Goal: Task Accomplishment & Management: Use online tool/utility

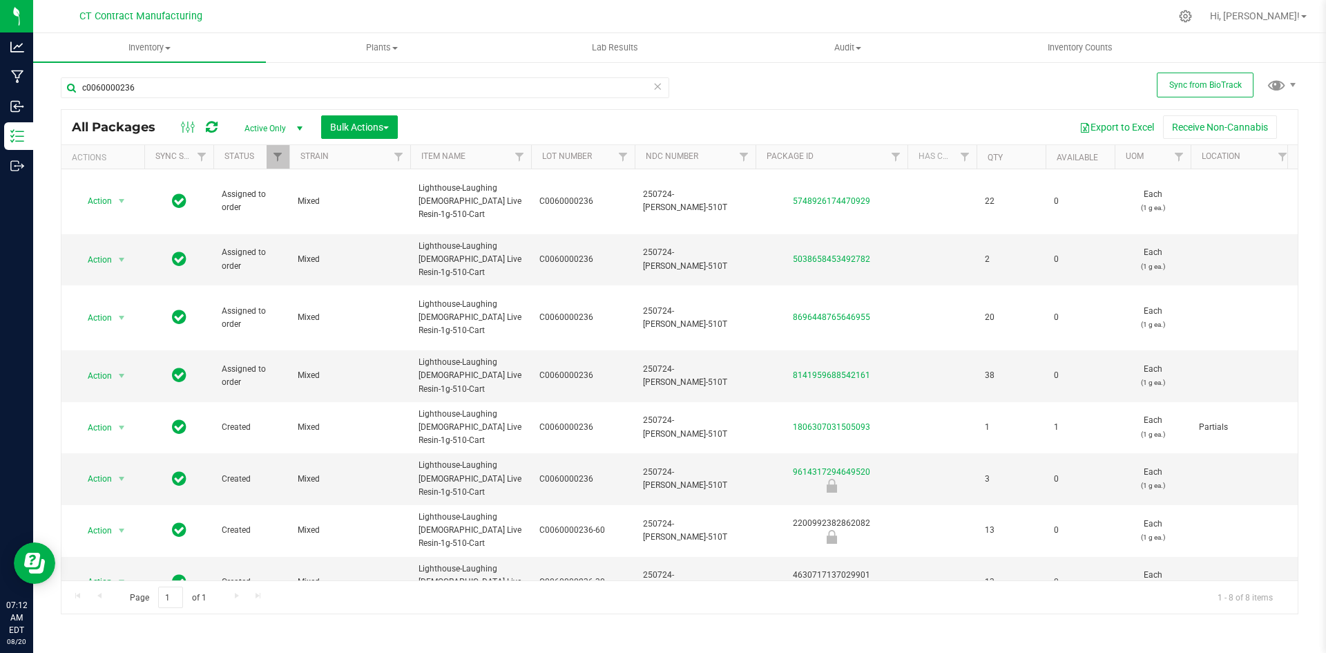
click at [741, 19] on div at bounding box center [708, 16] width 923 height 27
click at [1313, 12] on div "Hi, [PERSON_NAME]!" at bounding box center [1260, 16] width 118 height 27
click at [1300, 19] on link "Hi, [PERSON_NAME]!" at bounding box center [1258, 16] width 108 height 15
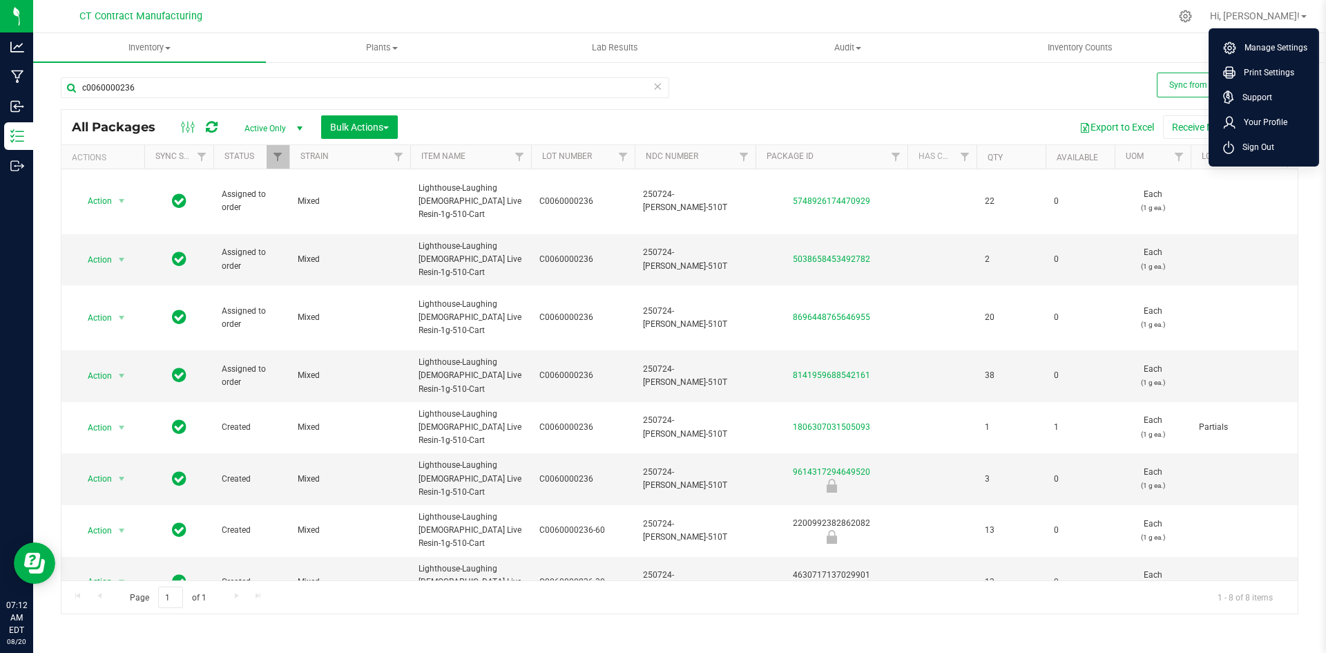
click at [1264, 164] on ul "Manage Settings Print Settings Support Your Profile Sign Out" at bounding box center [1264, 97] width 110 height 138
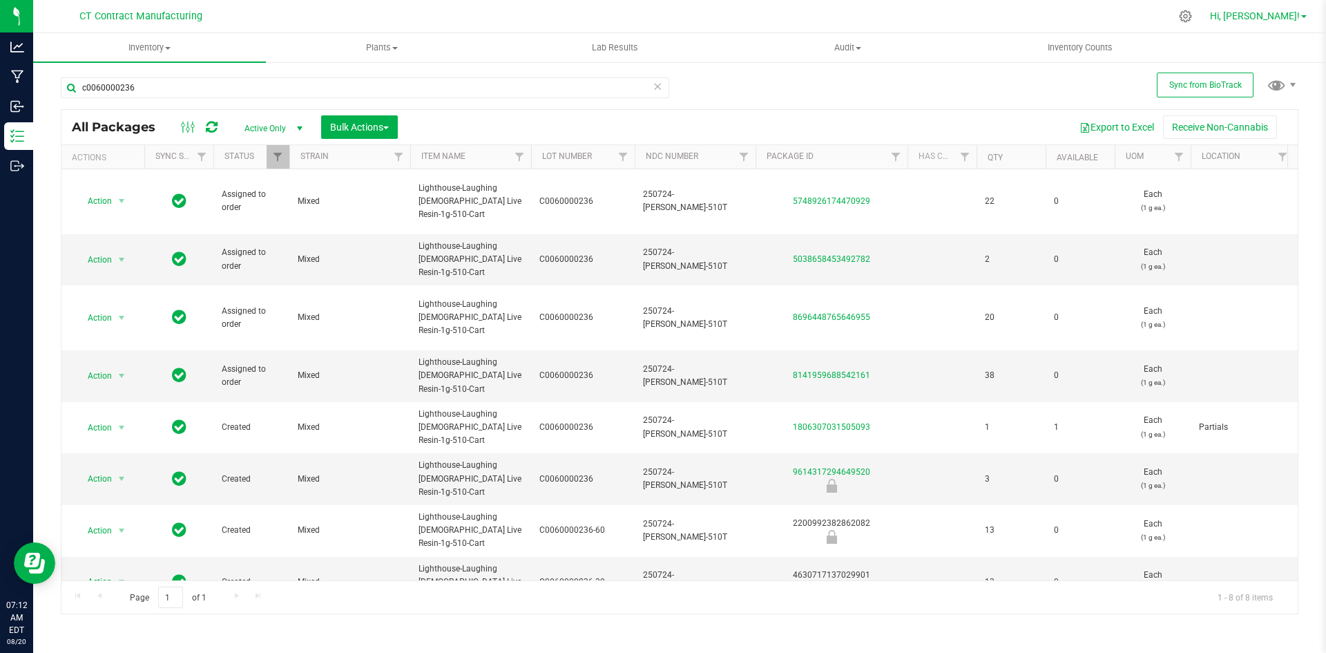
click at [1302, 14] on link "Hi, [PERSON_NAME]!" at bounding box center [1258, 16] width 108 height 15
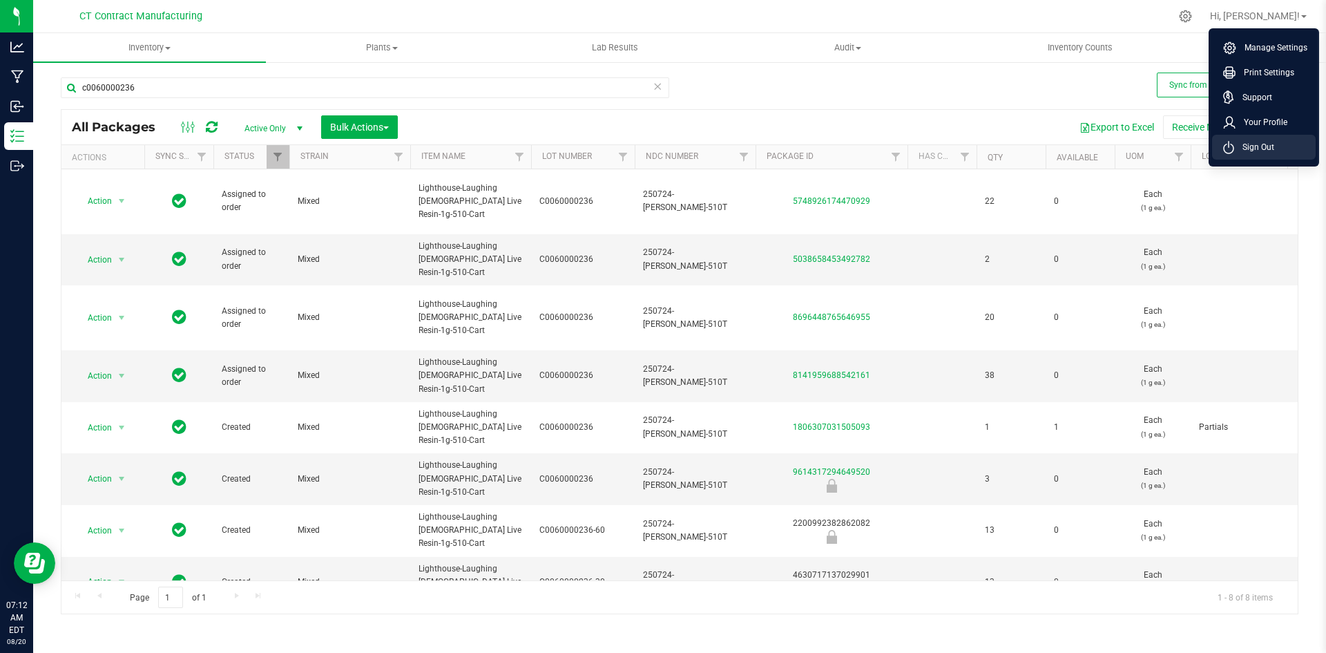
click at [1251, 151] on span "Sign Out" at bounding box center [1254, 147] width 40 height 14
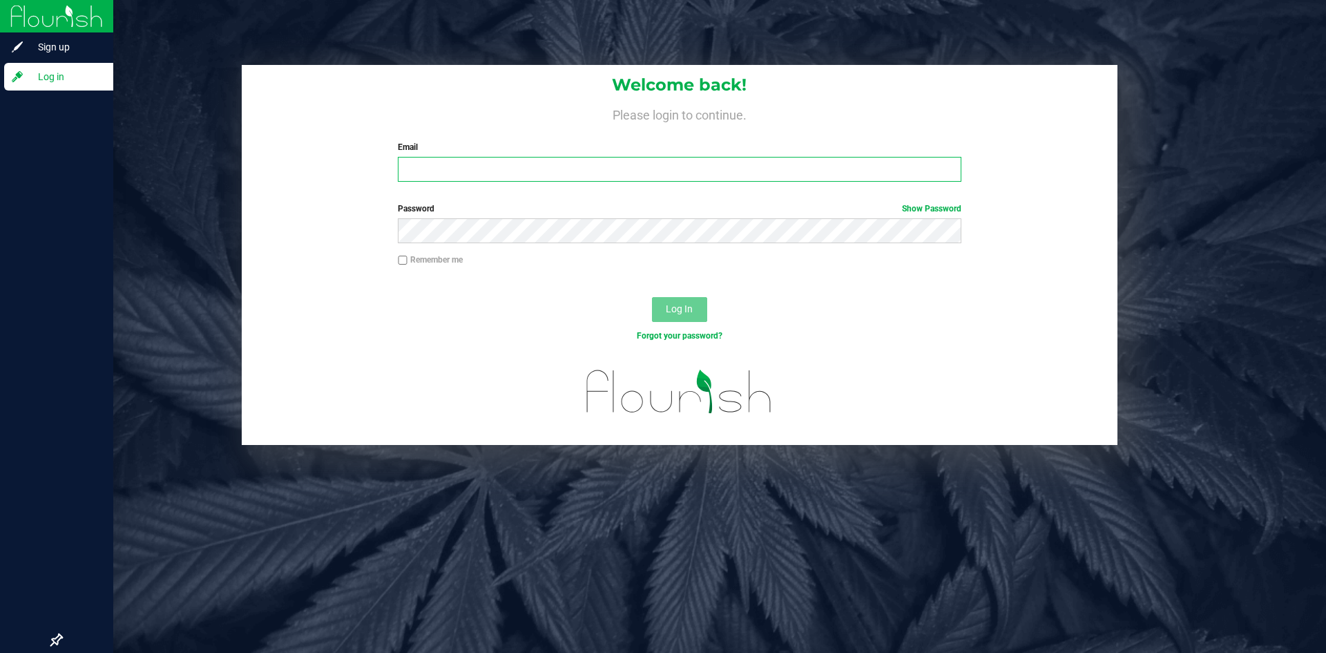
type input "a.bendzans@conncm.com"
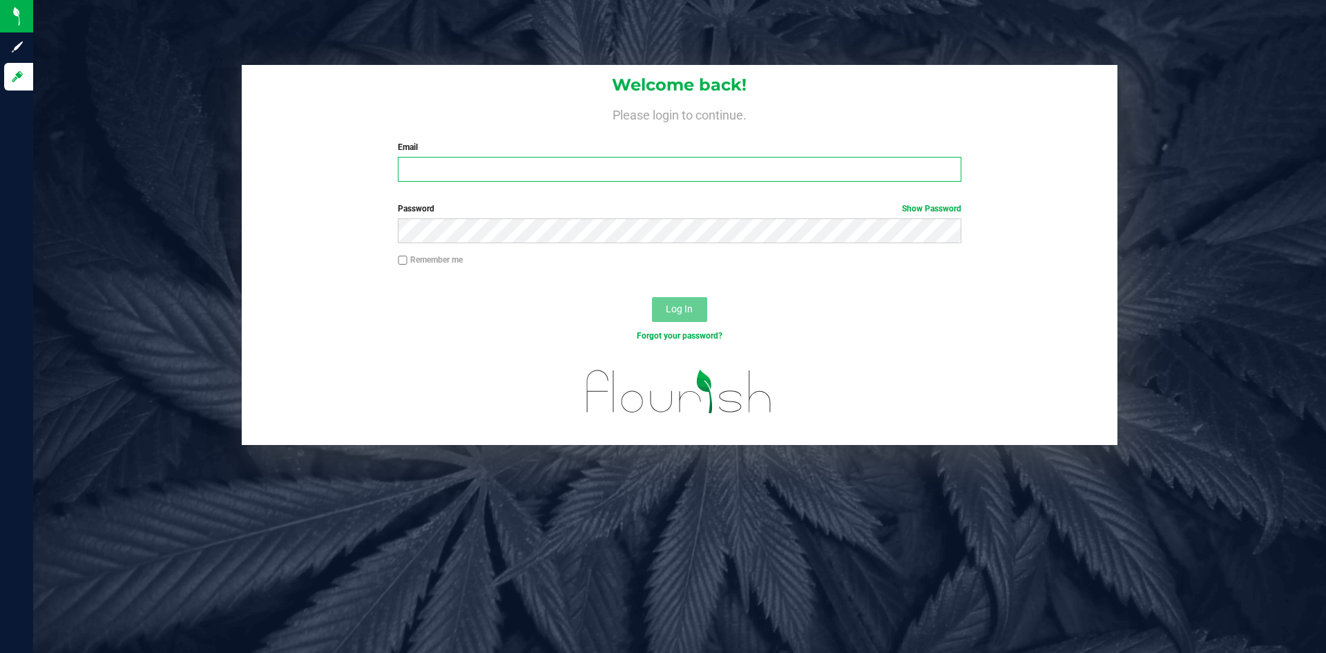
type input "a.bendzans@conncm.com"
click at [483, 340] on div "Forgot your password?" at bounding box center [679, 335] width 584 height 12
click at [691, 311] on span "Log In" at bounding box center [679, 308] width 27 height 11
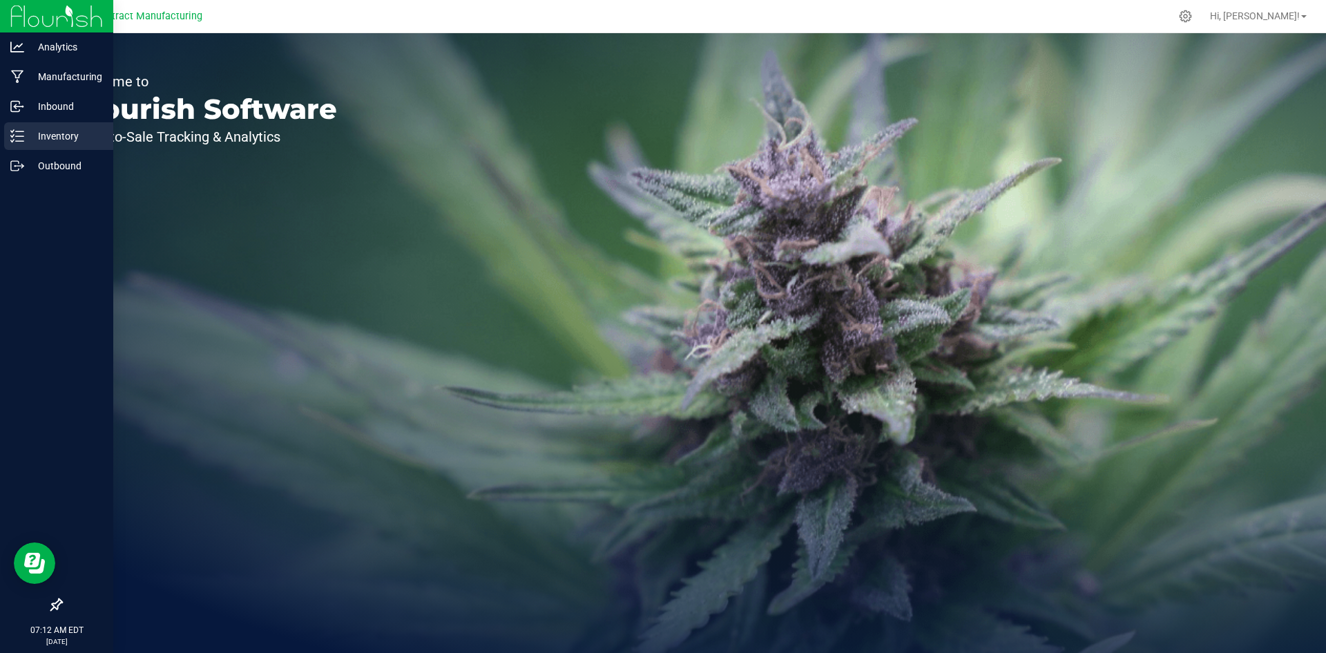
click at [41, 141] on p "Inventory" at bounding box center [65, 136] width 83 height 17
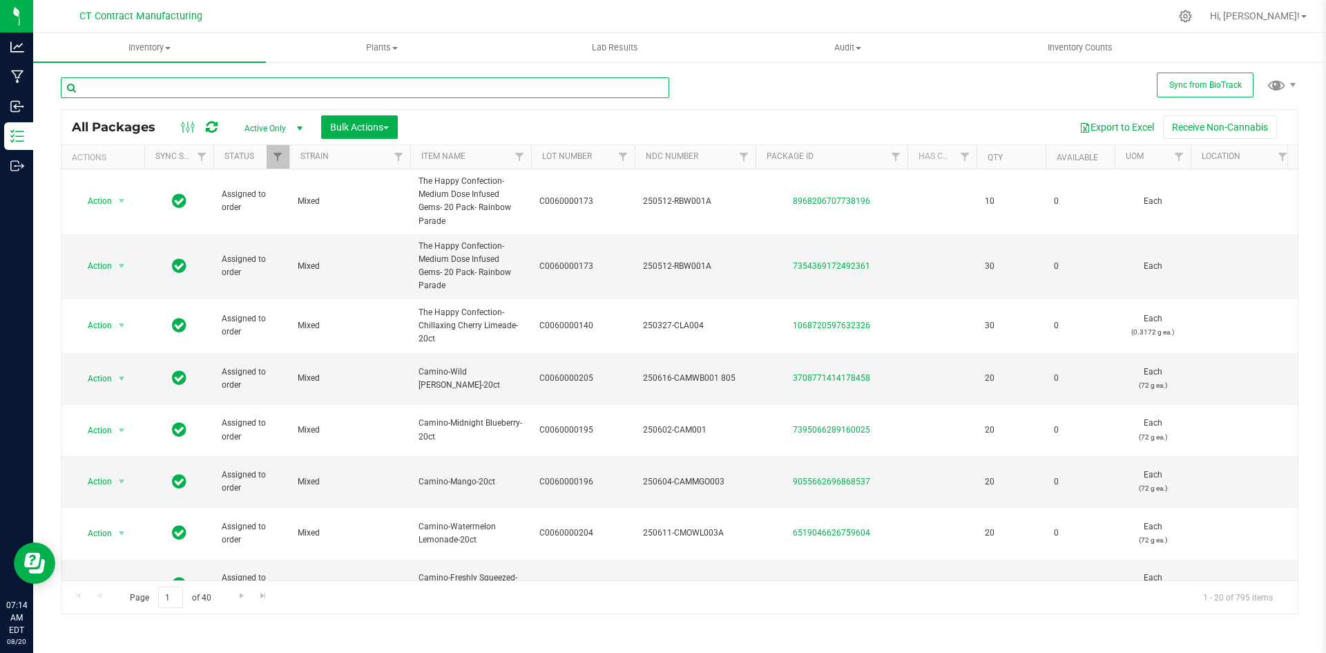
click at [214, 84] on input "text" at bounding box center [365, 87] width 608 height 21
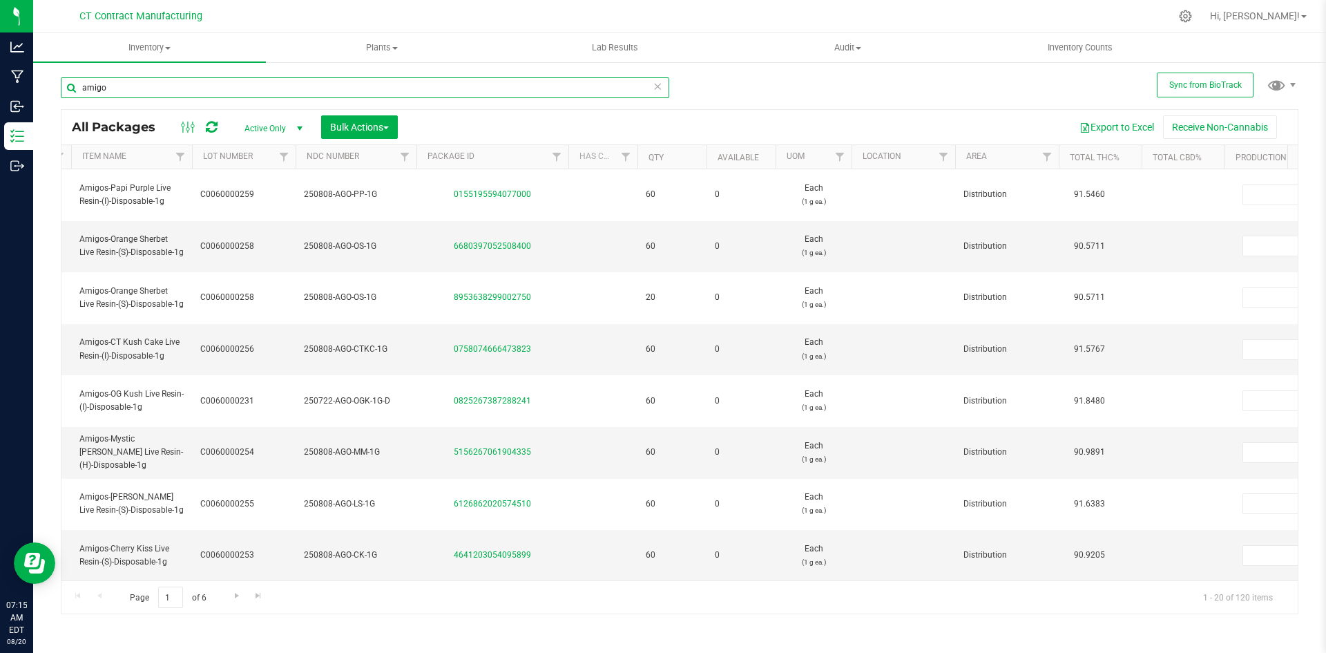
scroll to position [0, 347]
type input "amigo"
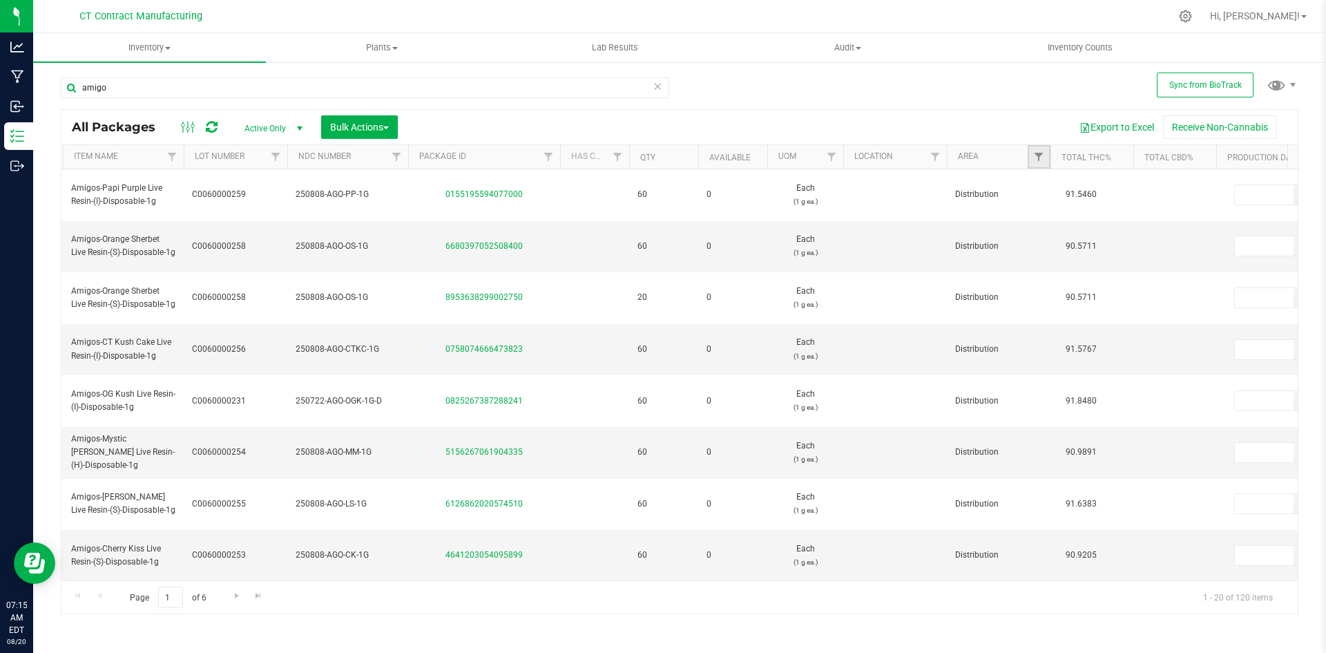
click at [1045, 152] on link "Filter" at bounding box center [1039, 156] width 23 height 23
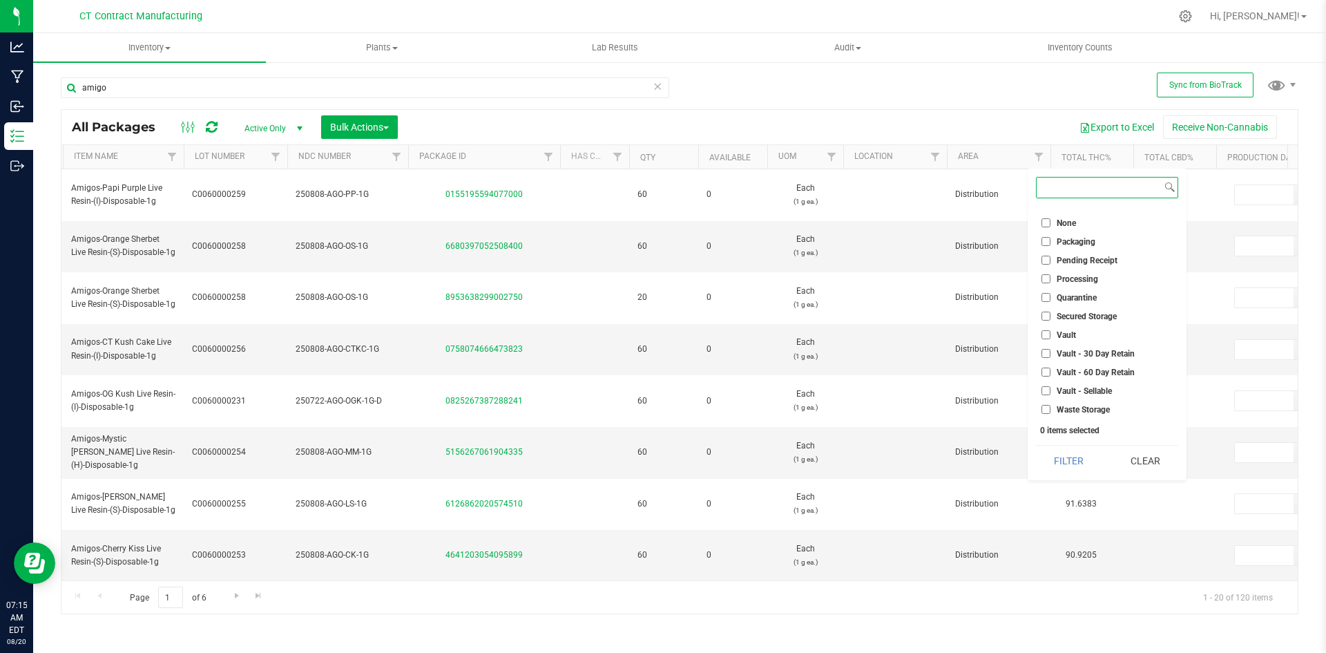
scroll to position [106, 0]
click at [1104, 389] on span "Vault - Sellable" at bounding box center [1084, 390] width 55 height 8
click at [1050, 389] on input "Vault - Sellable" at bounding box center [1045, 389] width 9 height 9
checkbox input "true"
click at [1068, 454] on button "Filter" at bounding box center [1069, 460] width 66 height 30
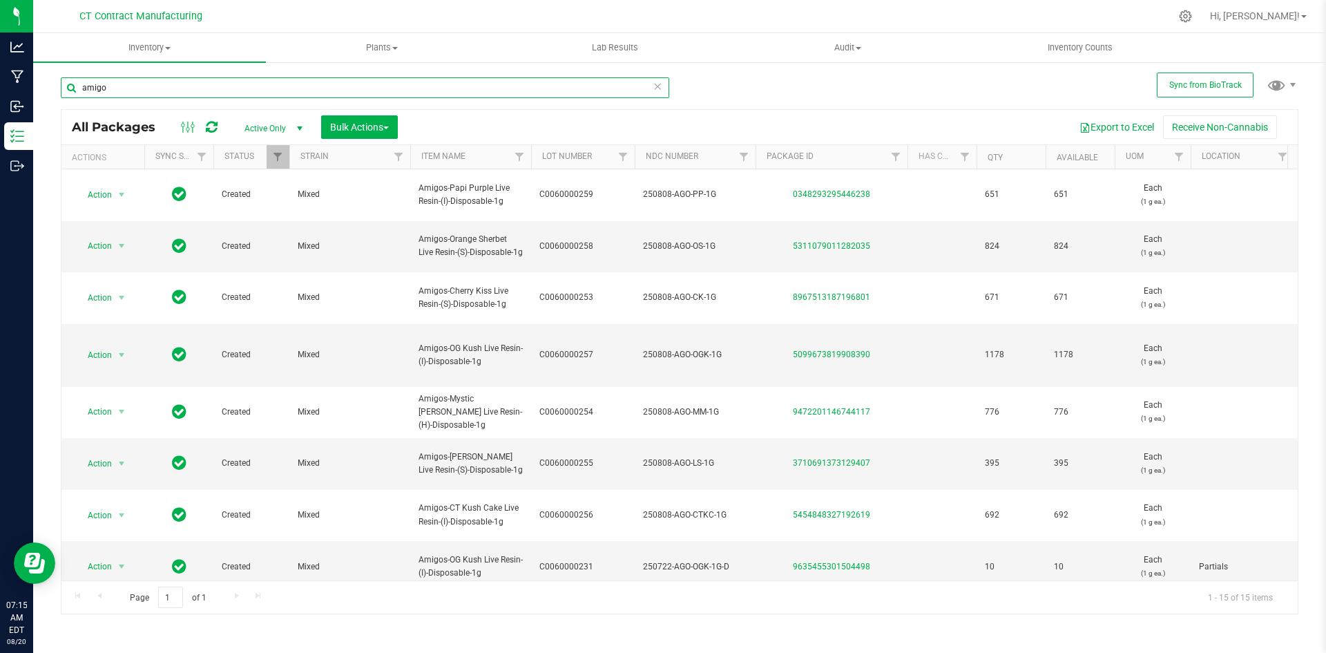
click at [240, 90] on input "amigo" at bounding box center [365, 87] width 608 height 21
click at [131, 88] on input "amigo" at bounding box center [365, 87] width 608 height 21
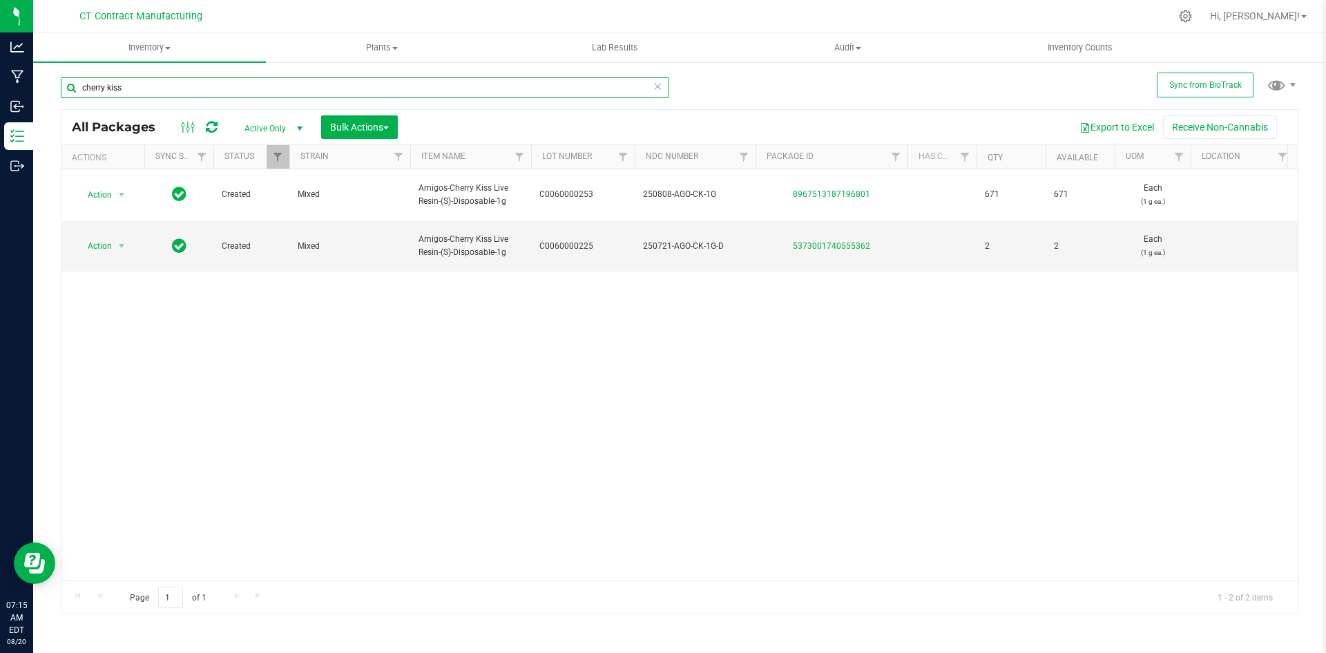
click at [184, 85] on input "cherry kiss" at bounding box center [365, 87] width 608 height 21
click at [133, 91] on input "ct kush cake" at bounding box center [365, 87] width 608 height 21
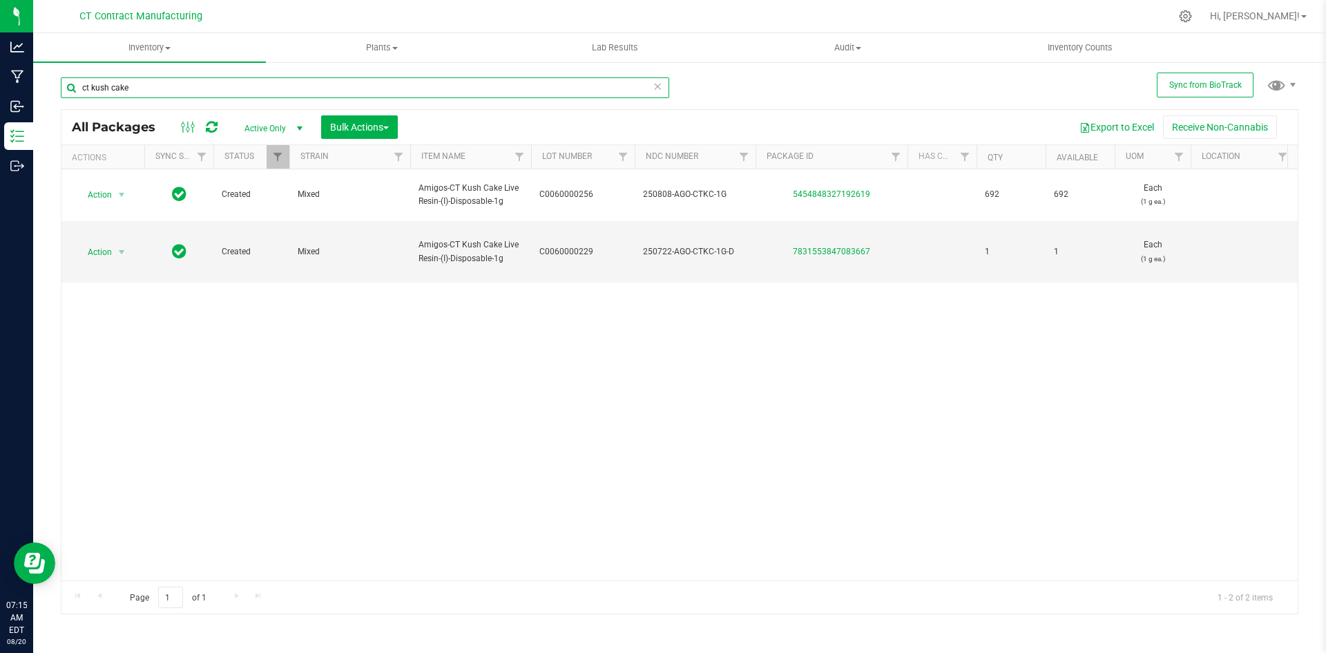
click at [133, 91] on input "ct kush cake" at bounding box center [365, 87] width 608 height 21
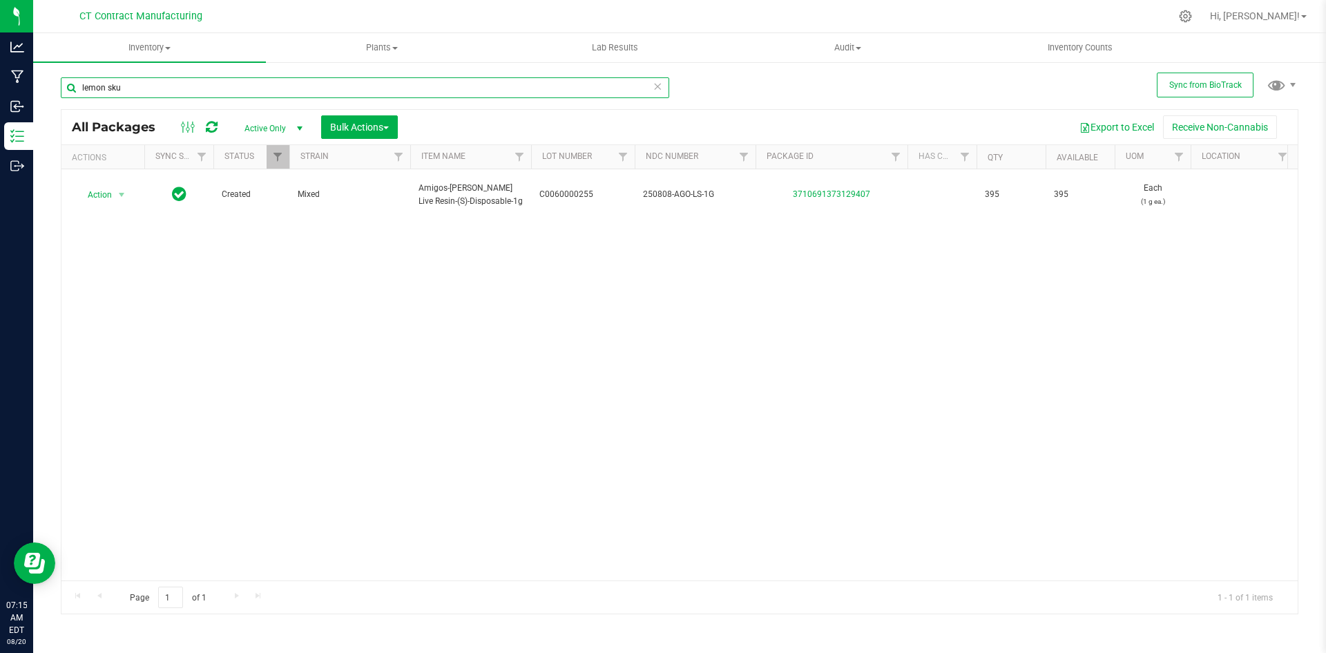
click at [160, 84] on input "lemon sku" at bounding box center [365, 87] width 608 height 21
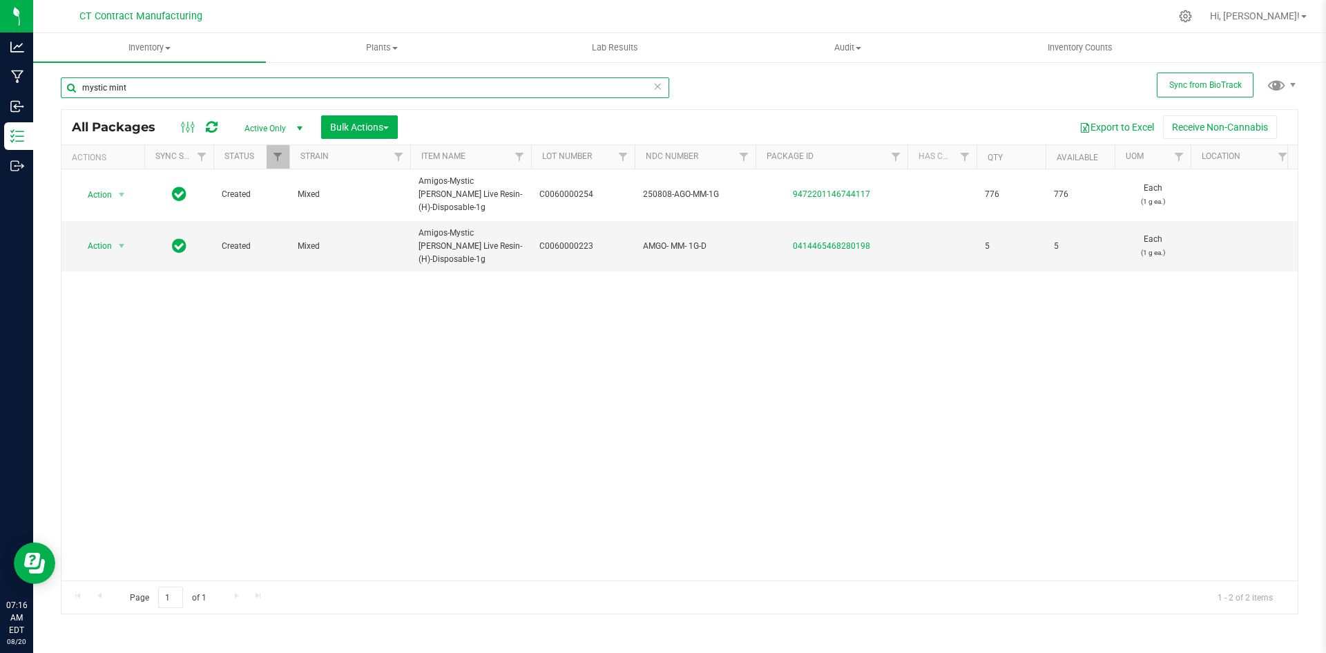
click at [208, 89] on input "mystic mint" at bounding box center [365, 87] width 608 height 21
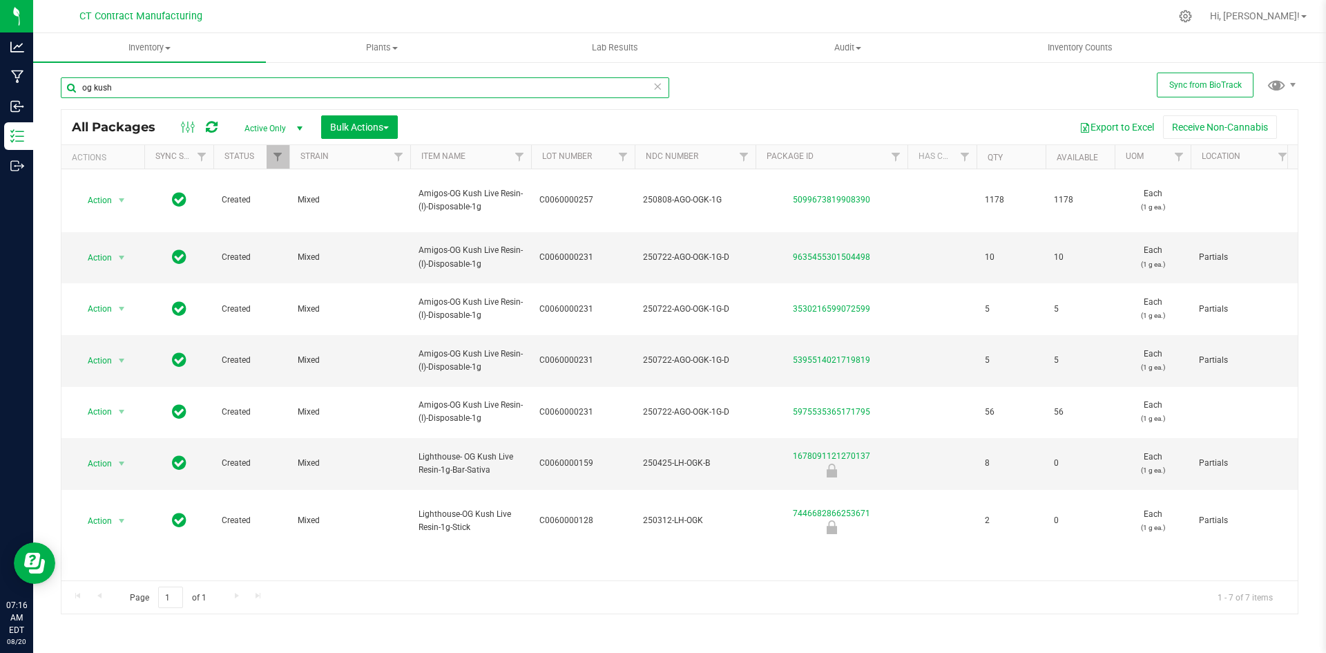
click at [113, 87] on input "og kush" at bounding box center [365, 87] width 608 height 21
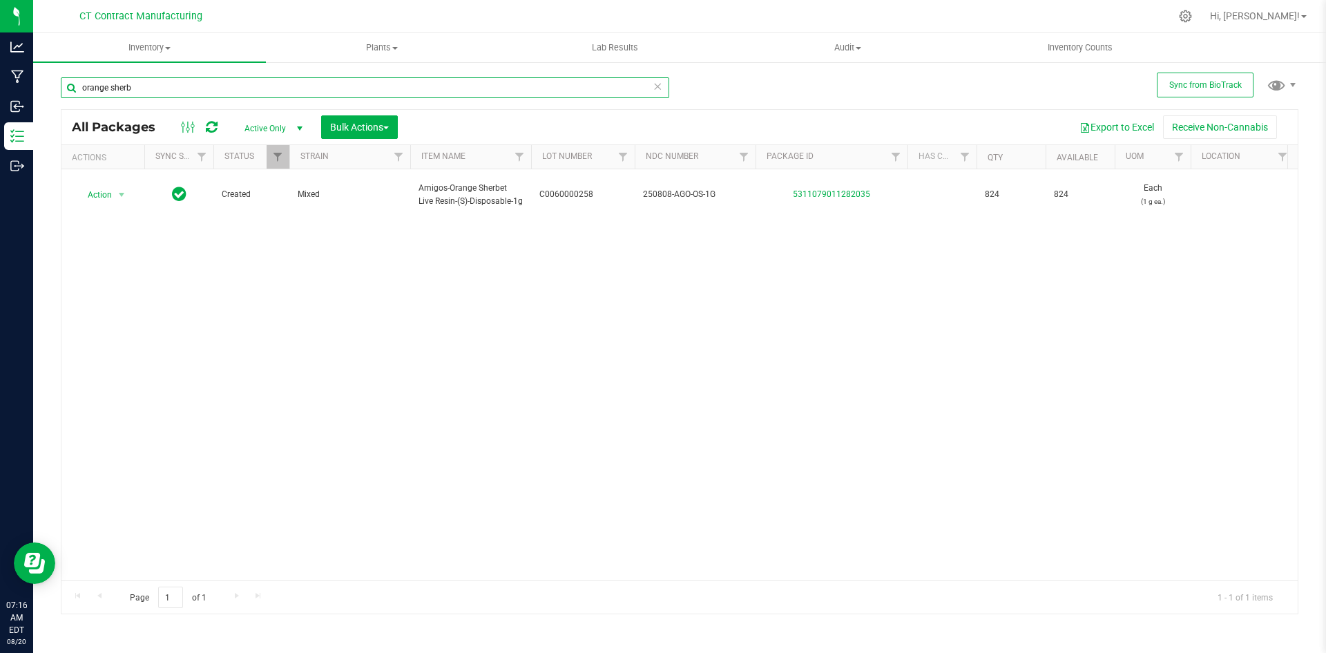
click at [152, 92] on input "orange sherb" at bounding box center [365, 87] width 608 height 21
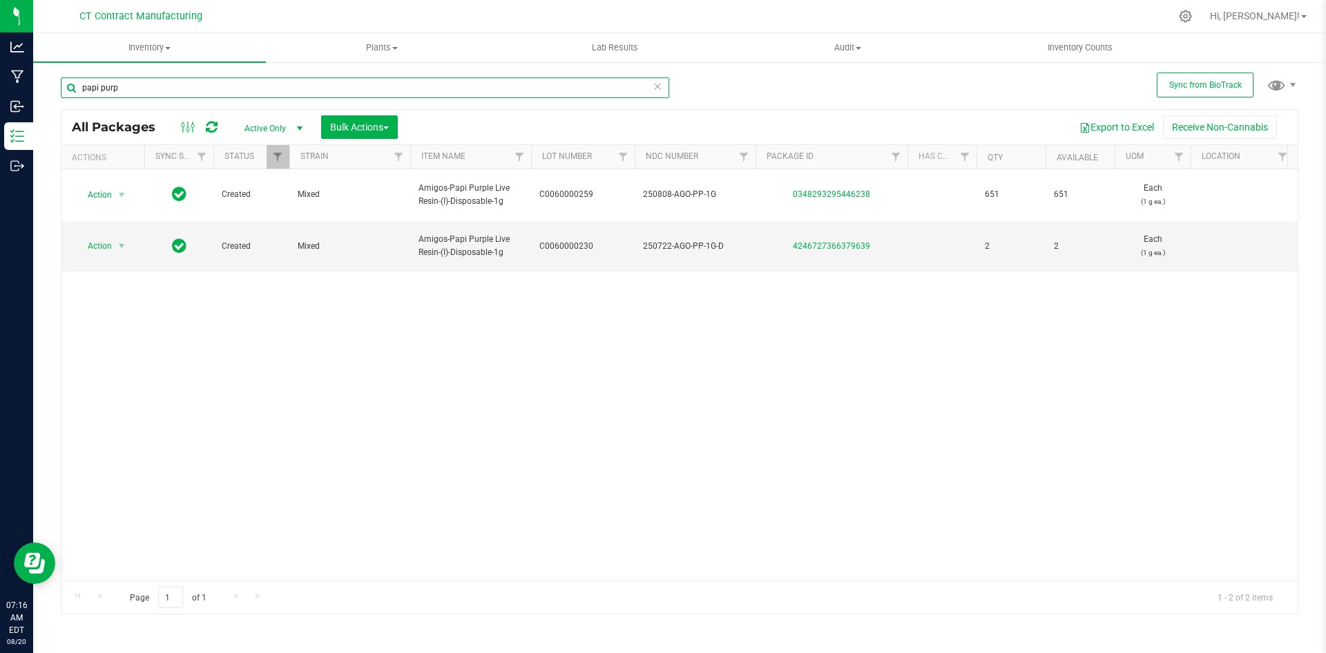
type input "papi purp"
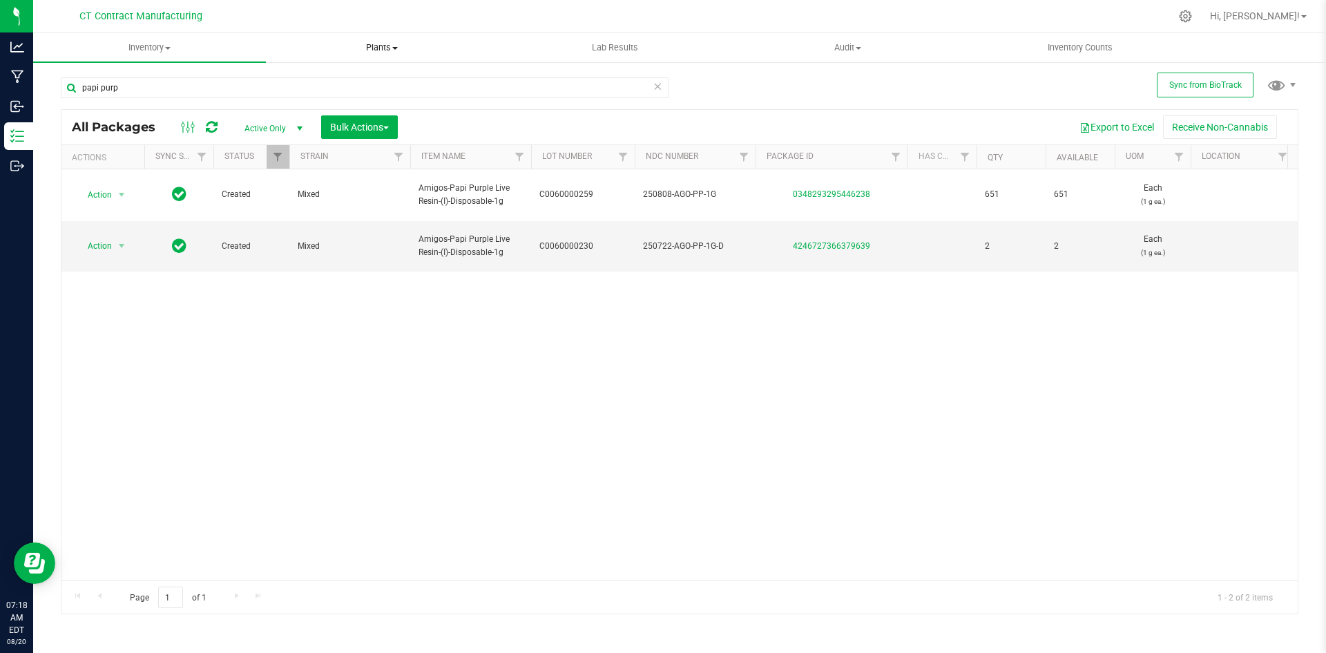
drag, startPoint x: 378, startPoint y: 17, endPoint x: 319, endPoint y: 41, distance: 63.5
click at [378, 17] on div at bounding box center [708, 16] width 923 height 27
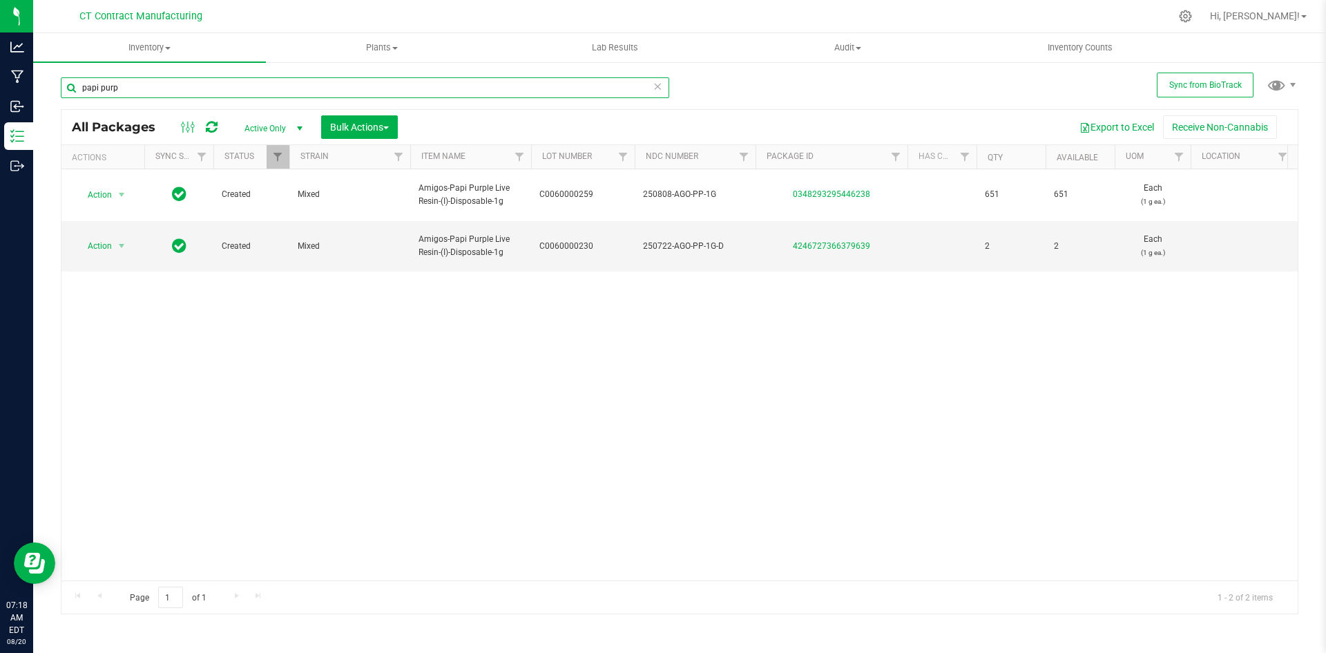
click at [175, 85] on input "papi purp" at bounding box center [365, 87] width 608 height 21
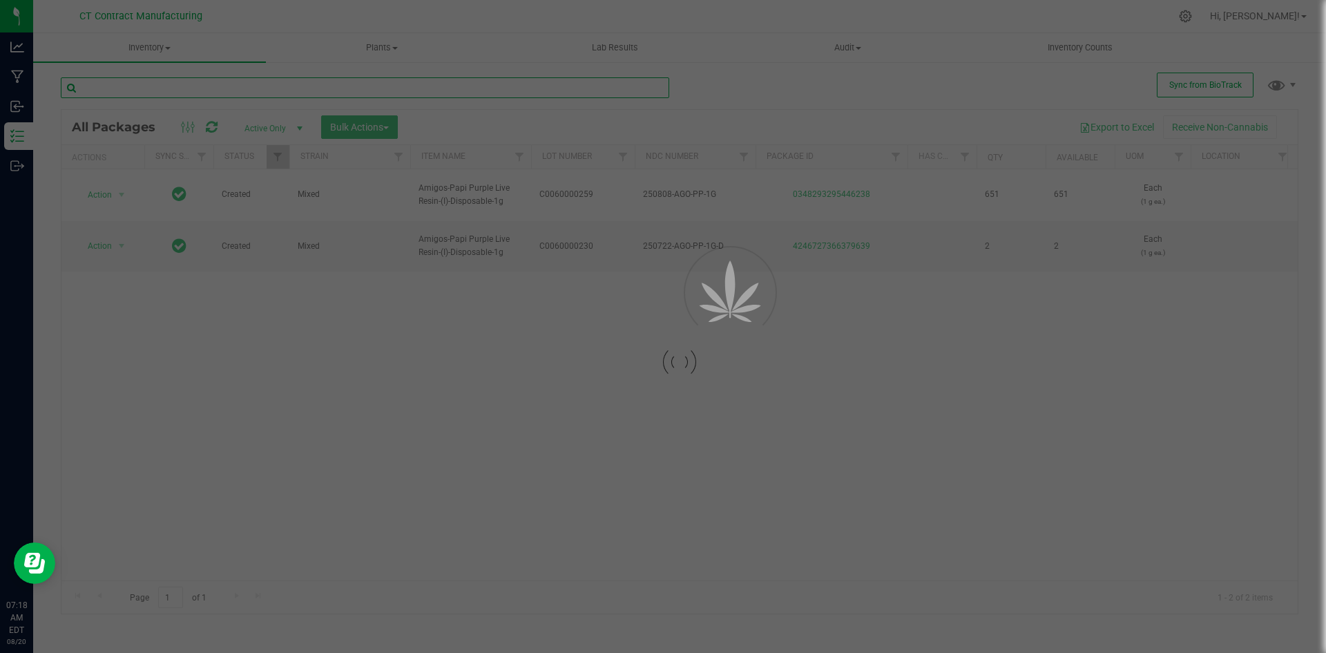
checkbox input "true"
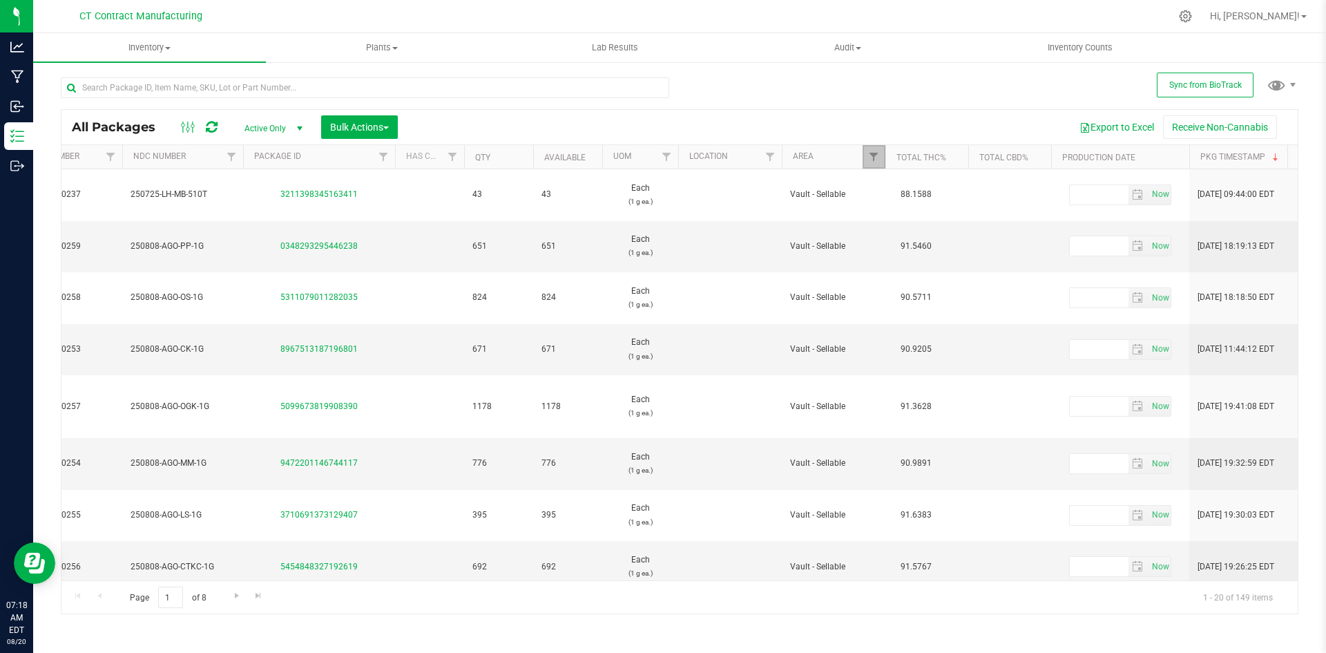
click at [867, 154] on link "Filter" at bounding box center [874, 156] width 23 height 23
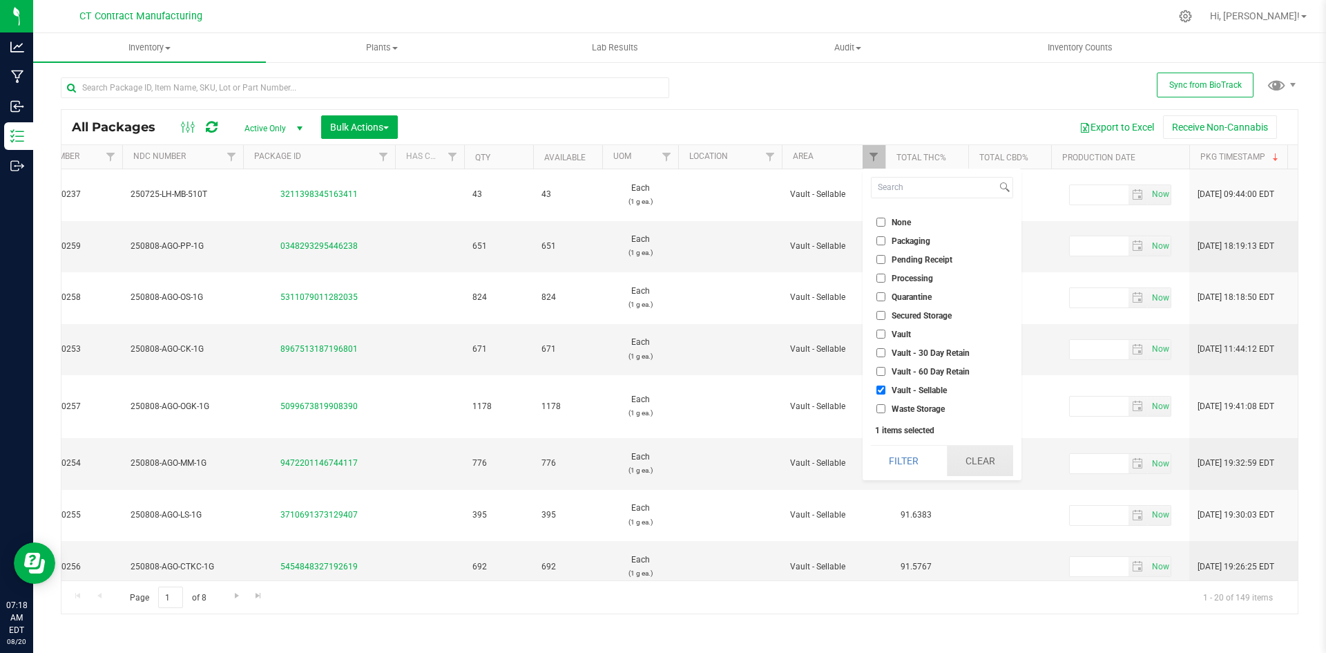
click at [959, 451] on button "Clear" at bounding box center [980, 460] width 66 height 30
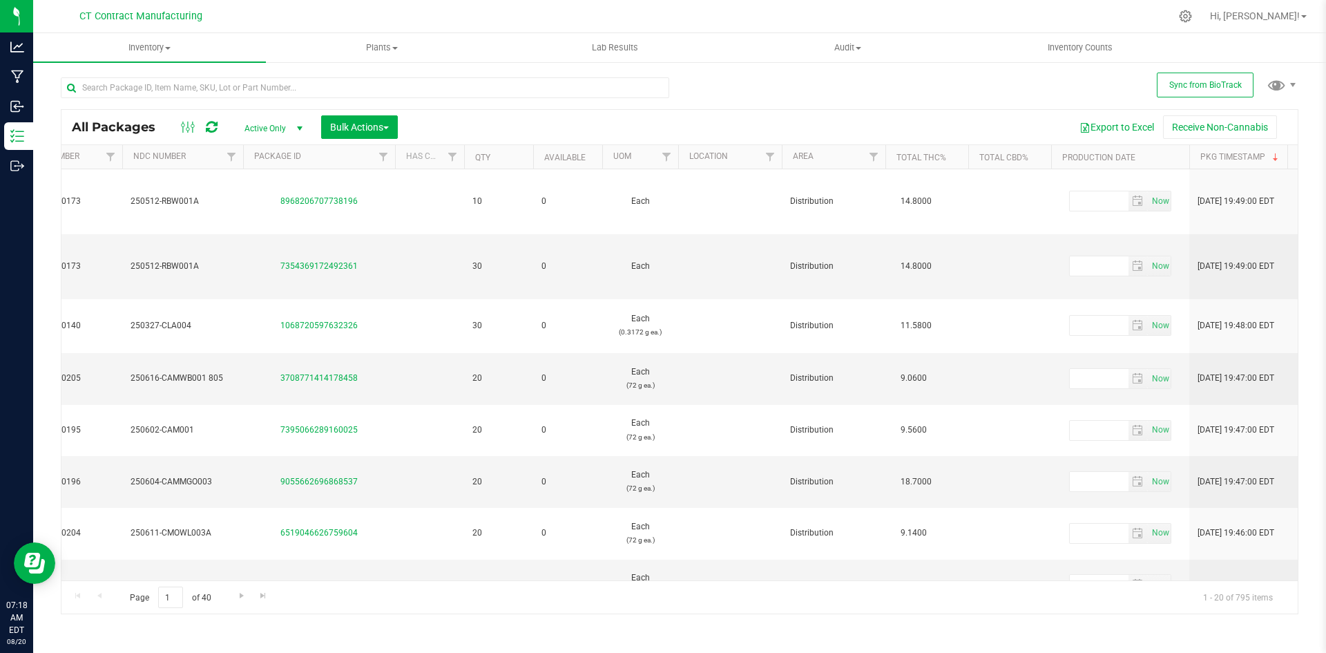
click at [670, 12] on div at bounding box center [708, 16] width 923 height 27
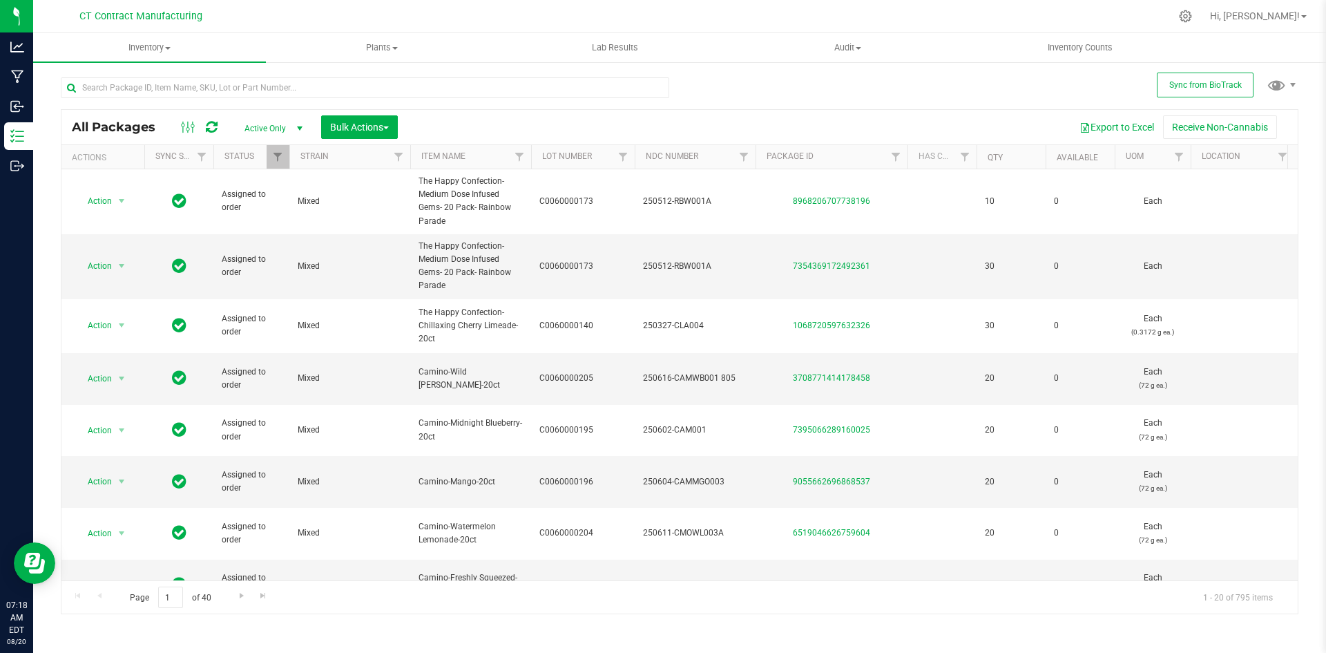
click at [494, 8] on div at bounding box center [708, 16] width 923 height 27
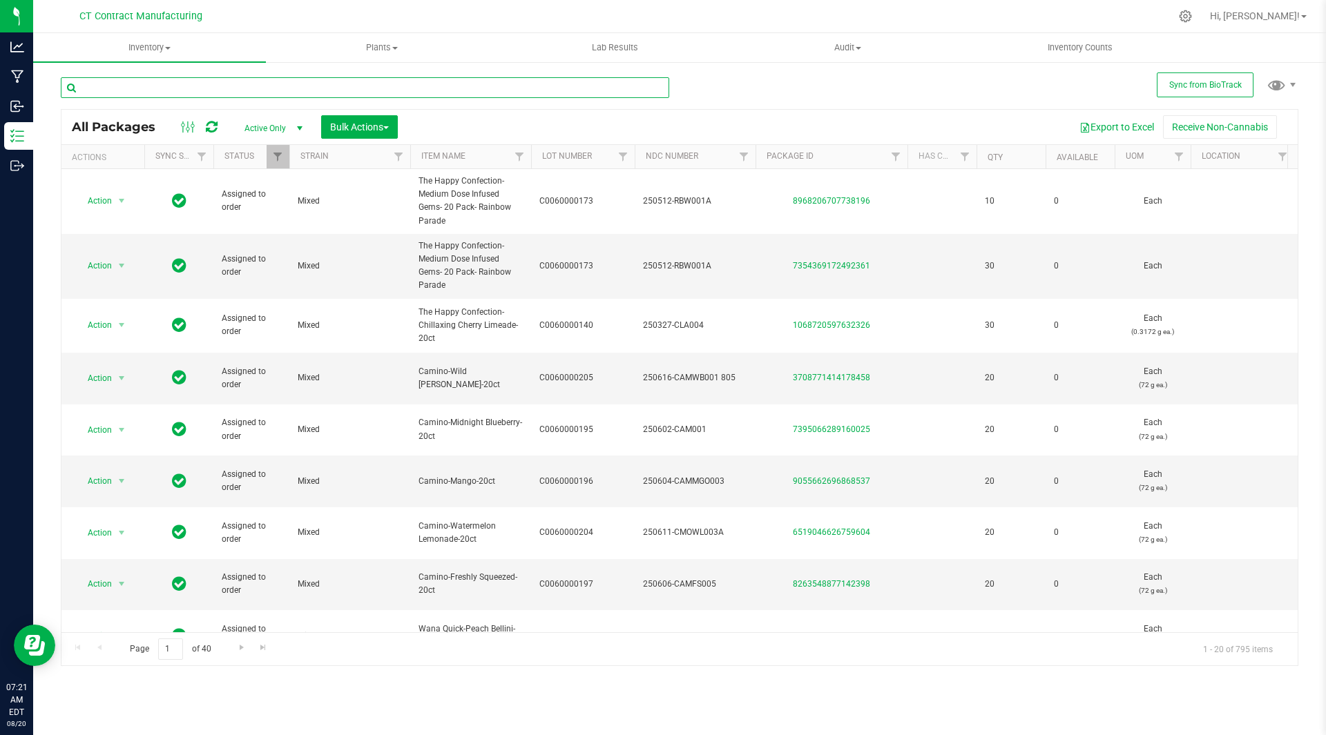
click at [303, 84] on input "text" at bounding box center [365, 87] width 608 height 21
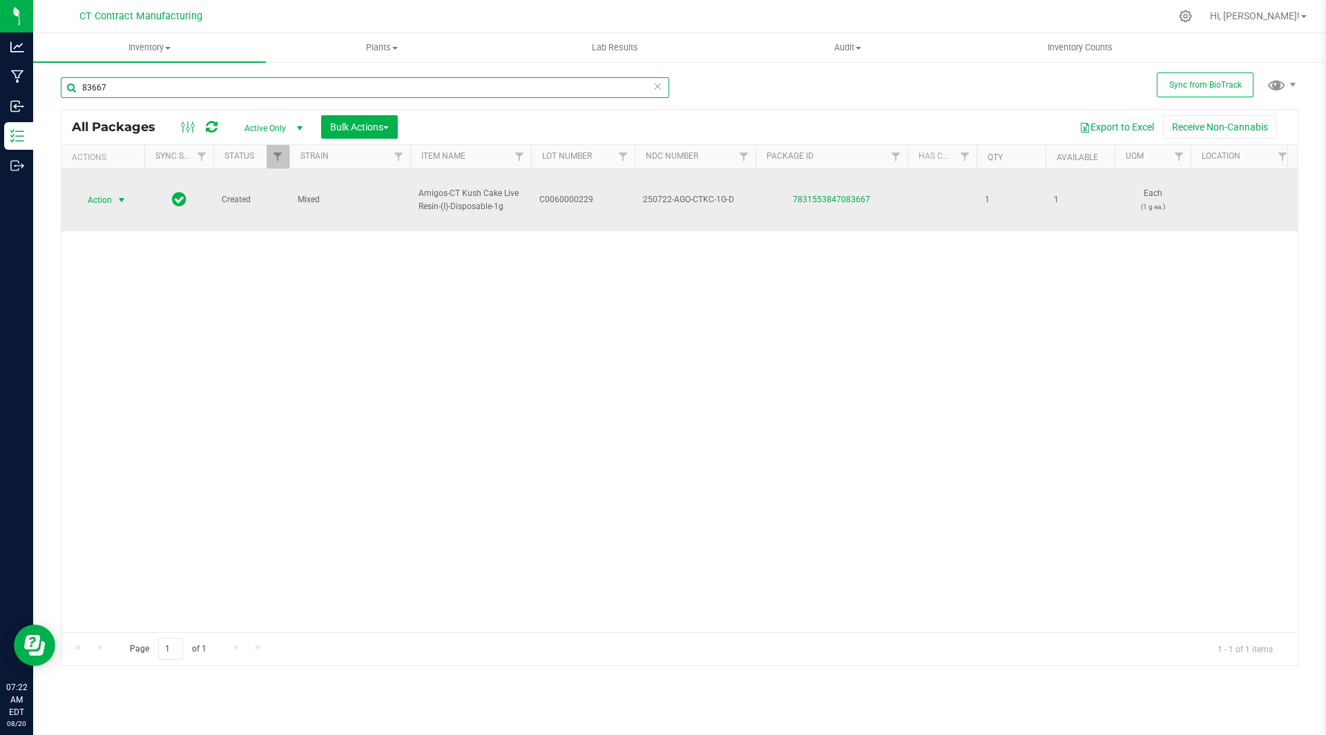
type input "83667"
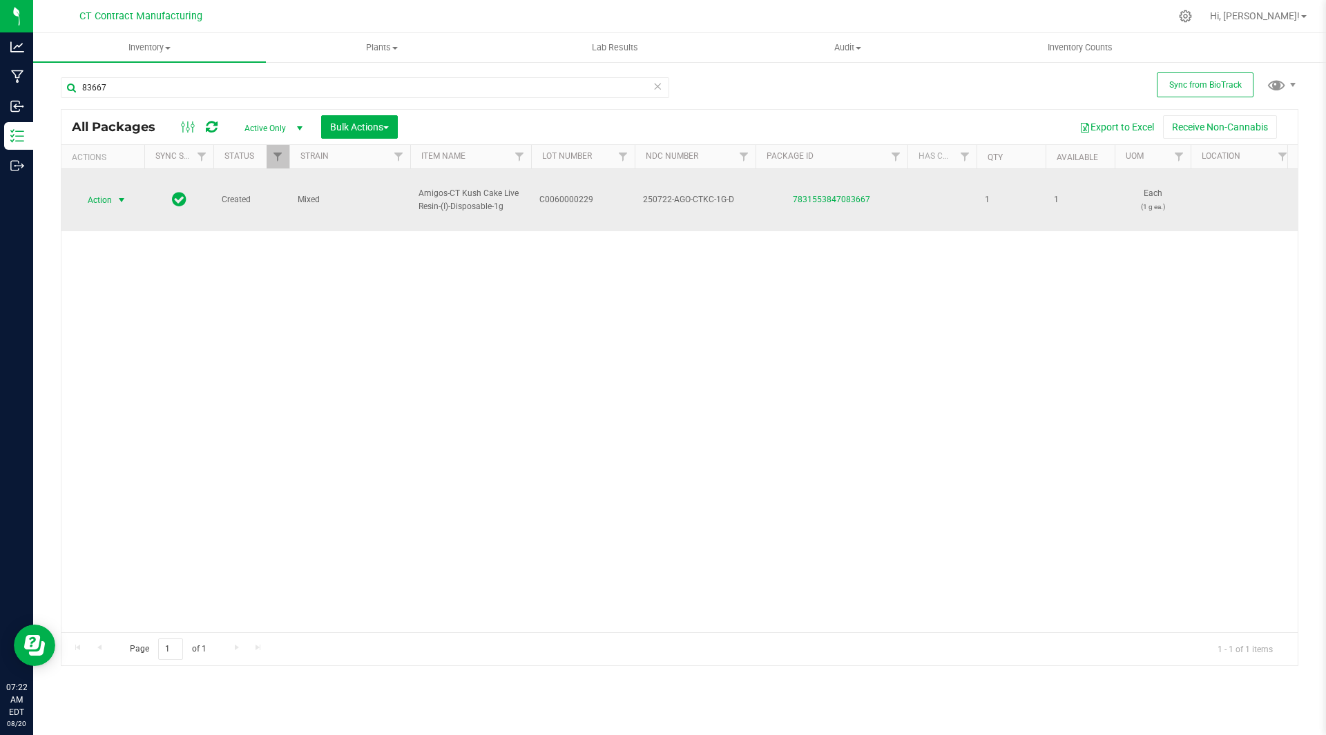
click at [122, 202] on span "select" at bounding box center [121, 200] width 11 height 11
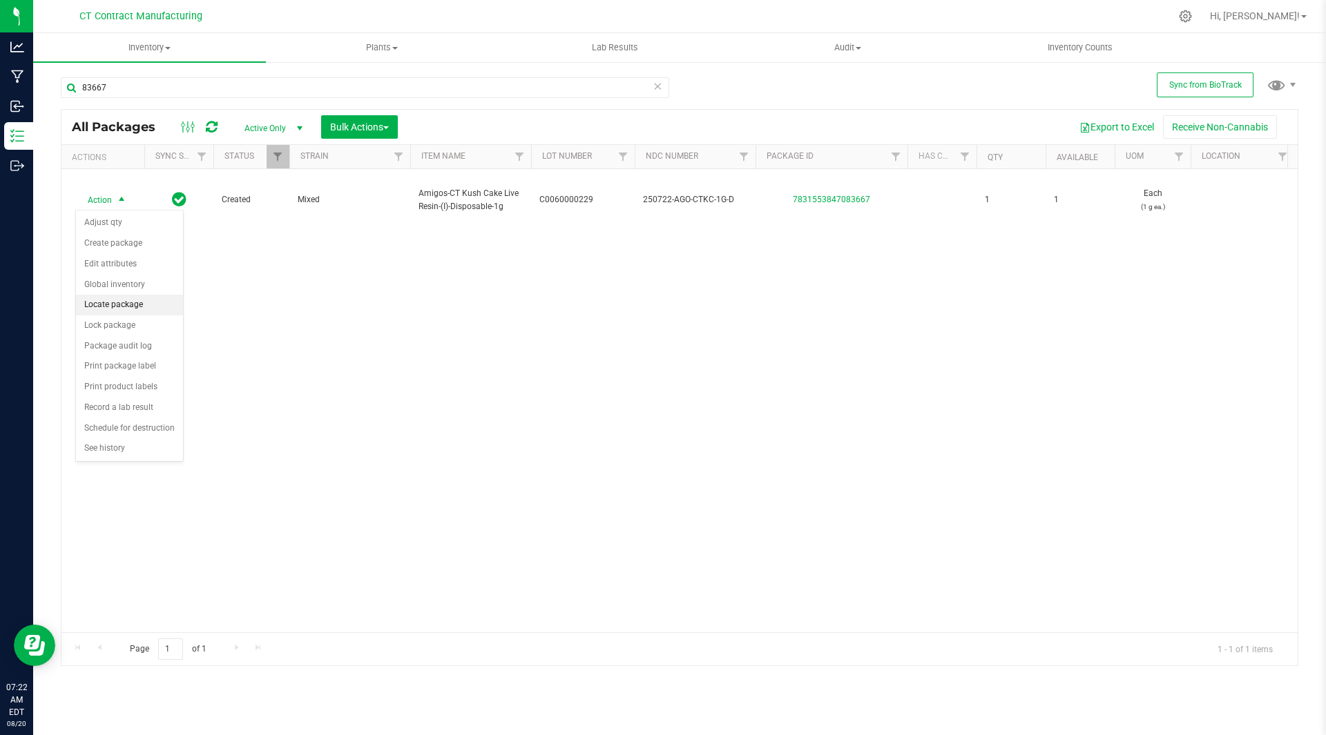
click at [137, 304] on li "Locate package" at bounding box center [129, 305] width 107 height 21
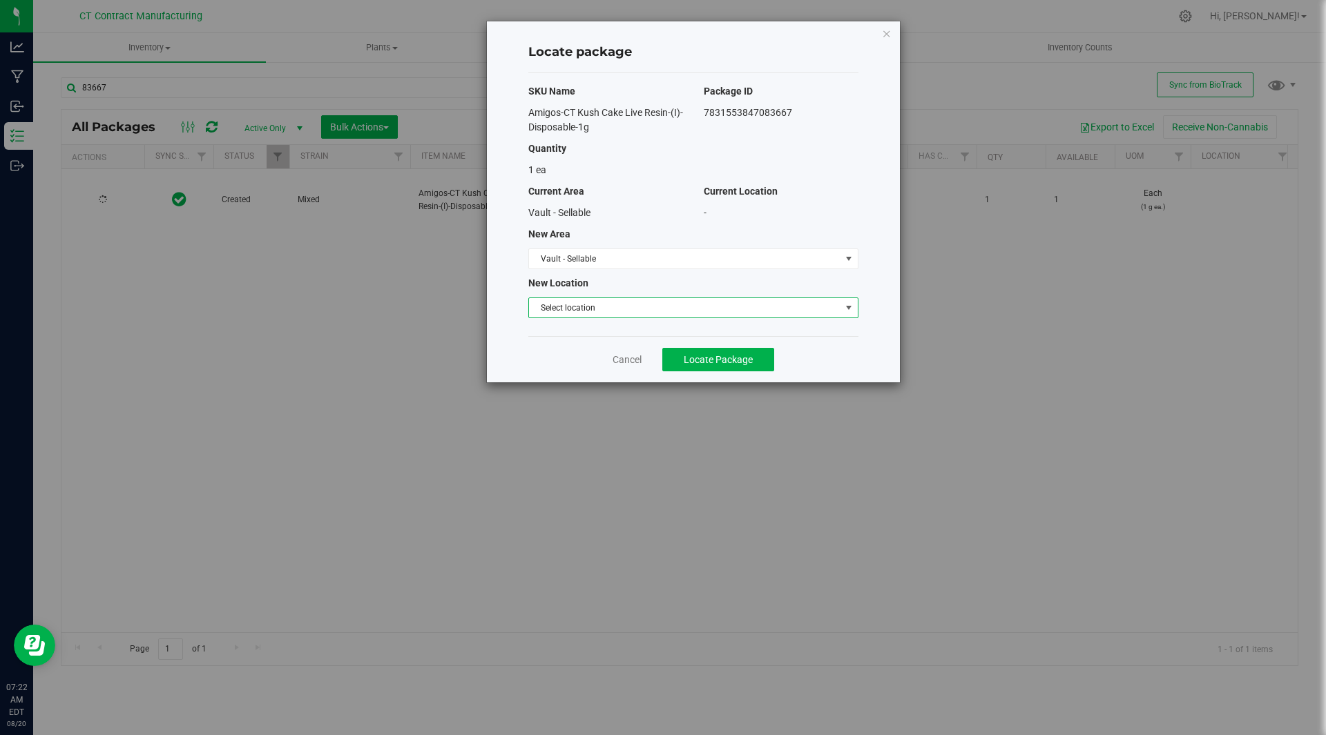
click at [624, 309] on span "Select location" at bounding box center [684, 307] width 311 height 19
click at [611, 331] on li "Partials" at bounding box center [693, 331] width 329 height 21
click at [706, 355] on span "Locate Package" at bounding box center [718, 359] width 69 height 11
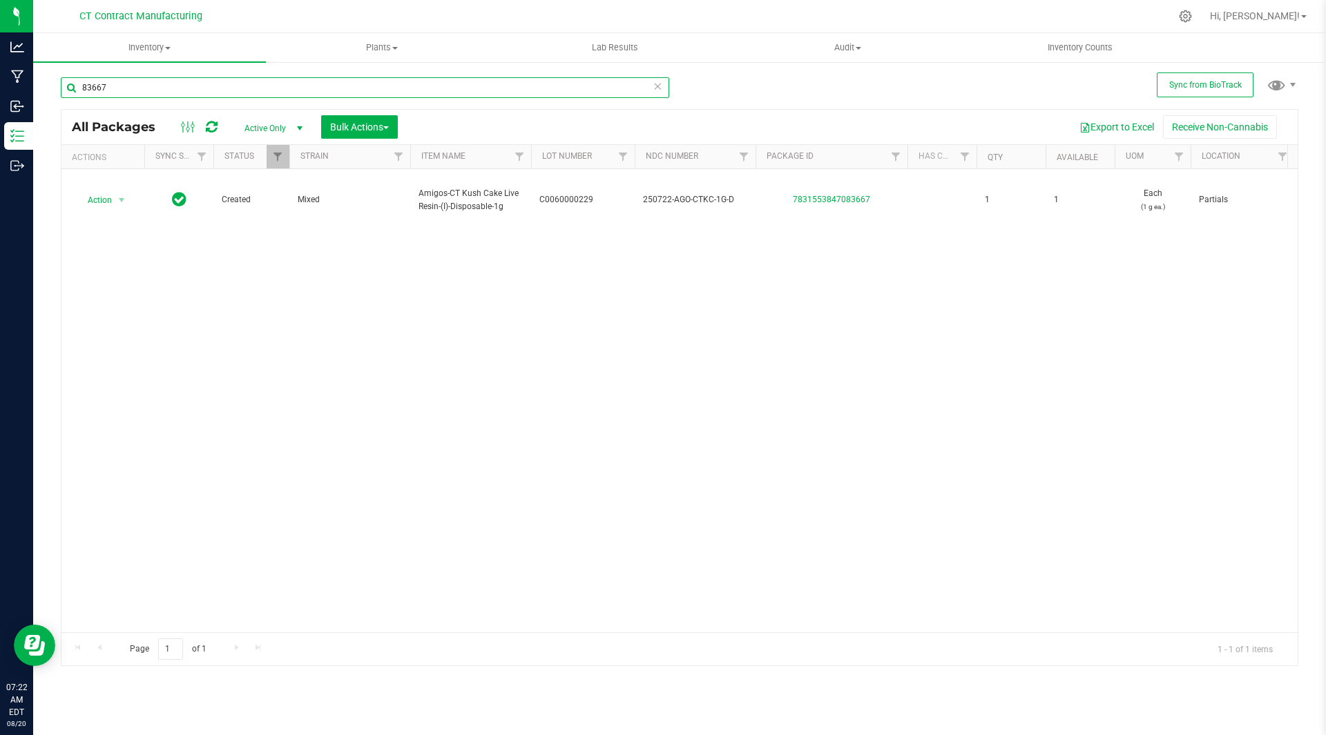
click at [369, 86] on input "83667" at bounding box center [365, 87] width 608 height 21
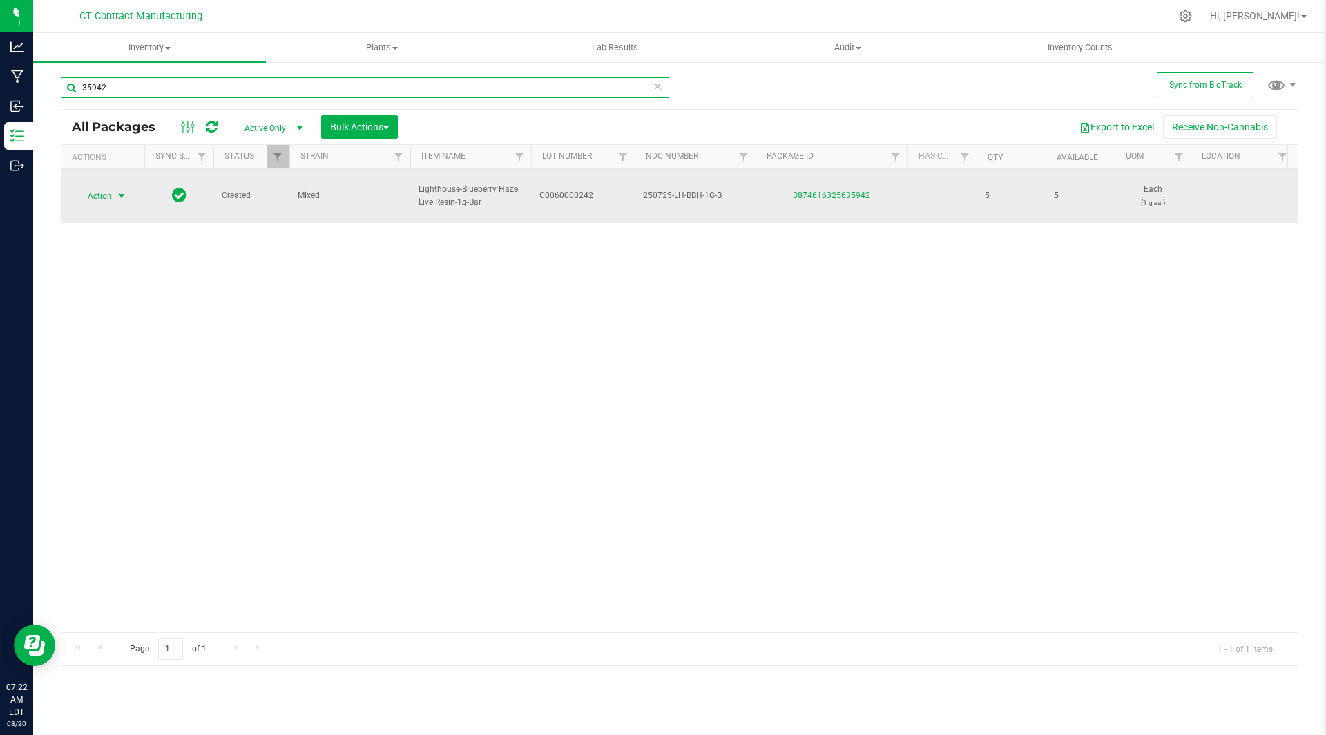
type input "35942"
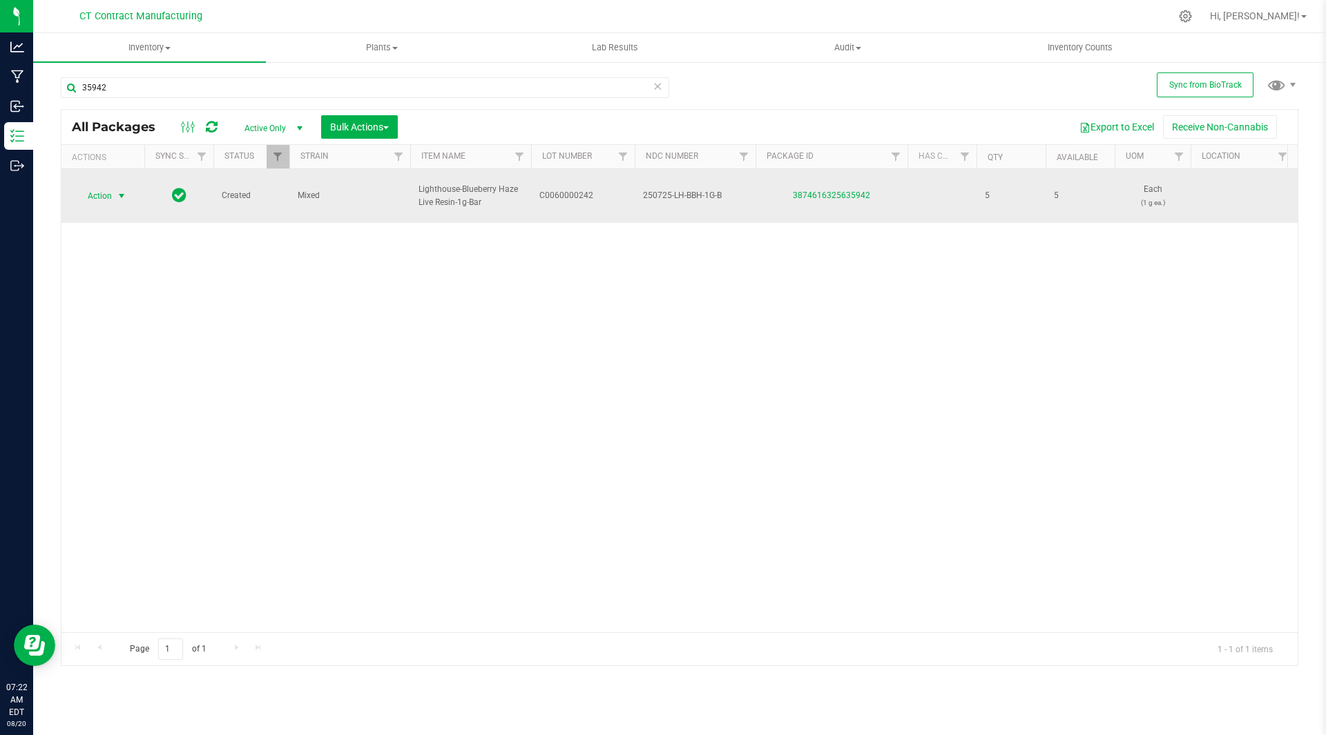
click at [120, 200] on span "select" at bounding box center [121, 196] width 11 height 11
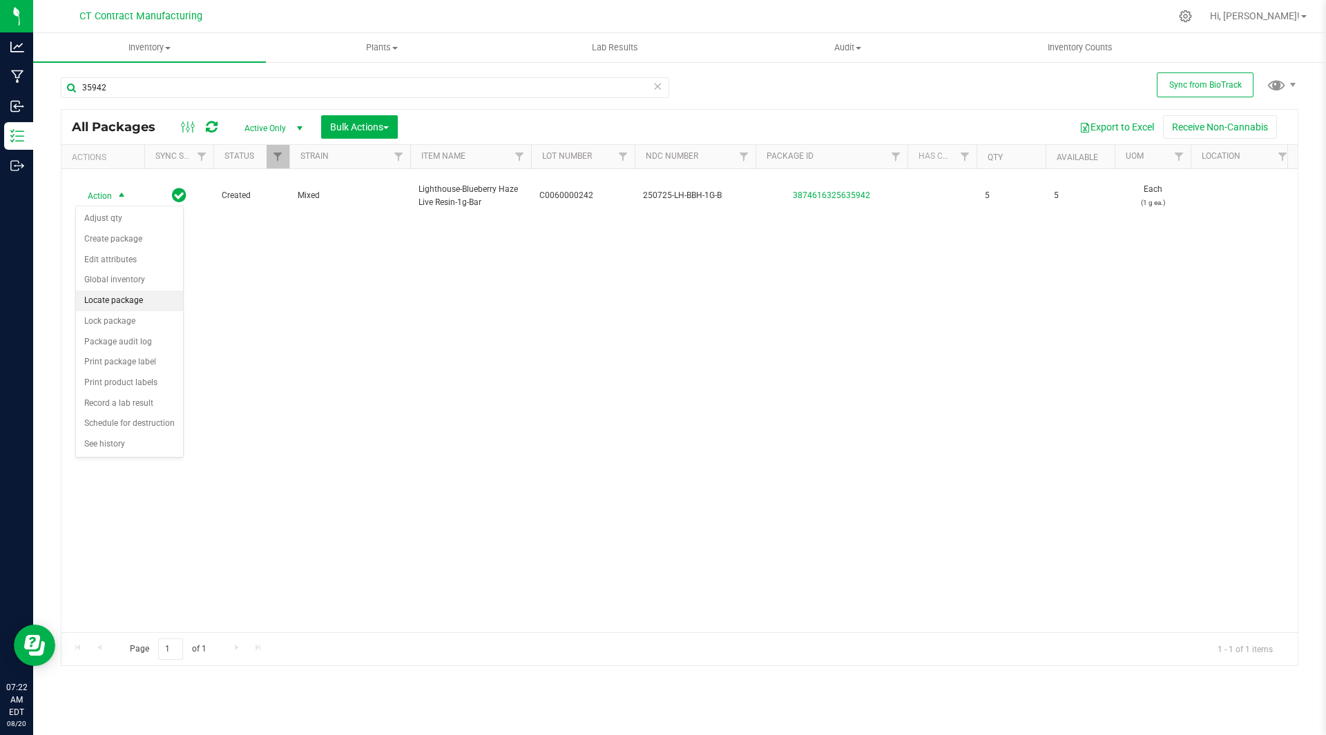
click at [136, 299] on li "Locate package" at bounding box center [129, 301] width 107 height 21
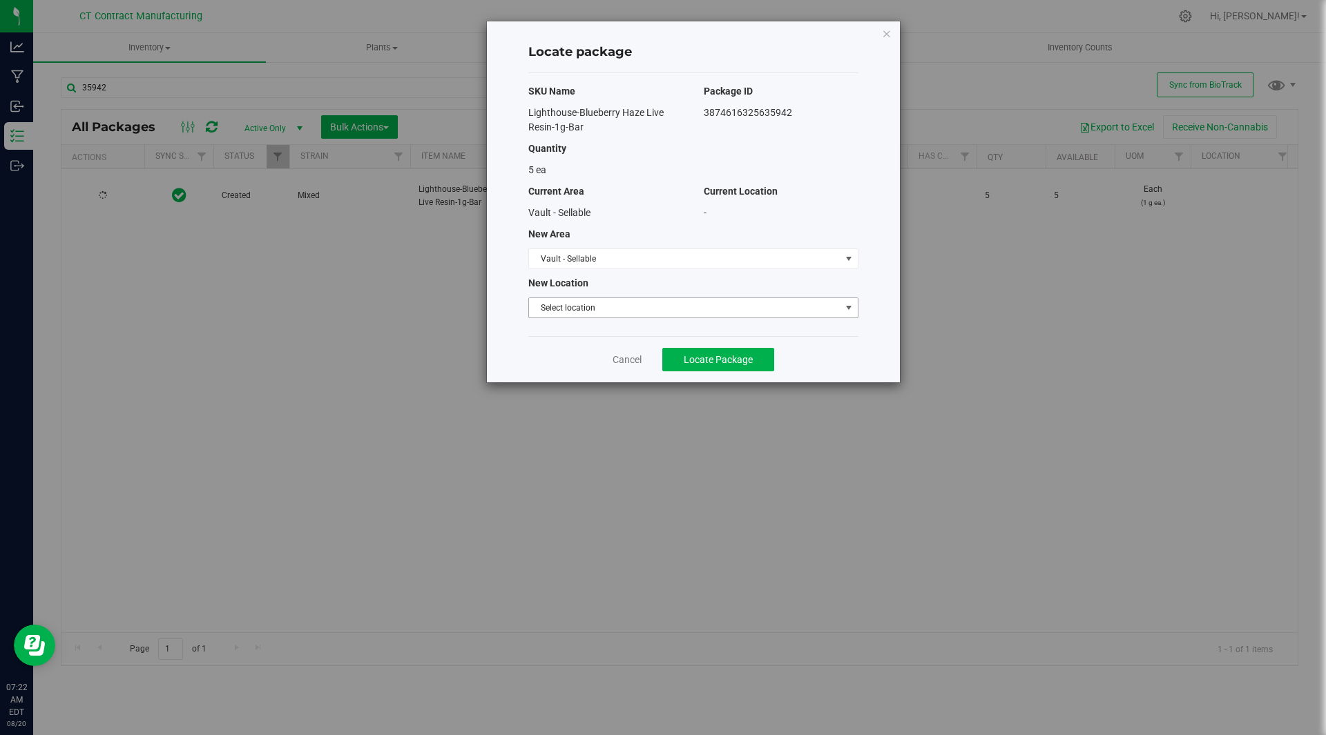
click at [626, 308] on span "Select location" at bounding box center [684, 307] width 311 height 19
click at [604, 330] on li "Partials" at bounding box center [693, 331] width 329 height 21
click at [686, 356] on span "Locate Package" at bounding box center [718, 359] width 69 height 11
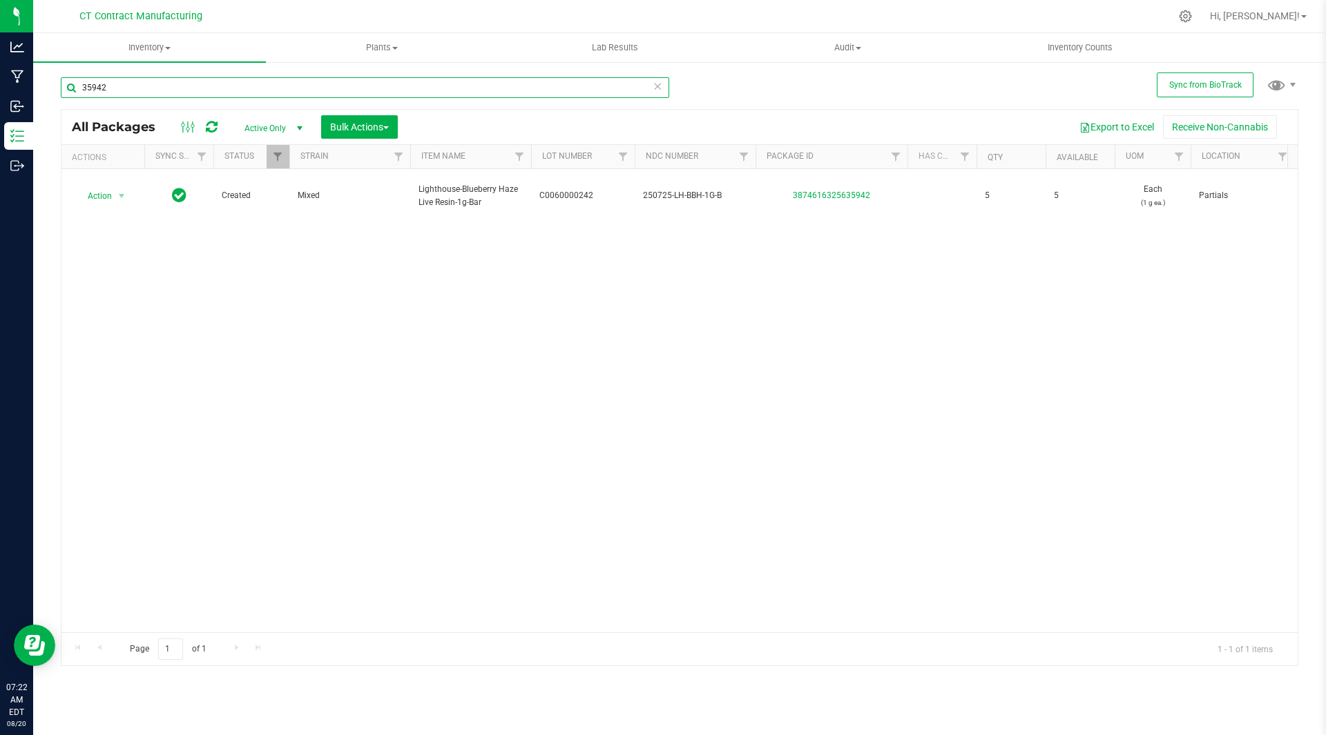
click at [507, 90] on input "35942" at bounding box center [365, 87] width 608 height 21
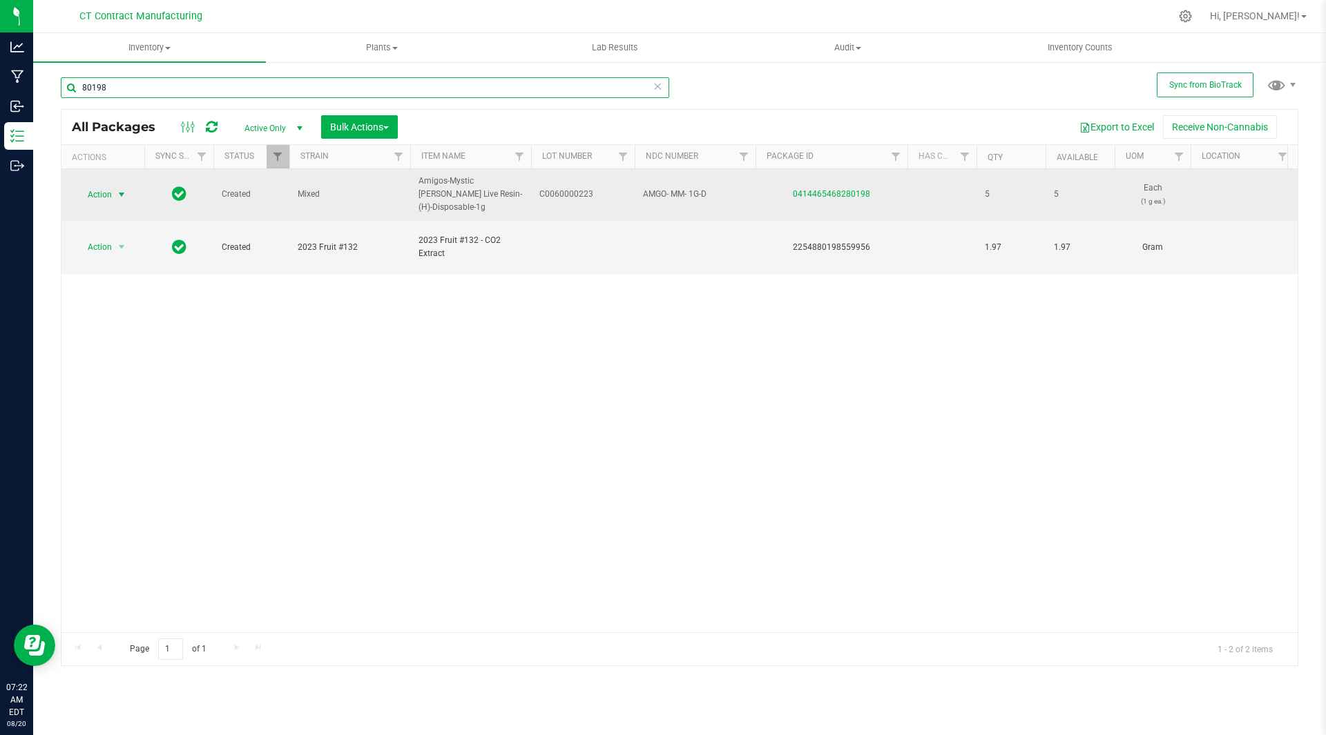
type input "80198"
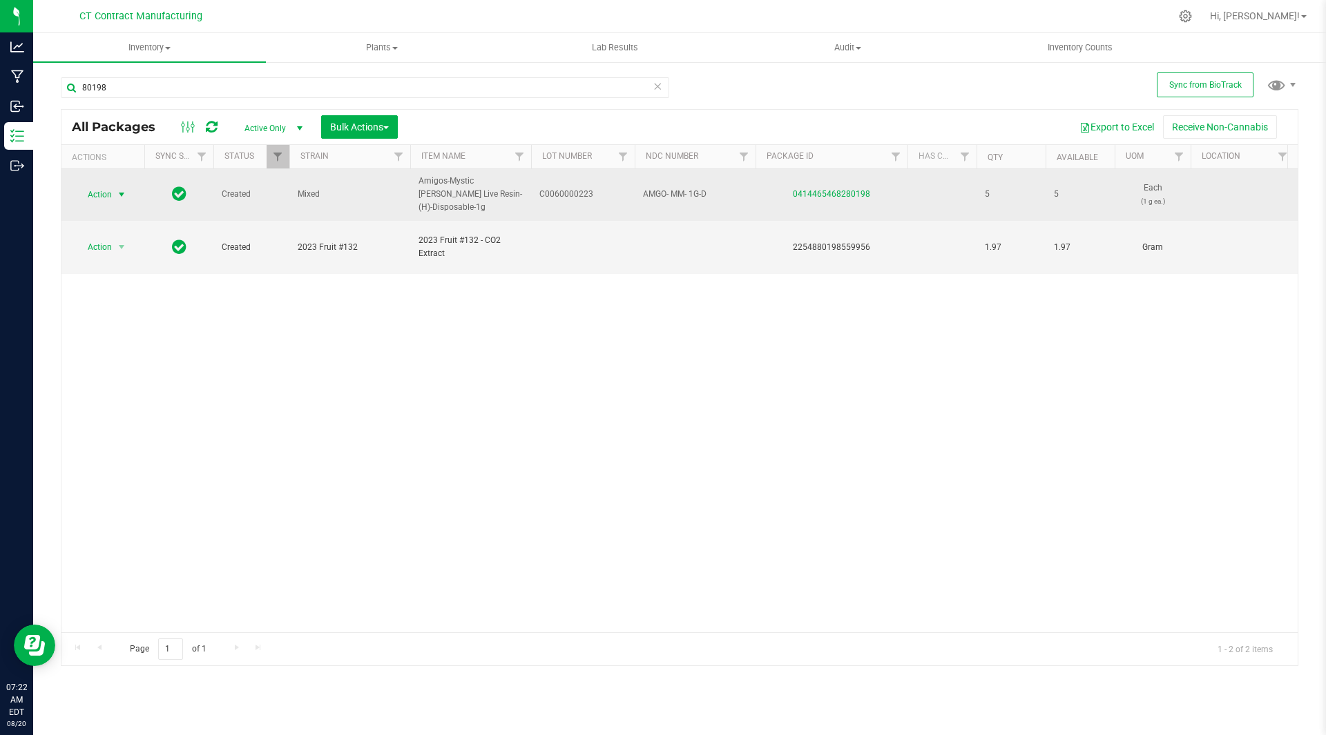
click at [126, 189] on span "select" at bounding box center [121, 194] width 11 height 11
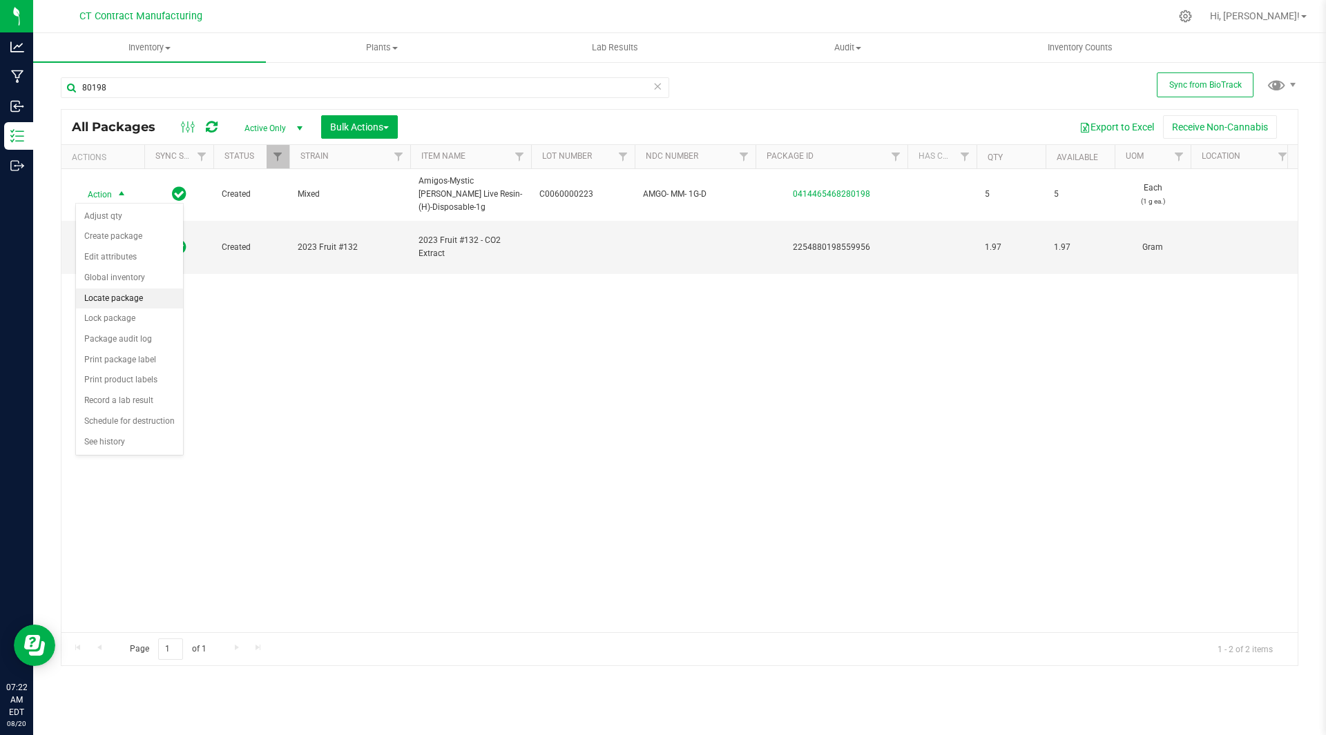
click at [138, 294] on li "Locate package" at bounding box center [129, 299] width 107 height 21
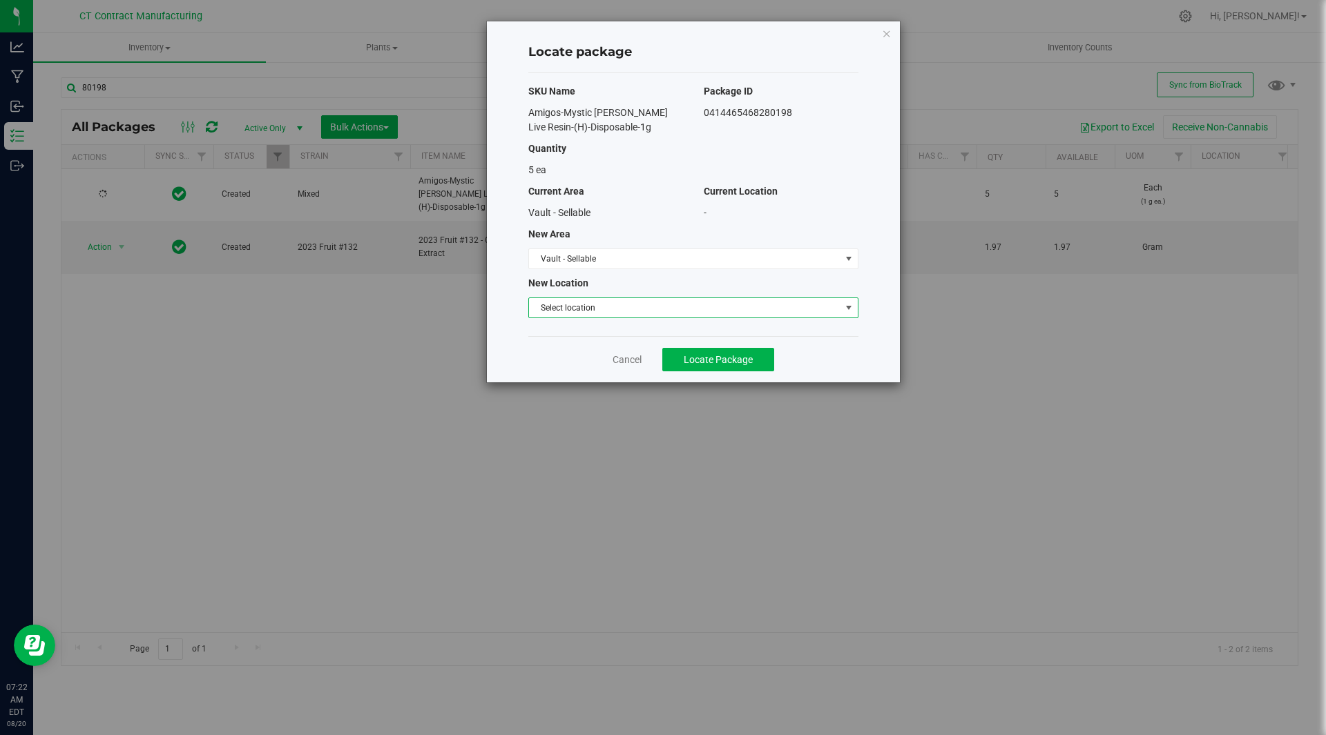
click at [566, 316] on span "Select location" at bounding box center [684, 307] width 311 height 19
click at [586, 334] on li "Partials" at bounding box center [693, 331] width 329 height 21
click at [722, 356] on span "Locate Package" at bounding box center [718, 359] width 69 height 11
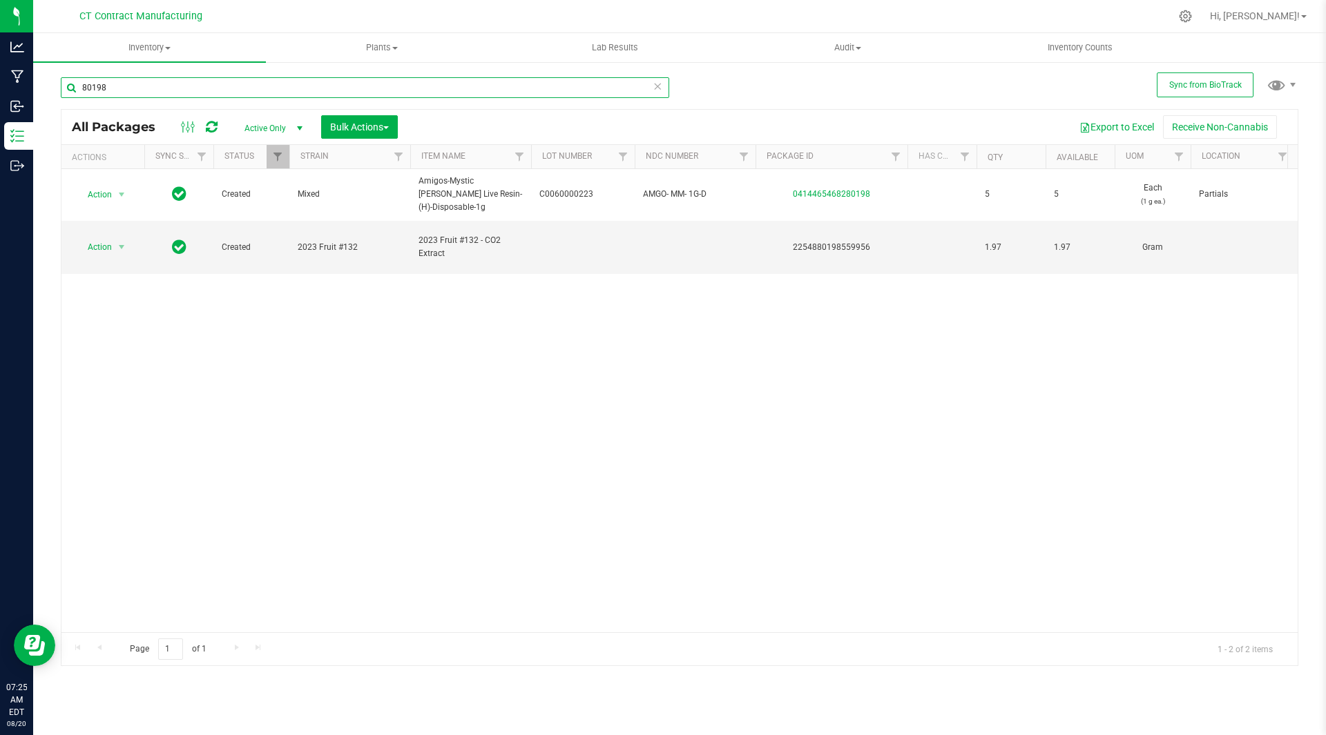
click at [462, 86] on input "80198" at bounding box center [365, 87] width 608 height 21
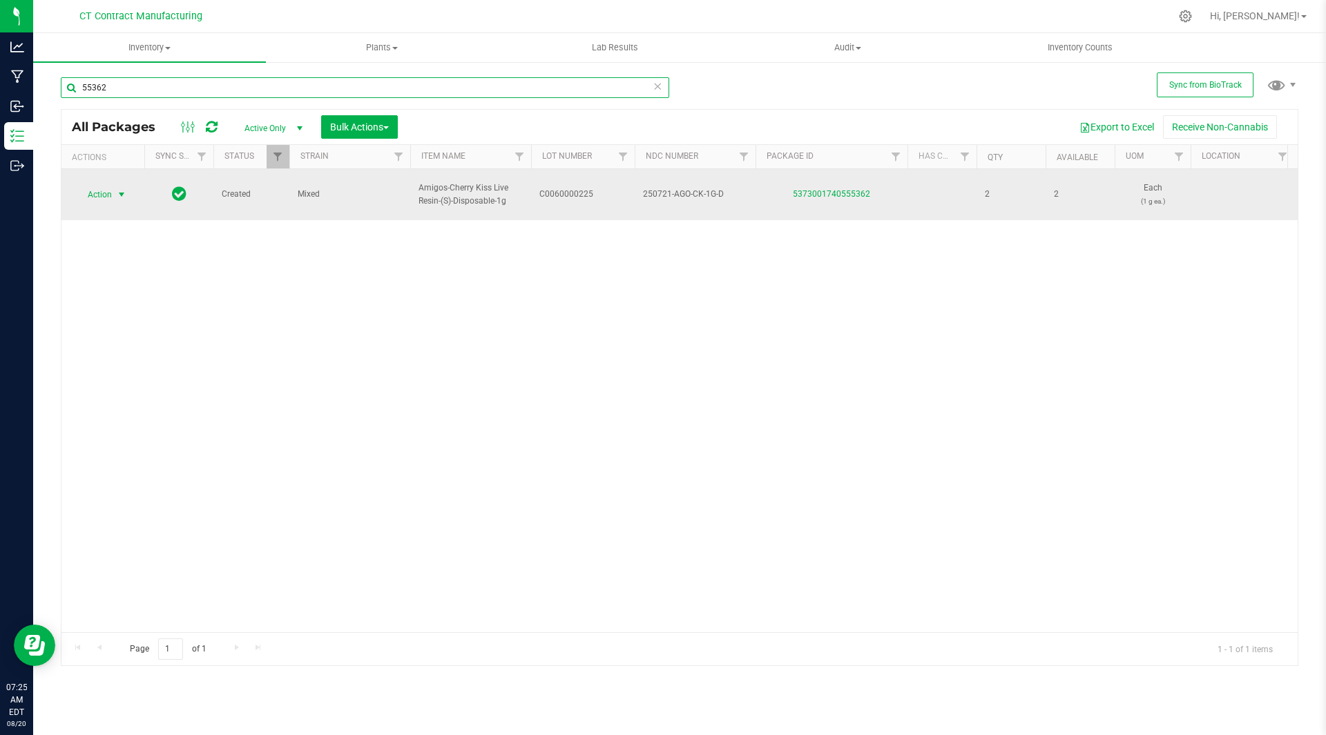
type input "55362"
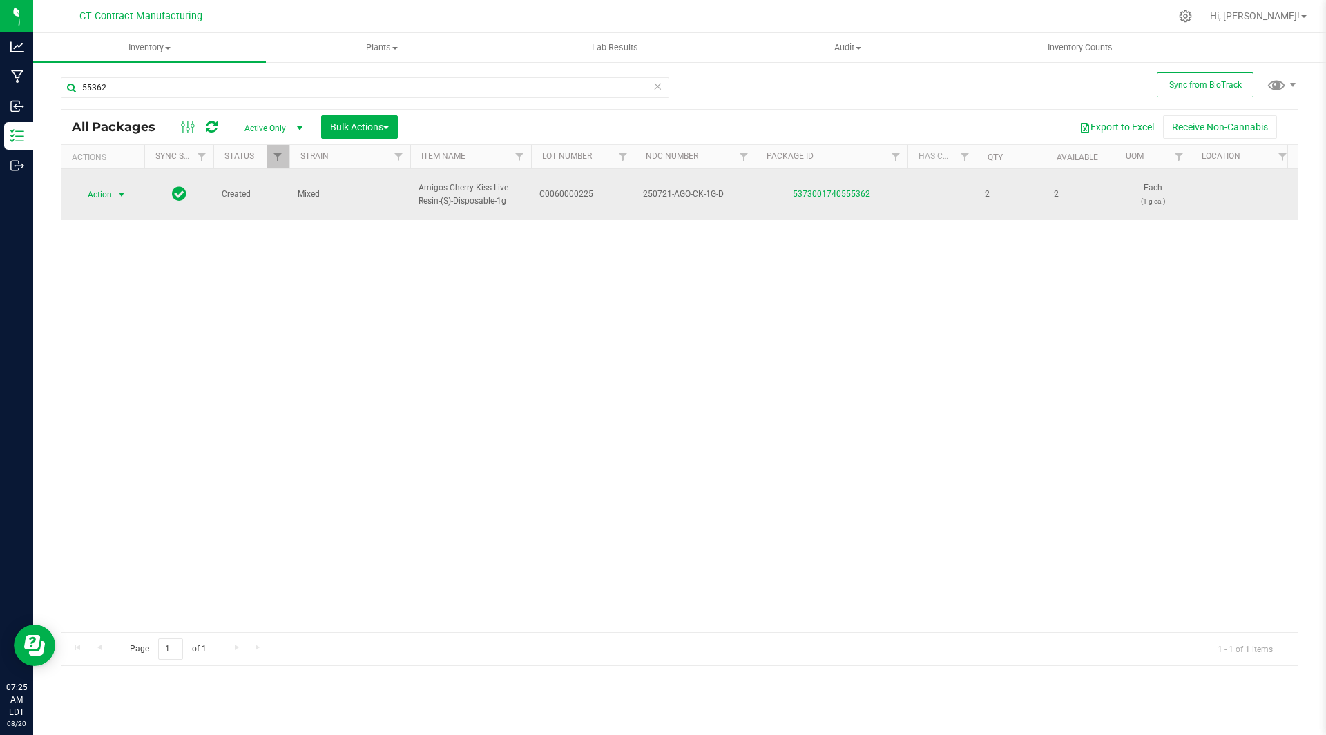
click at [122, 191] on span "select" at bounding box center [121, 194] width 11 height 11
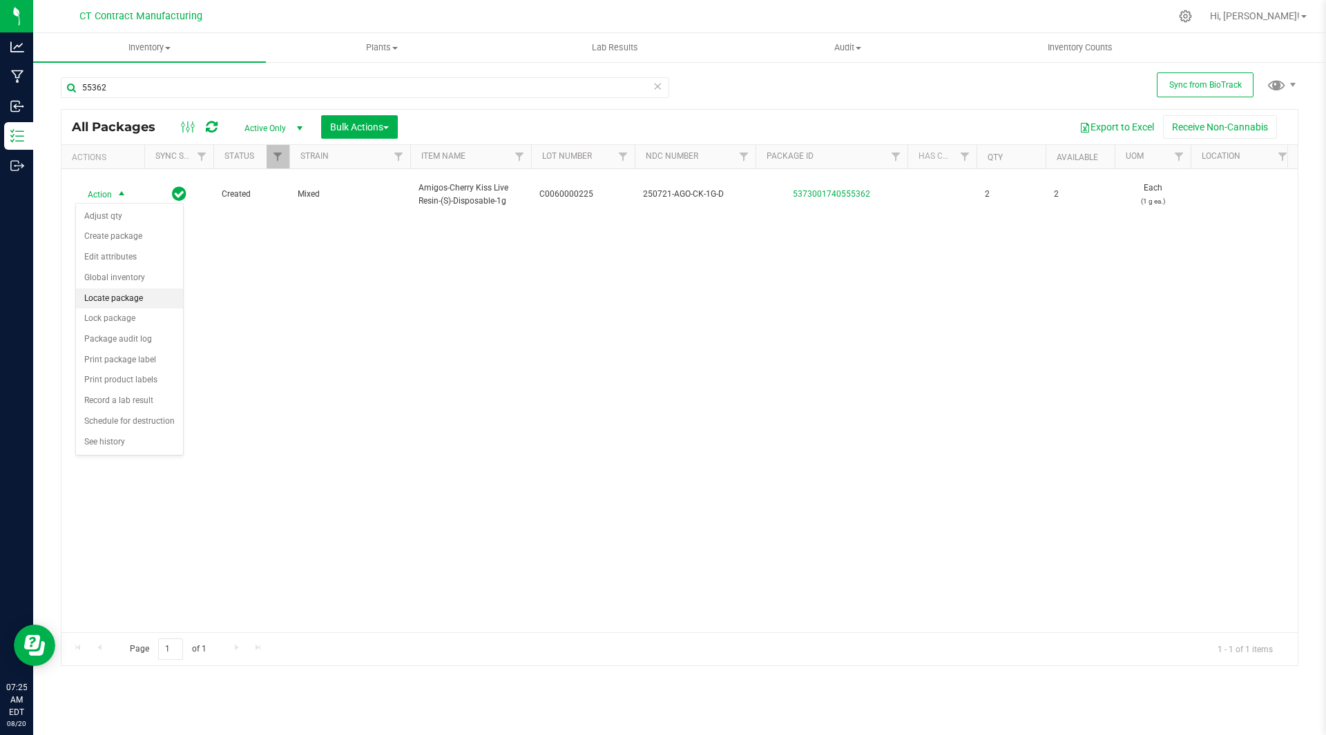
click at [132, 292] on li "Locate package" at bounding box center [129, 299] width 107 height 21
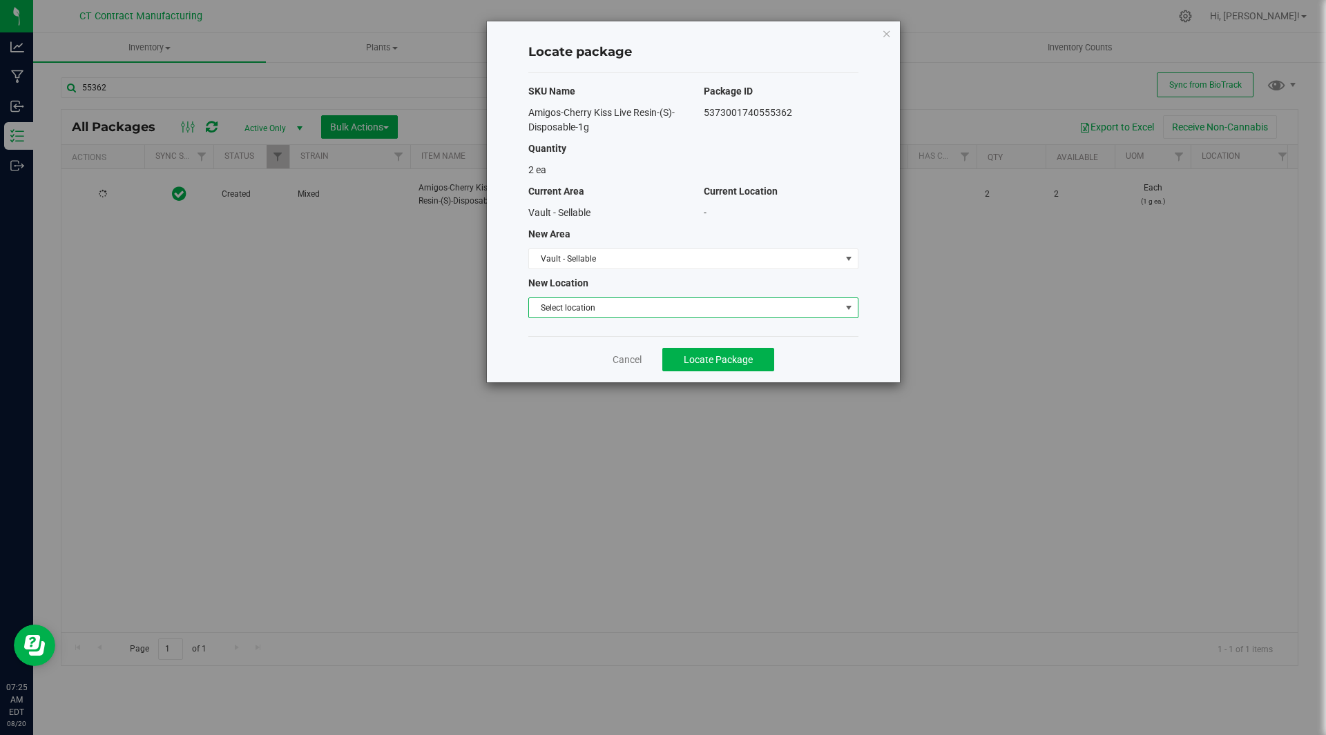
click at [707, 302] on span "Select location" at bounding box center [684, 307] width 311 height 19
click at [691, 331] on li "Partials" at bounding box center [693, 331] width 329 height 21
click at [709, 360] on span "Locate Package" at bounding box center [718, 359] width 69 height 11
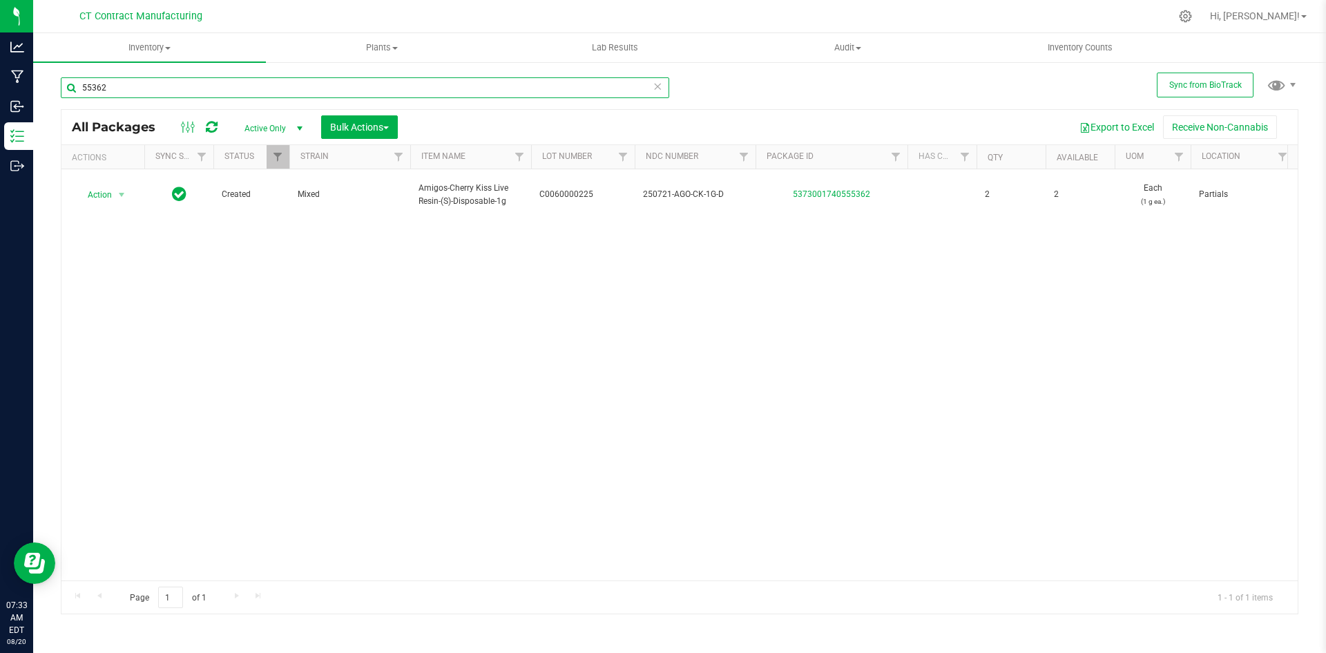
click at [228, 86] on input "55362" at bounding box center [365, 87] width 608 height 21
click at [202, 84] on input "90564" at bounding box center [365, 87] width 608 height 21
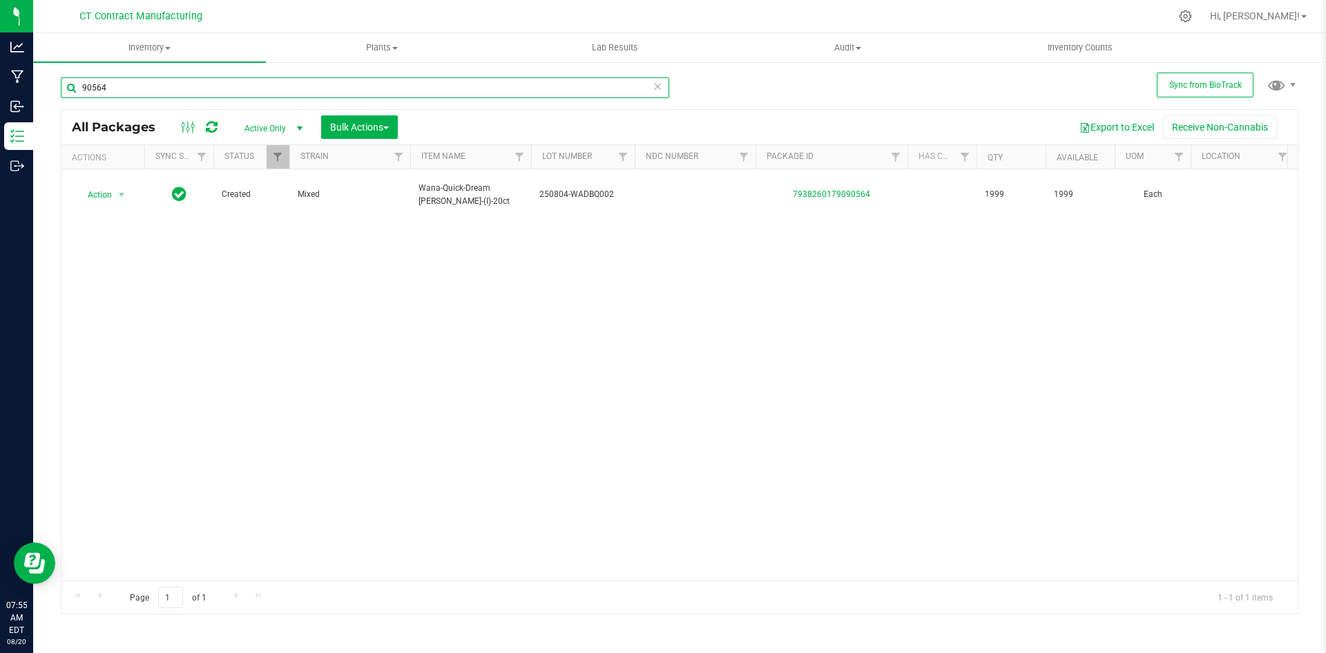
click at [202, 84] on input "90564" at bounding box center [365, 87] width 608 height 21
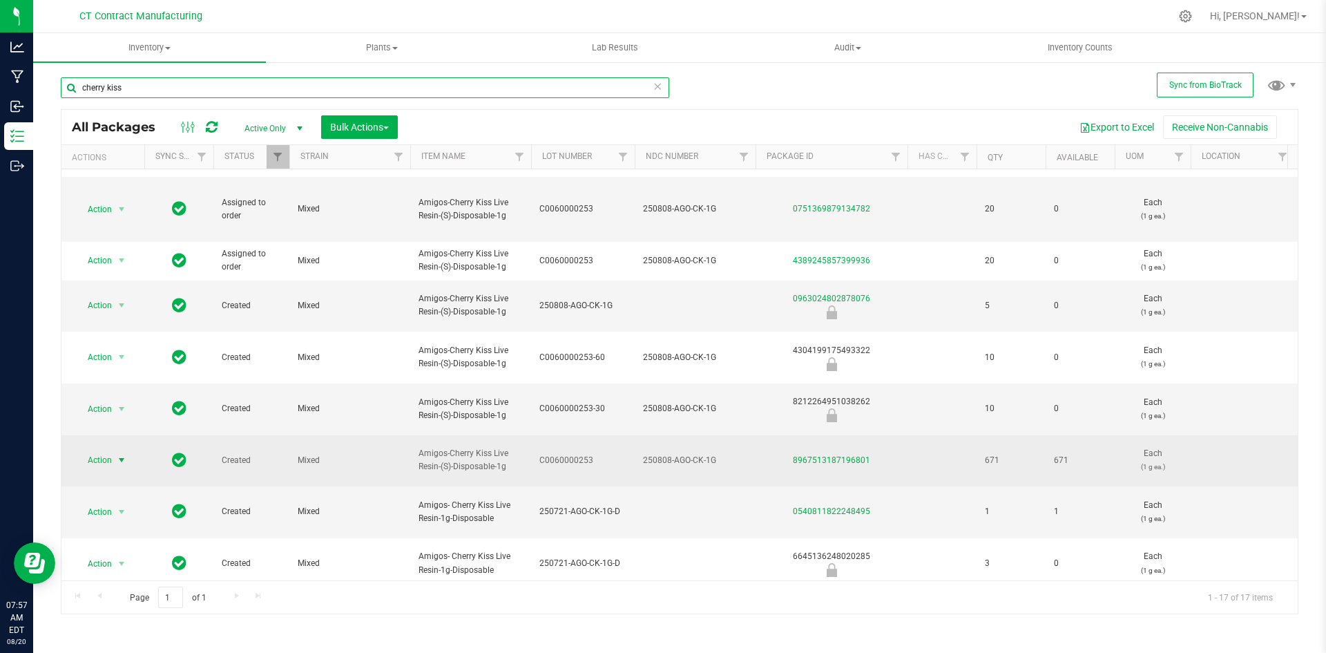
type input "cherry kiss"
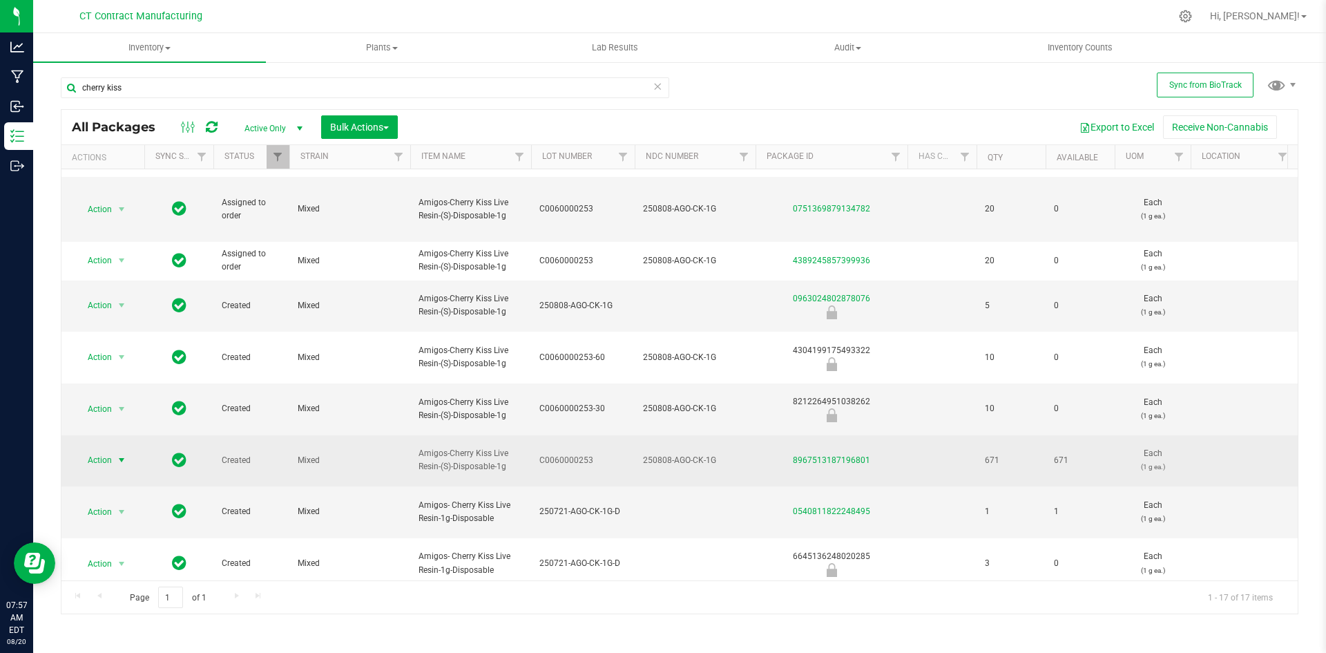
click at [124, 454] on span "select" at bounding box center [121, 459] width 11 height 11
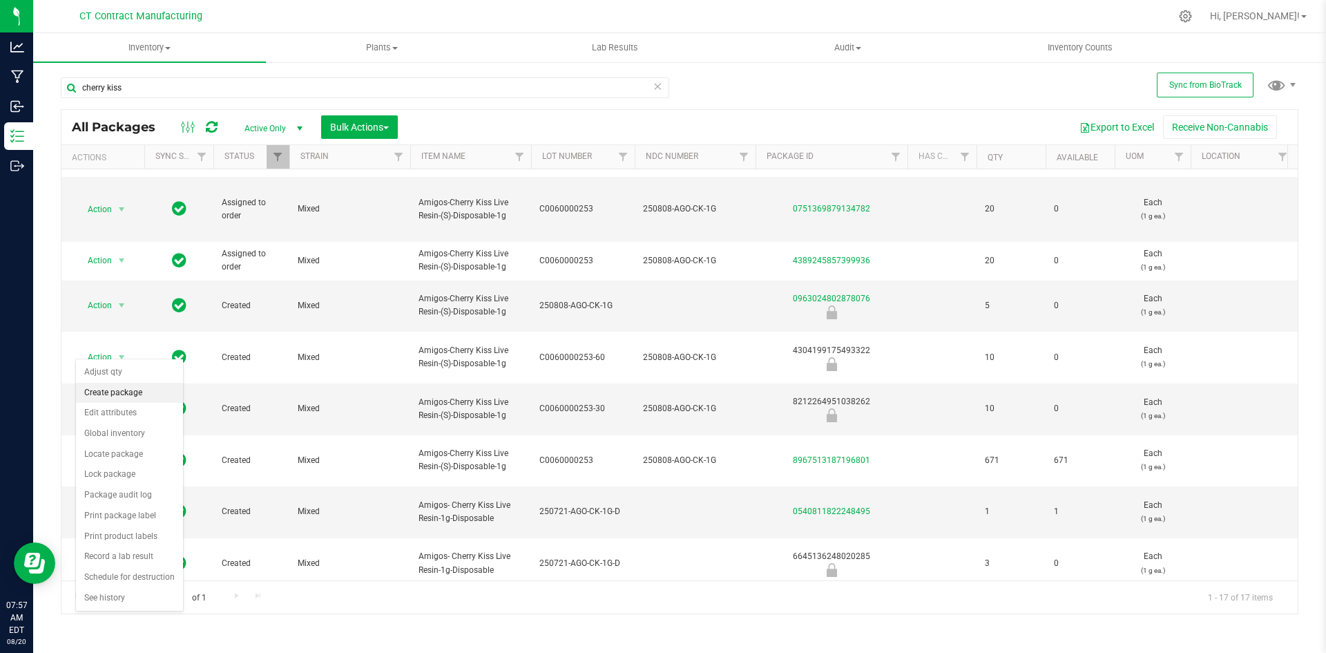
click at [130, 389] on li "Create package" at bounding box center [129, 393] width 107 height 21
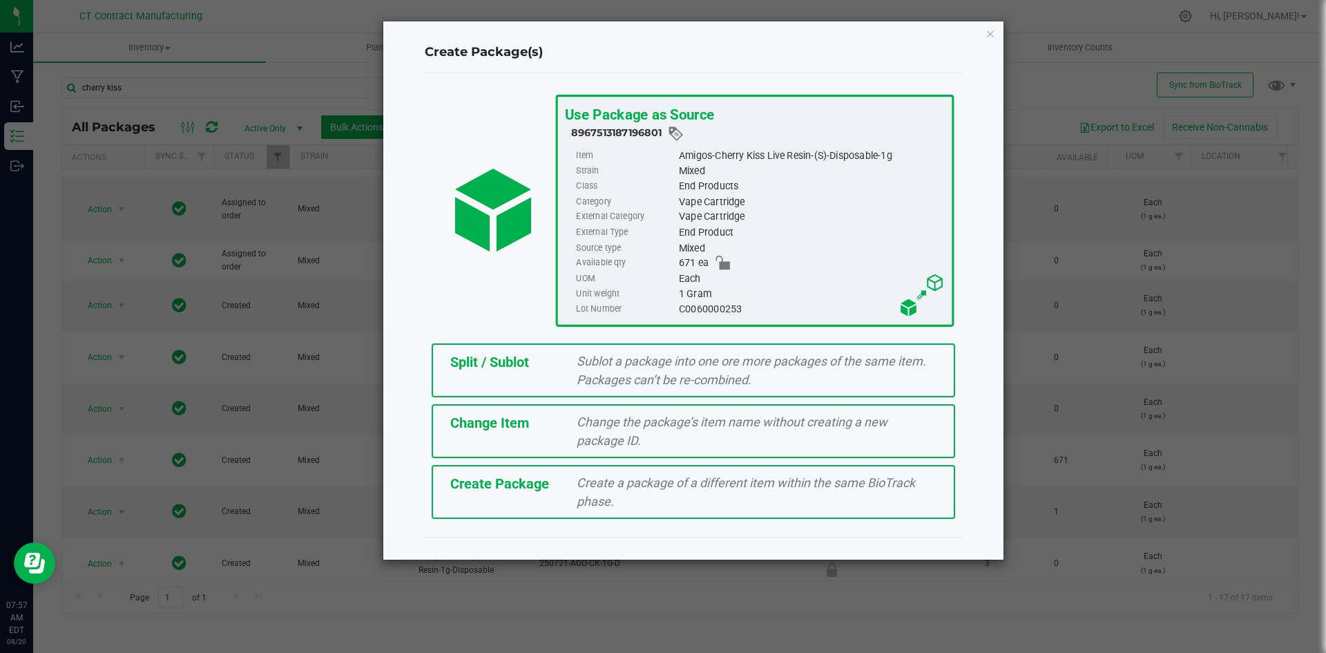
click at [550, 356] on div "Split / Sublot" at bounding box center [503, 362] width 127 height 21
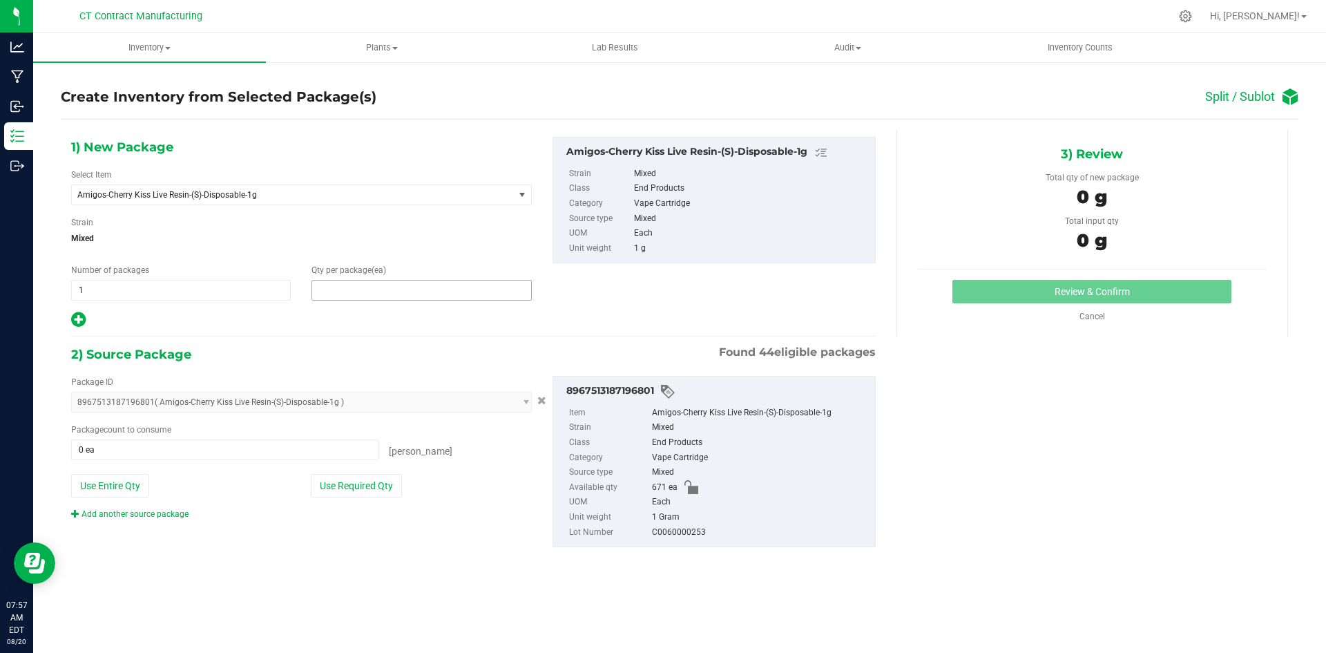
click at [356, 285] on span at bounding box center [421, 290] width 220 height 21
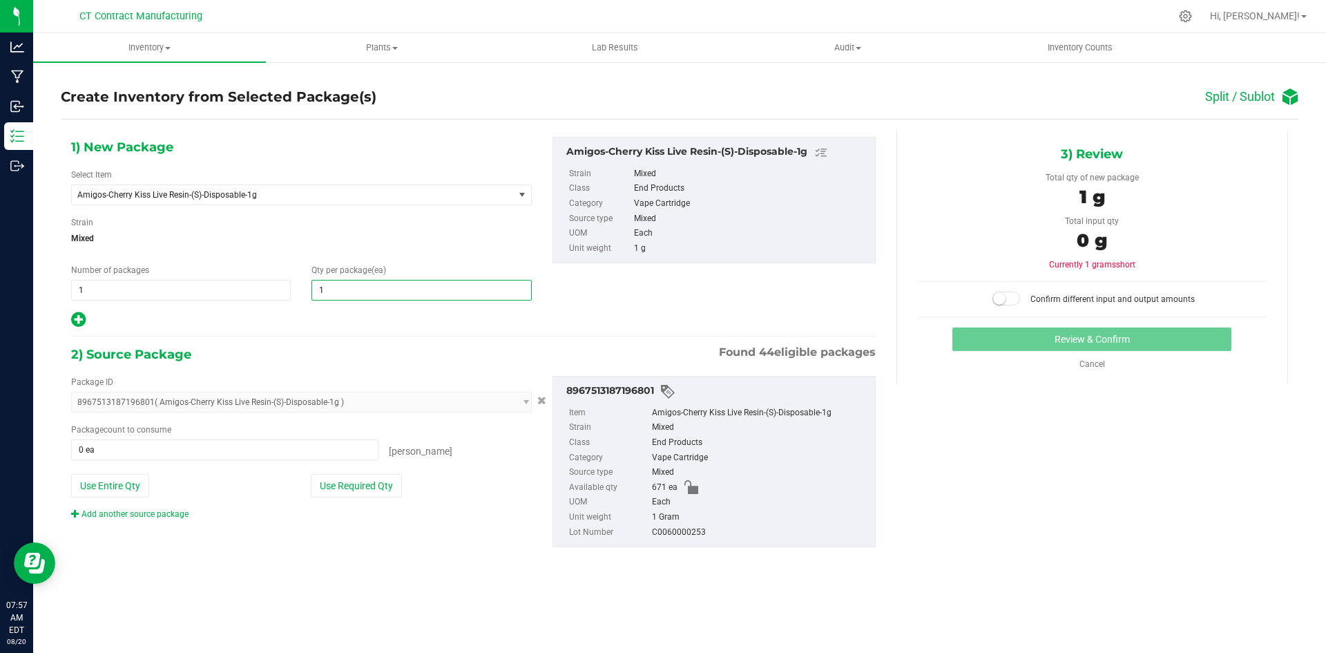
type input "10"
click at [288, 451] on span at bounding box center [224, 449] width 307 height 21
type input "10"
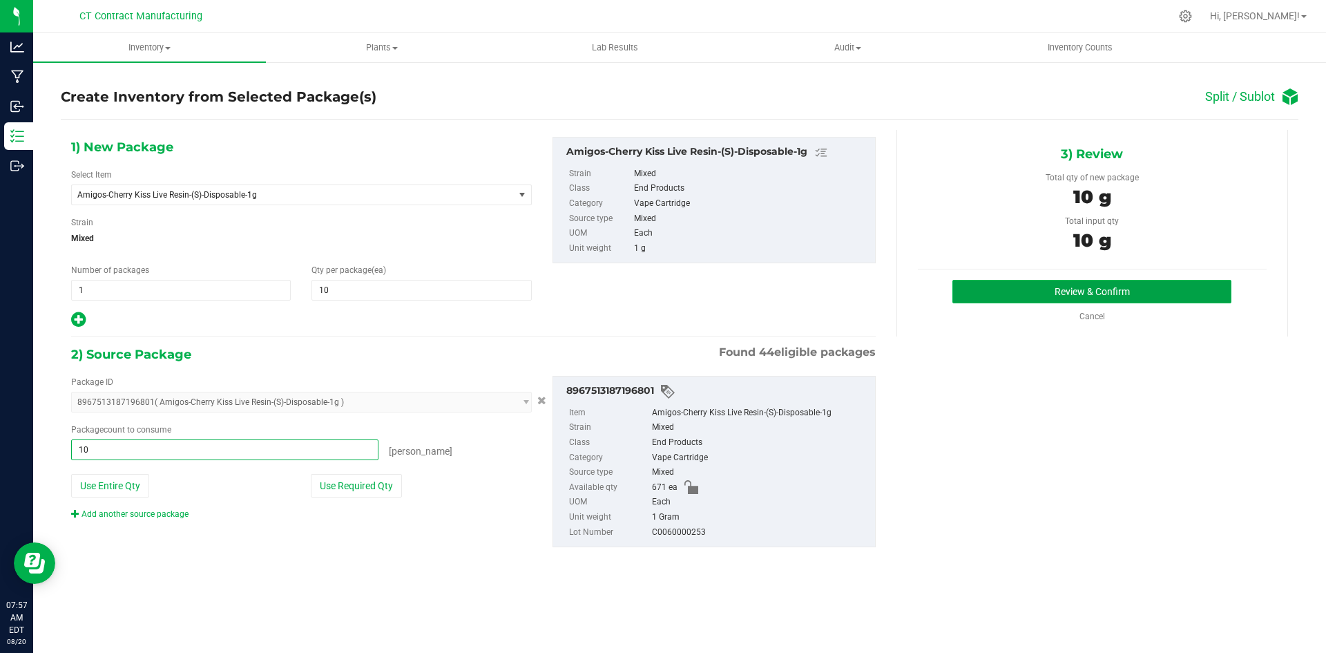
type input "10 ea"
click at [1004, 296] on button "Review & Confirm" at bounding box center [1091, 291] width 279 height 23
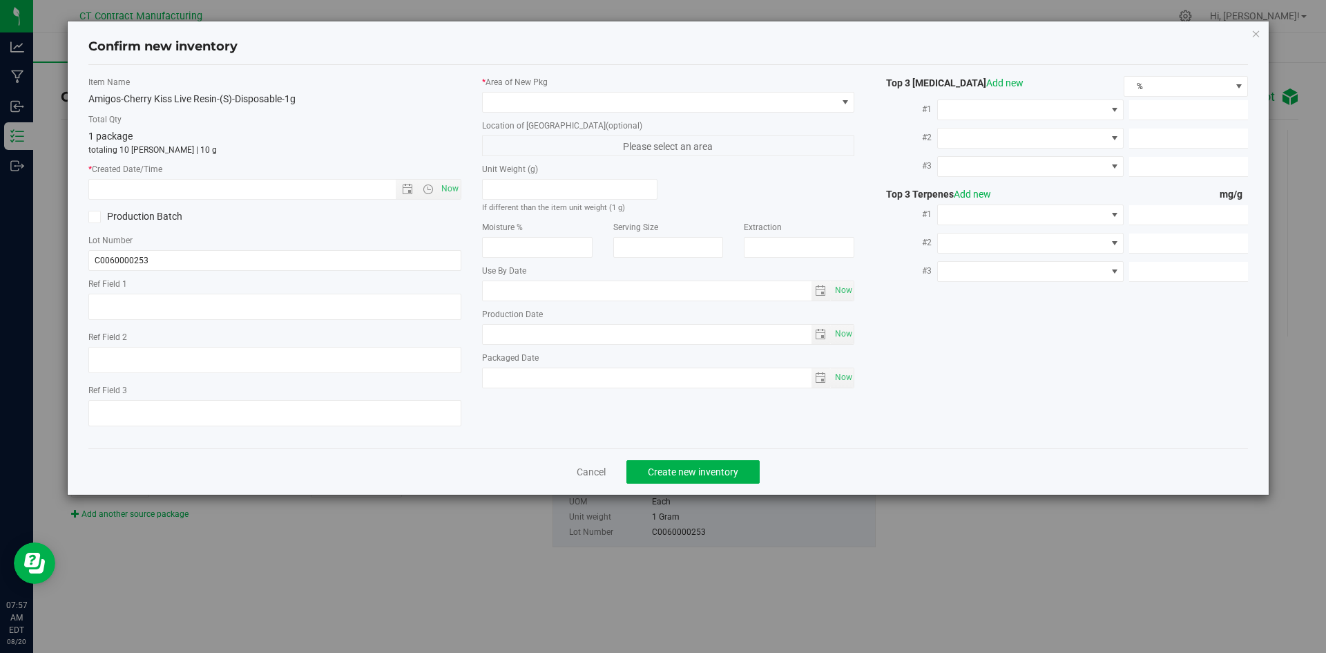
type textarea "250808-AGO-CK-1G"
click at [443, 189] on span "Now" at bounding box center [449, 189] width 23 height 20
type input "8/20/2025 7:57 AM"
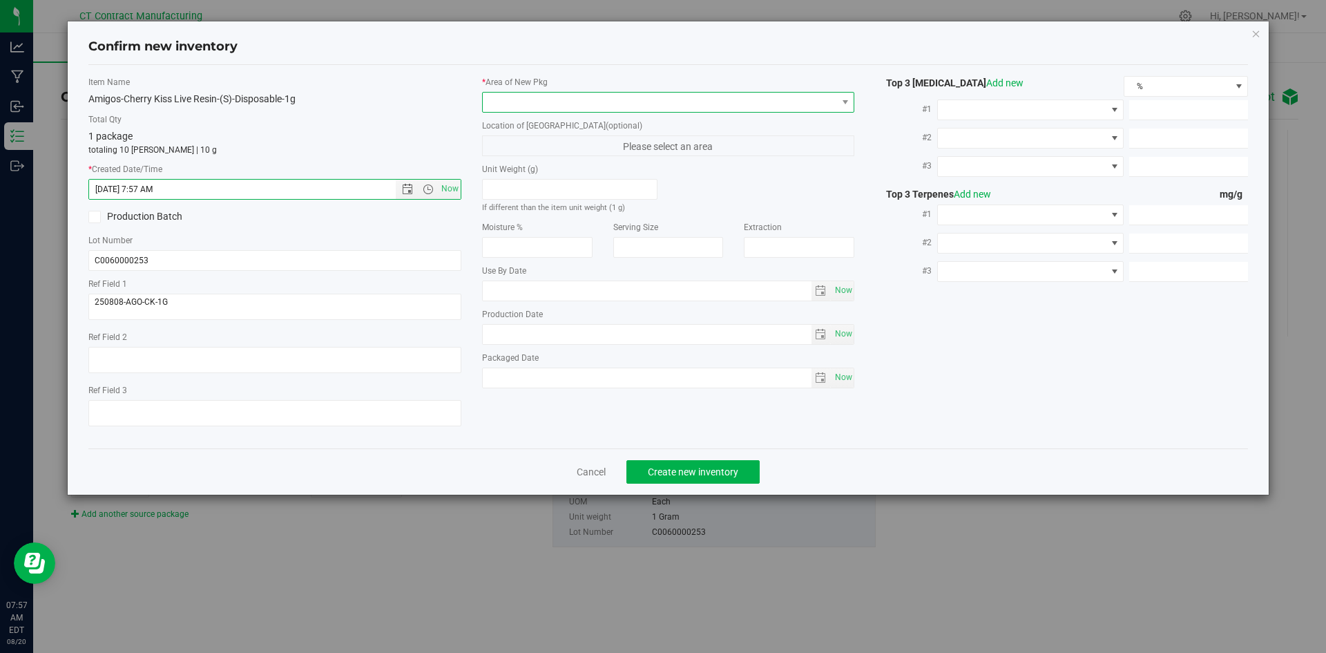
click at [500, 108] on span at bounding box center [660, 102] width 354 height 19
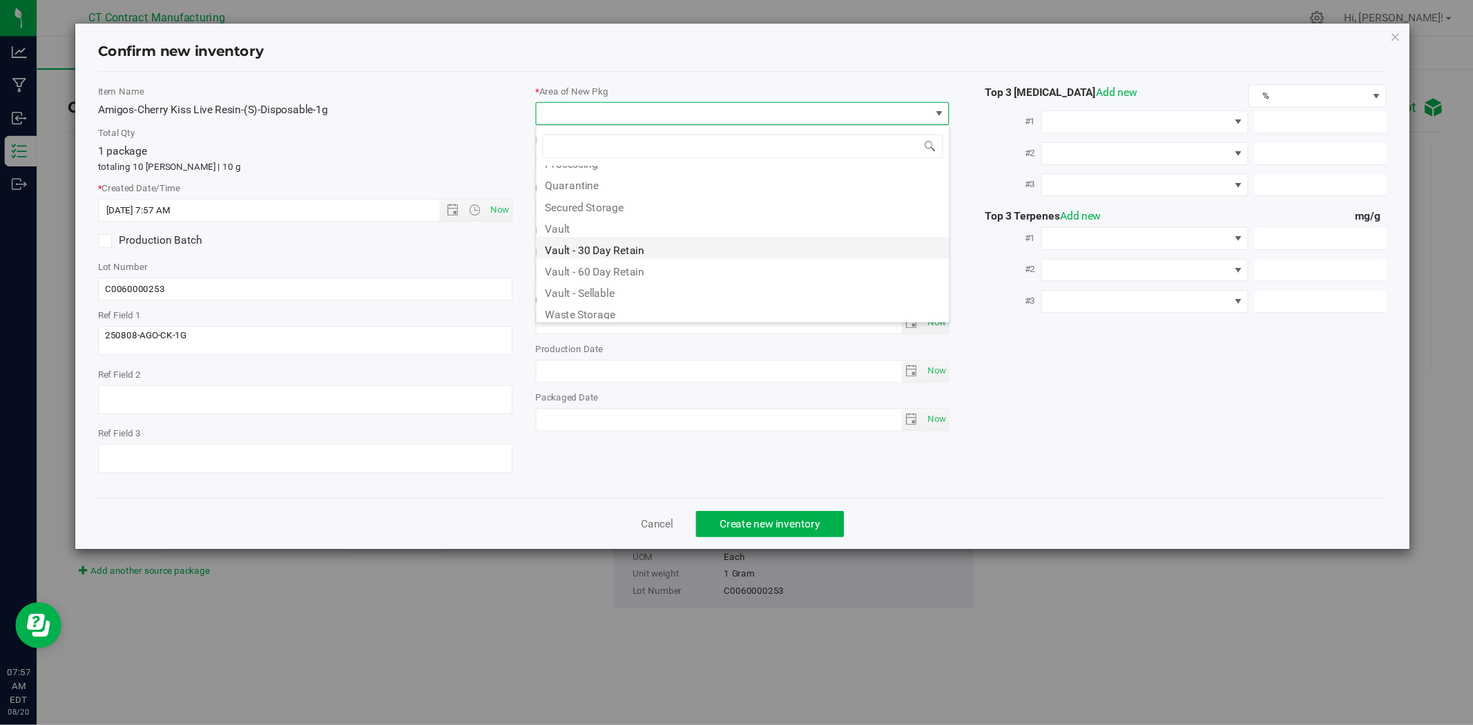
scroll to position [152, 0]
click at [535, 276] on li "Waste Storage" at bounding box center [669, 277] width 372 height 19
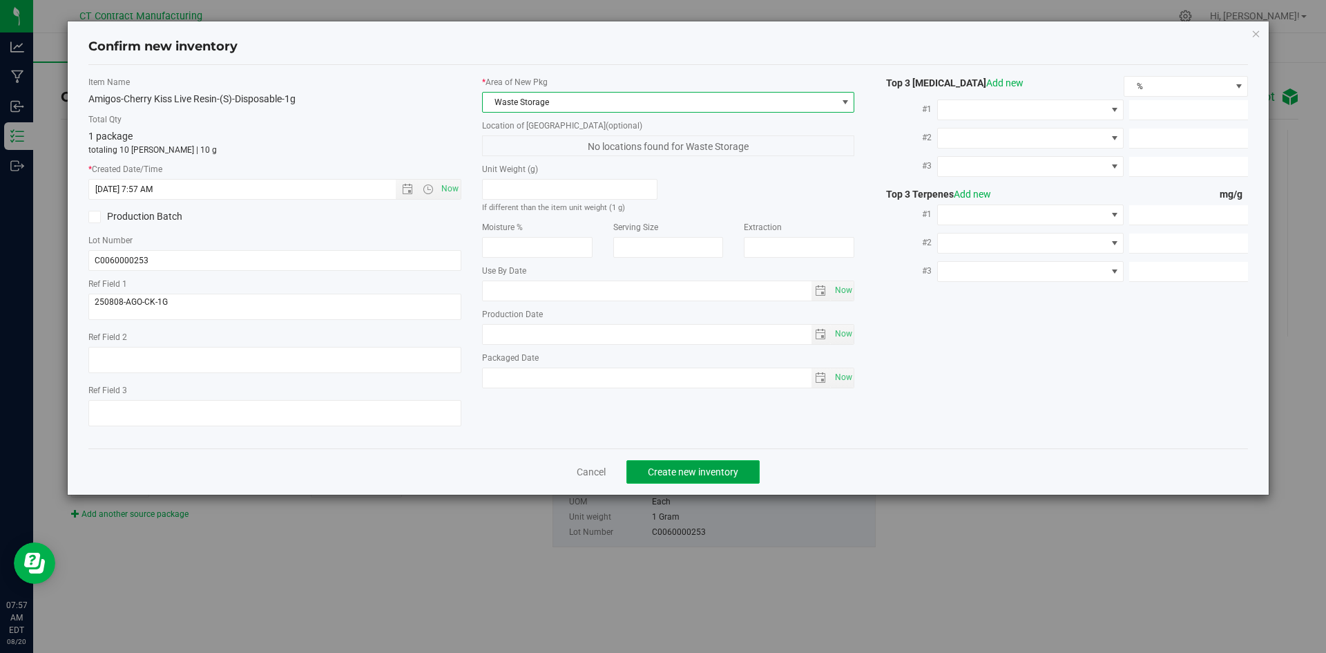
click at [677, 463] on button "Create new inventory" at bounding box center [692, 471] width 133 height 23
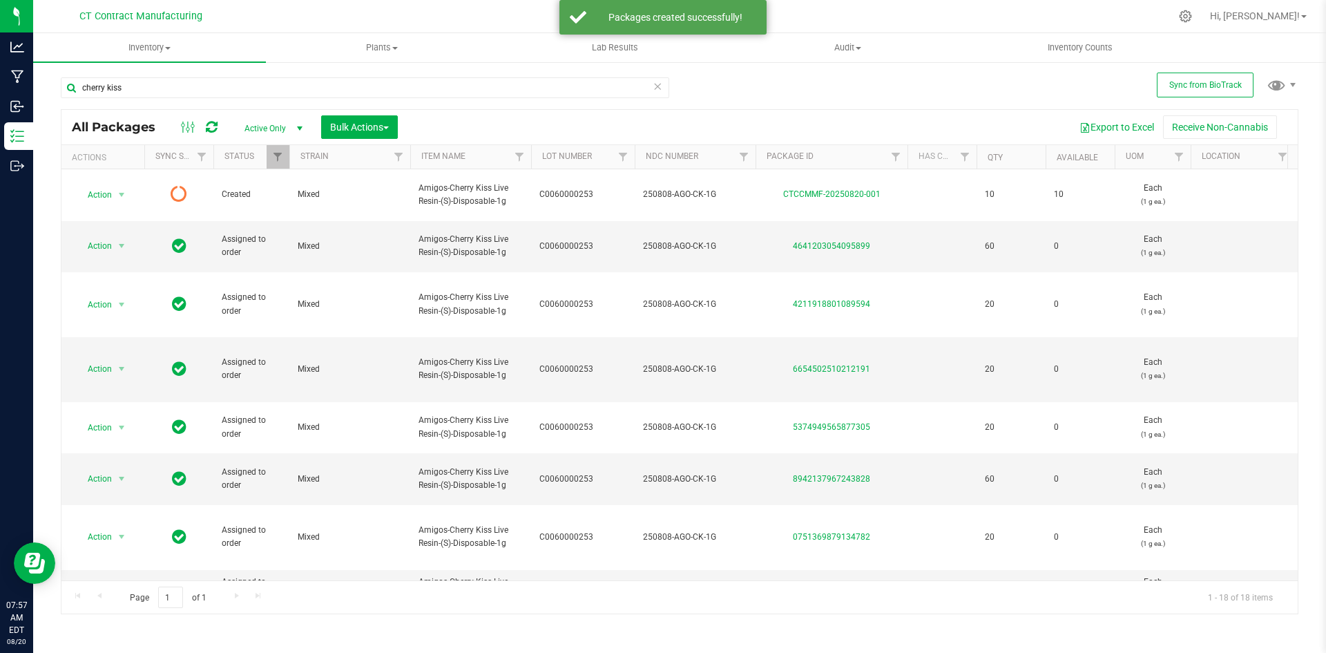
click at [214, 120] on icon at bounding box center [212, 127] width 12 height 14
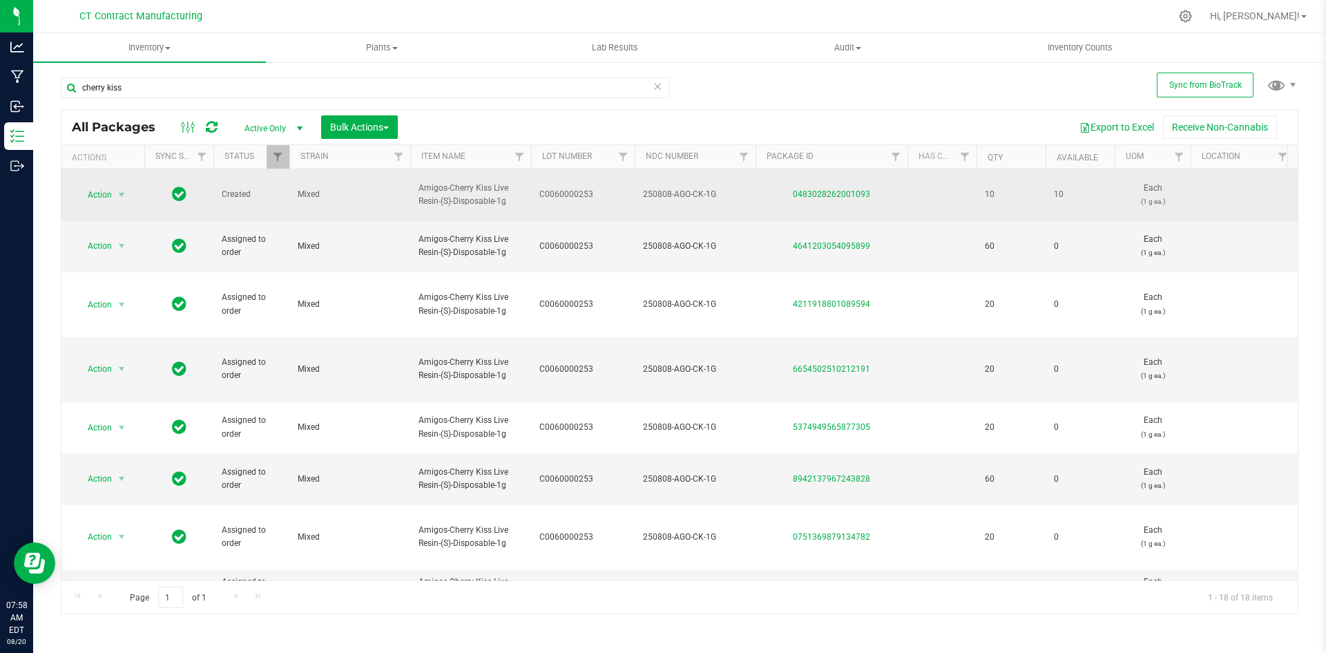
drag, startPoint x: 885, startPoint y: 186, endPoint x: 774, endPoint y: 200, distance: 111.4
click at [774, 200] on td "0483028262001093" at bounding box center [831, 195] width 152 height 52
copy link "0483028262001093"
click at [669, 188] on span "250808-AGO-CK-1G" at bounding box center [695, 194] width 104 height 13
click at [669, 186] on input "250808-AGO-CK-1G" at bounding box center [692, 194] width 116 height 21
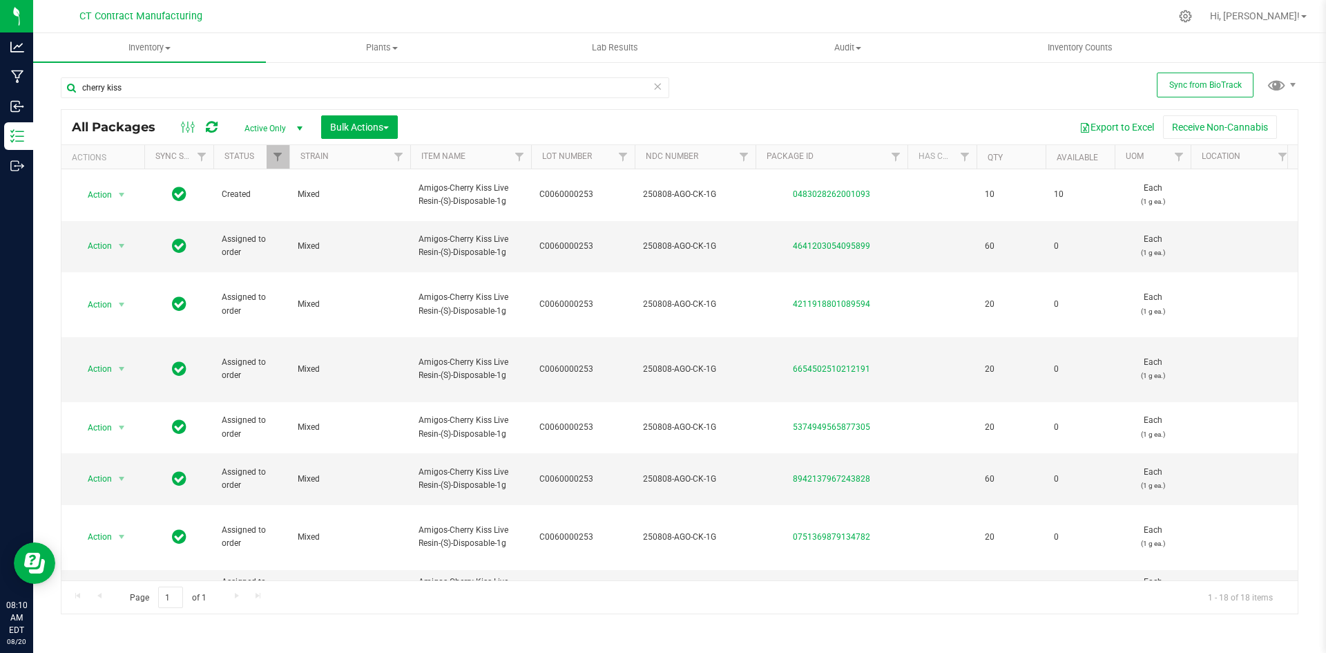
drag, startPoint x: 872, startPoint y: 191, endPoint x: 747, endPoint y: 191, distance: 124.3
drag, startPoint x: 596, startPoint y: 32, endPoint x: 523, endPoint y: 8, distance: 77.3
click at [596, 32] on nav "CT Contract Manufacturing Hi, Andy!" at bounding box center [679, 16] width 1293 height 33
click at [410, 14] on div at bounding box center [708, 16] width 923 height 27
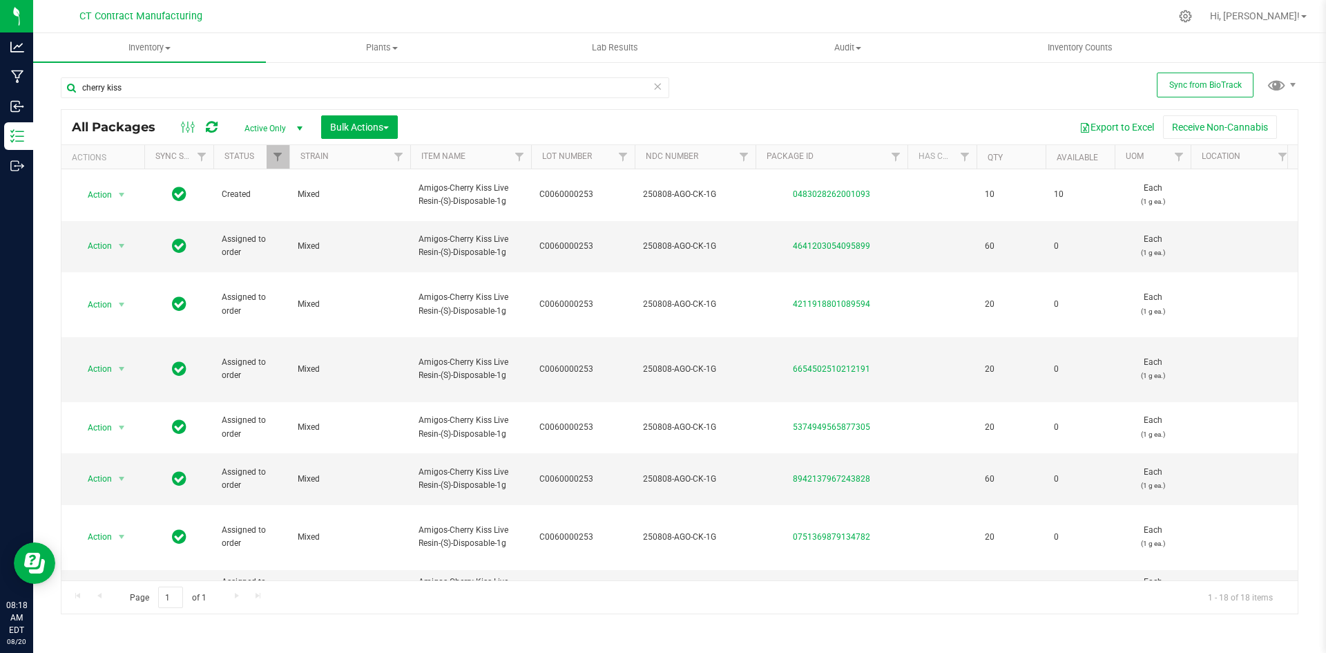
drag, startPoint x: 505, startPoint y: 10, endPoint x: 484, endPoint y: 26, distance: 26.1
click at [505, 10] on div at bounding box center [708, 16] width 923 height 27
click at [469, 19] on div at bounding box center [708, 16] width 923 height 27
click at [648, 6] on div at bounding box center [708, 16] width 923 height 27
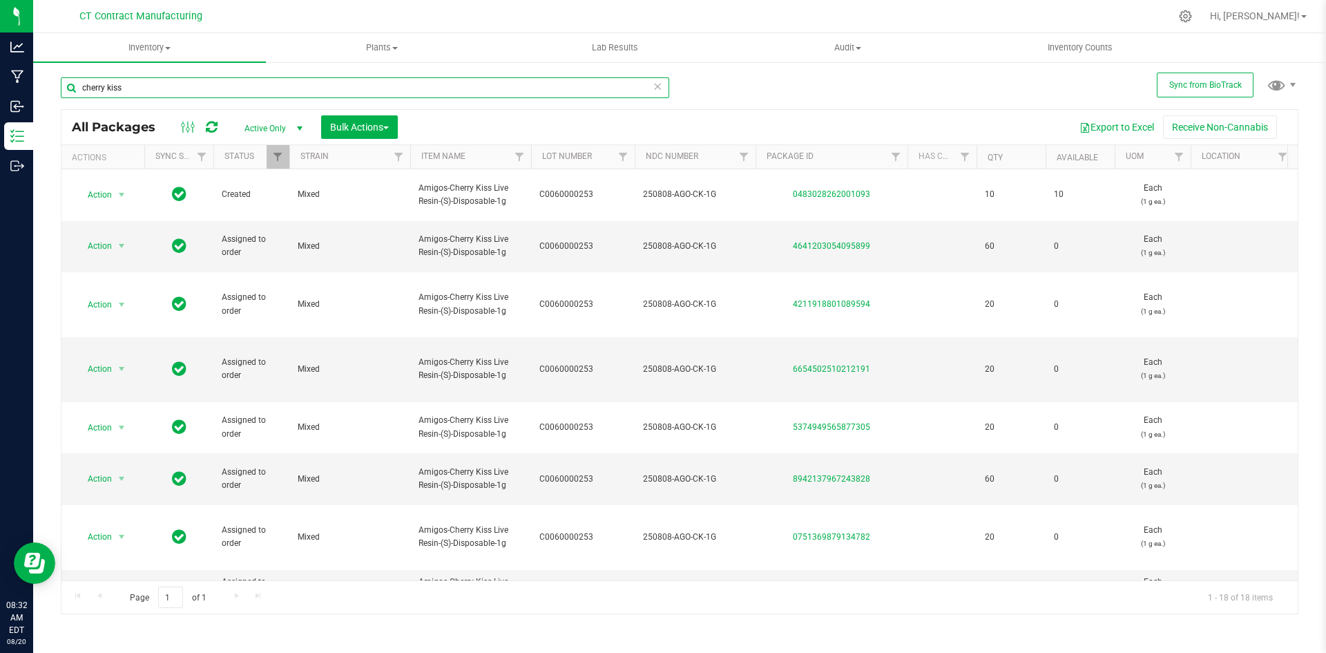
click at [352, 81] on input "cherry kiss" at bounding box center [365, 87] width 608 height 21
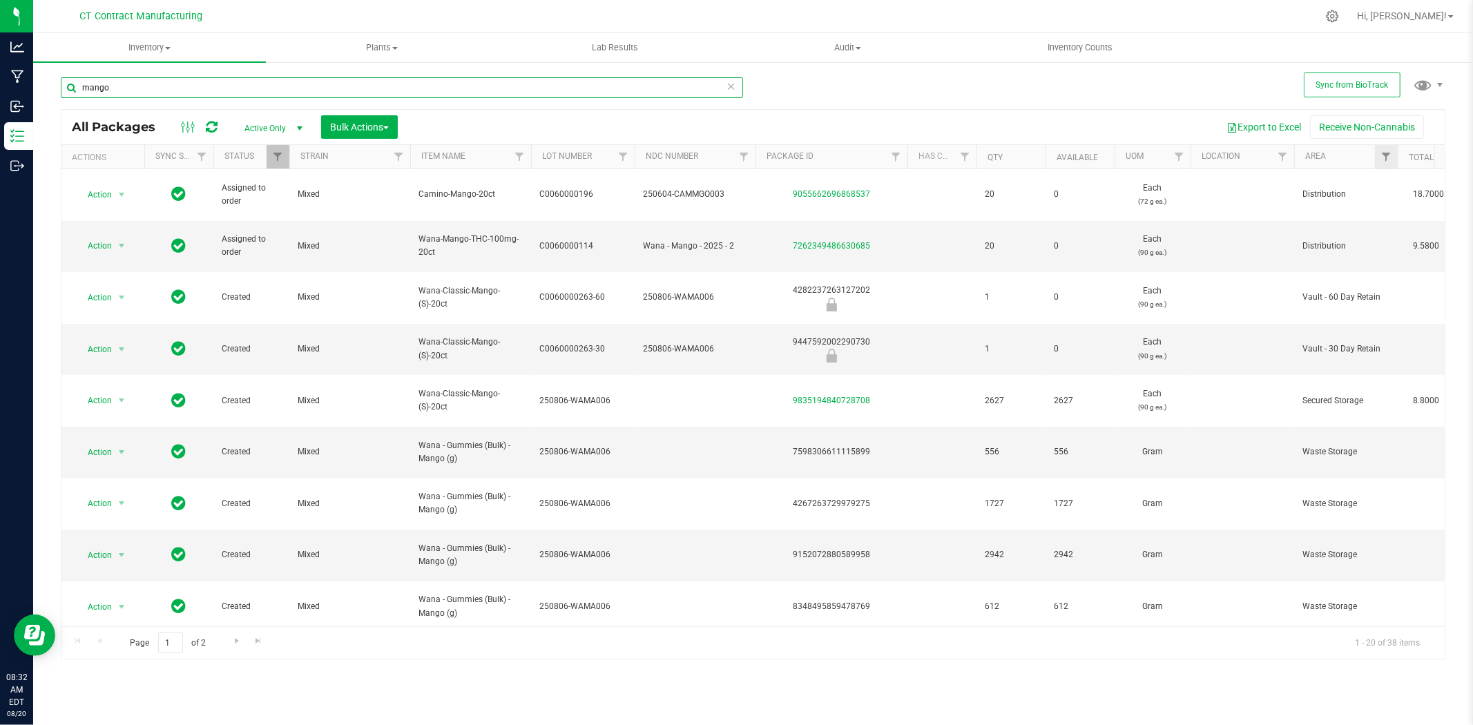
type input "mango"
click at [1325, 157] on link "Filter" at bounding box center [1386, 156] width 23 height 23
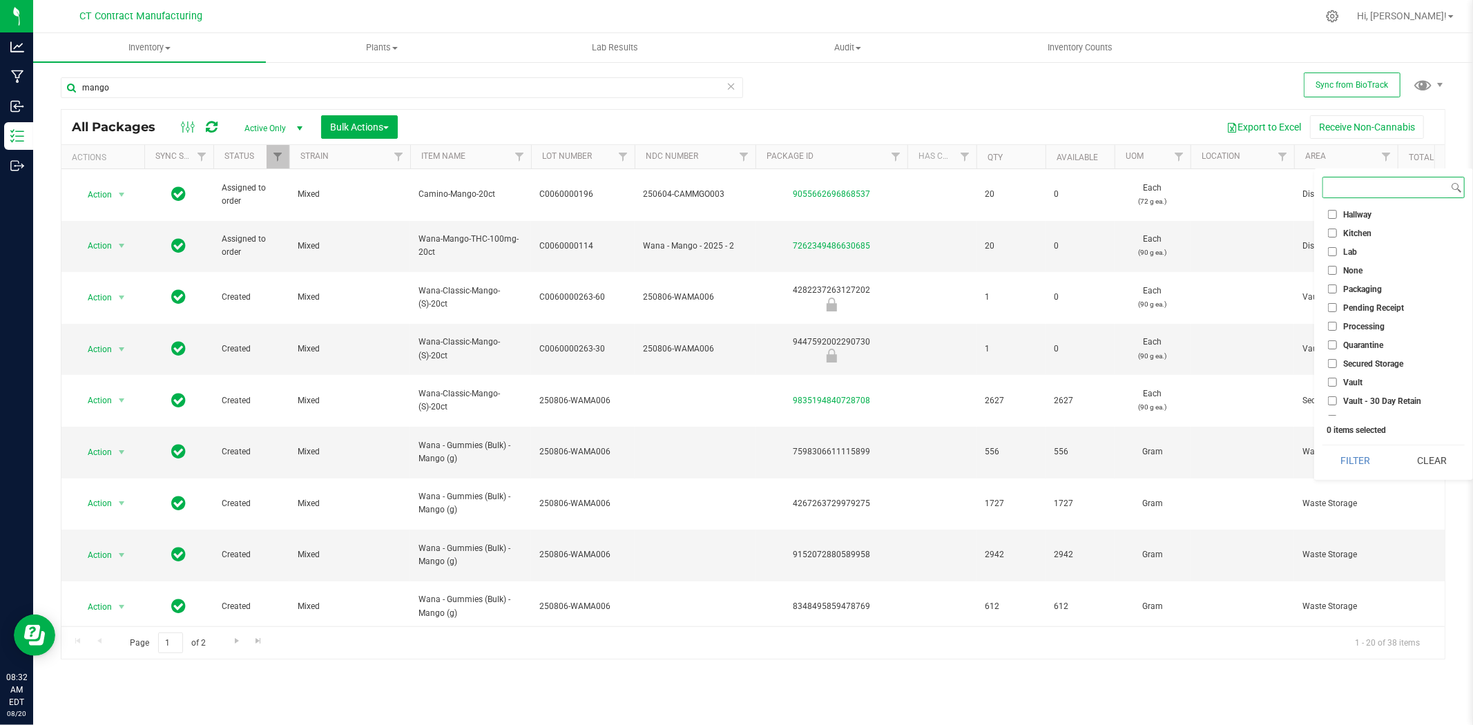
scroll to position [105, 0]
click at [1325, 389] on span "Vault - Sellable" at bounding box center [1370, 391] width 55 height 8
click at [1325, 389] on input "Vault - Sellable" at bounding box center [1332, 390] width 9 height 9
checkbox input "true"
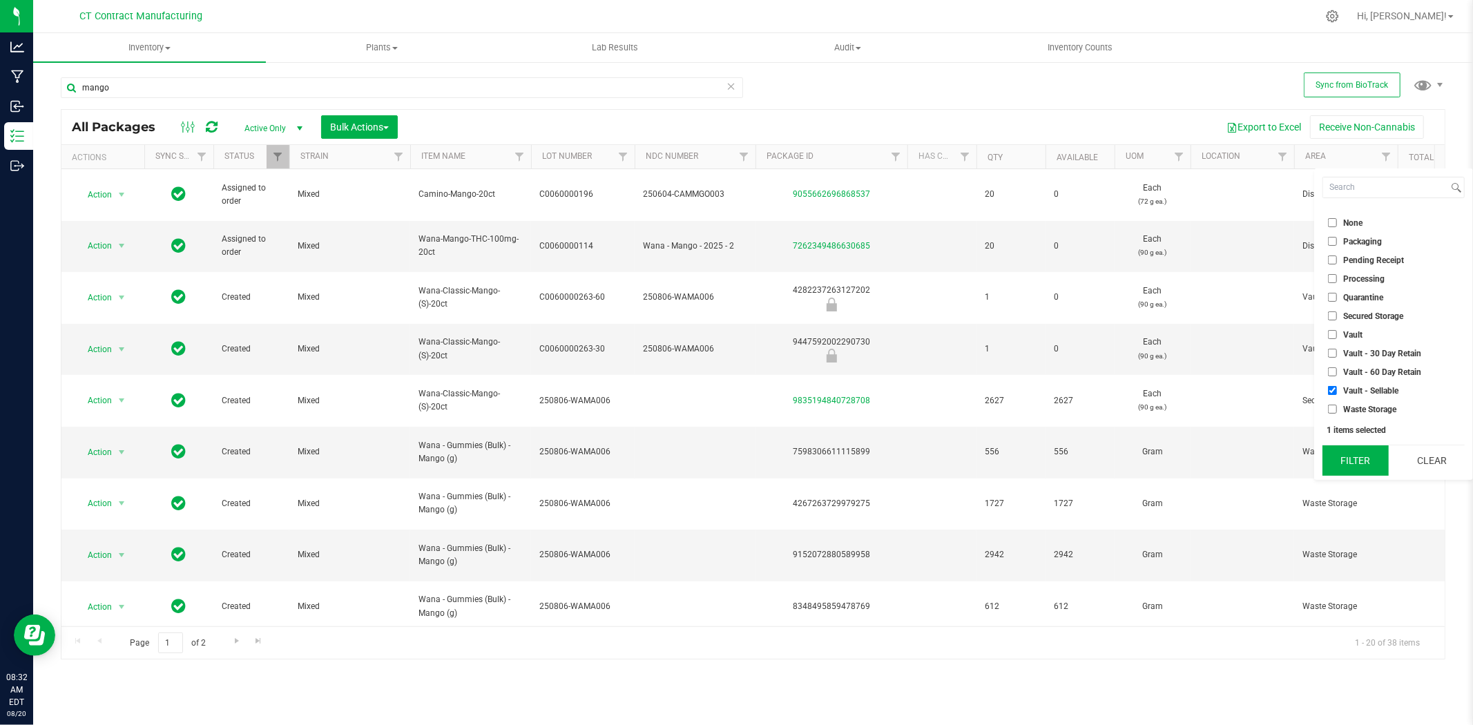
click at [1325, 464] on button "Filter" at bounding box center [1355, 460] width 66 height 30
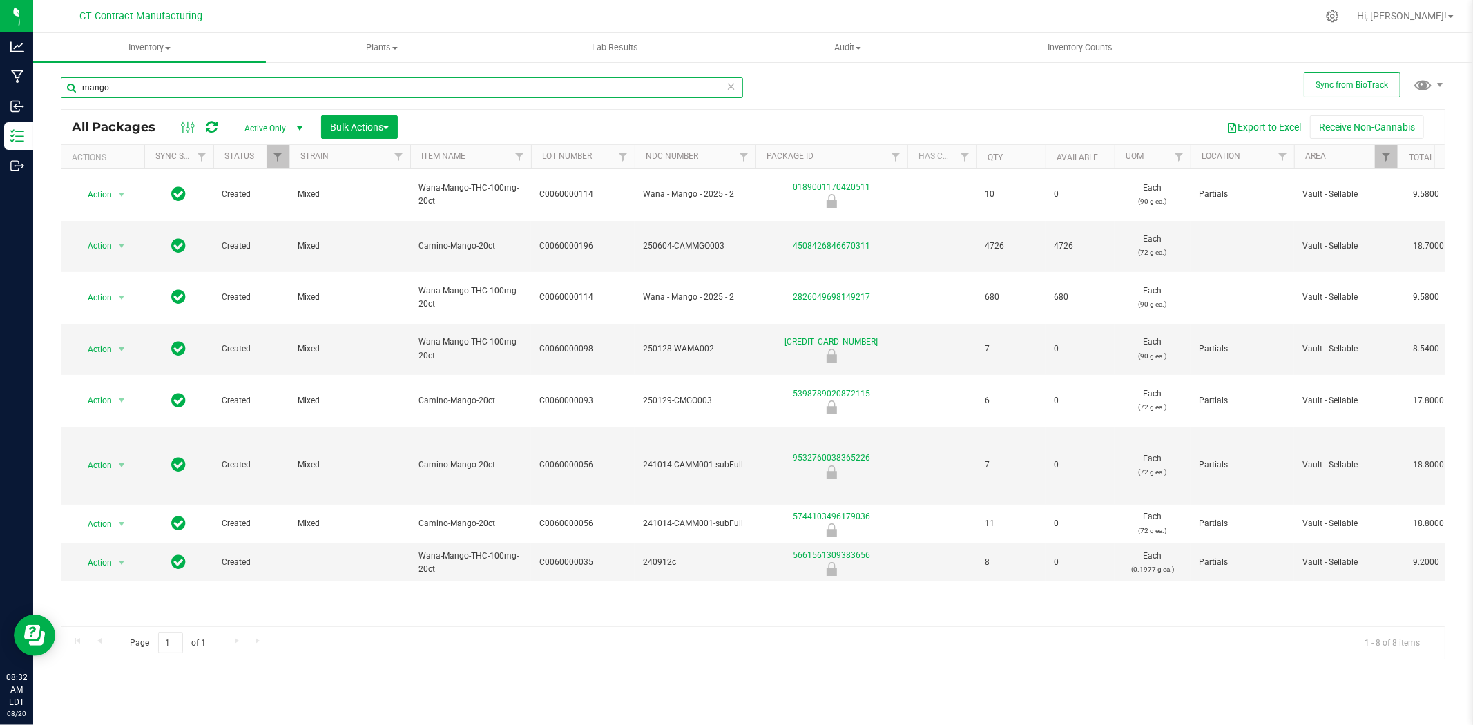
click at [201, 92] on input "mango" at bounding box center [402, 87] width 682 height 21
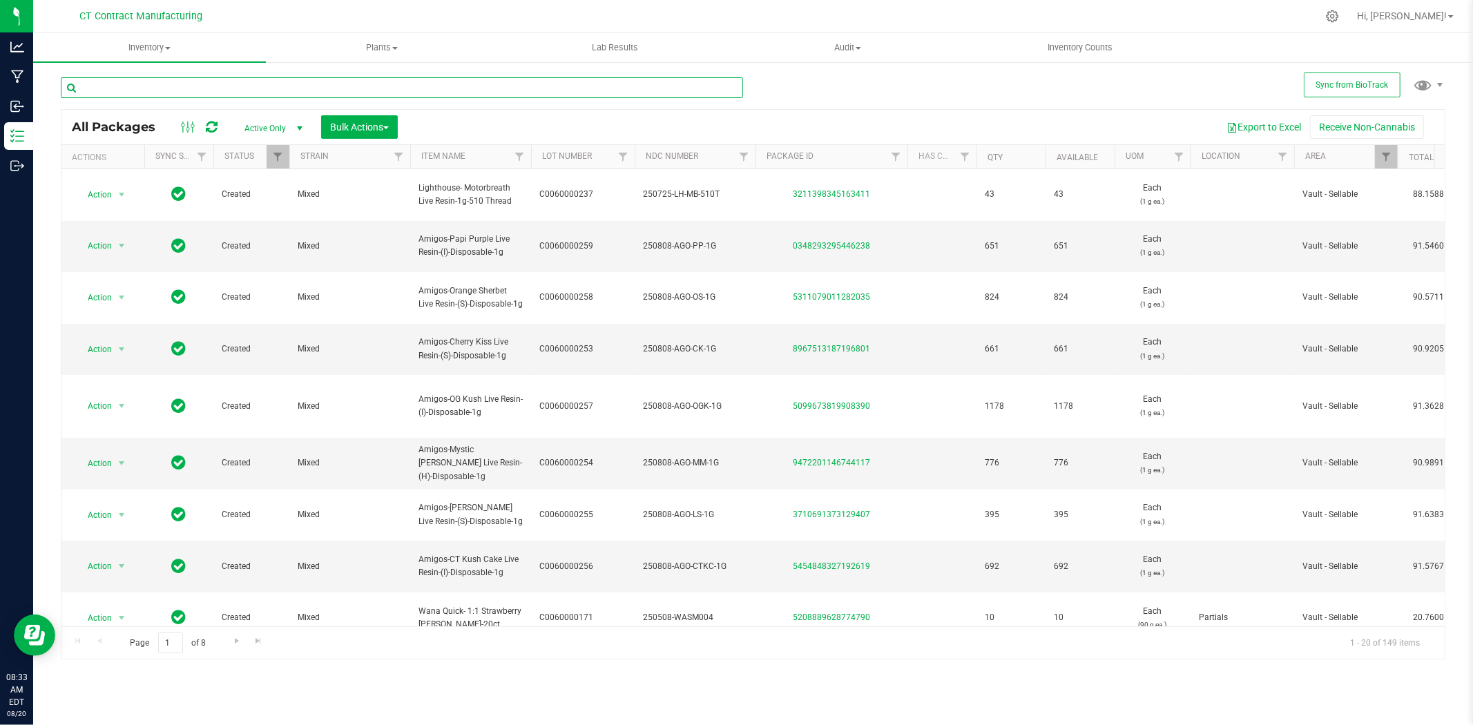
click at [247, 84] on input "text" at bounding box center [402, 87] width 682 height 21
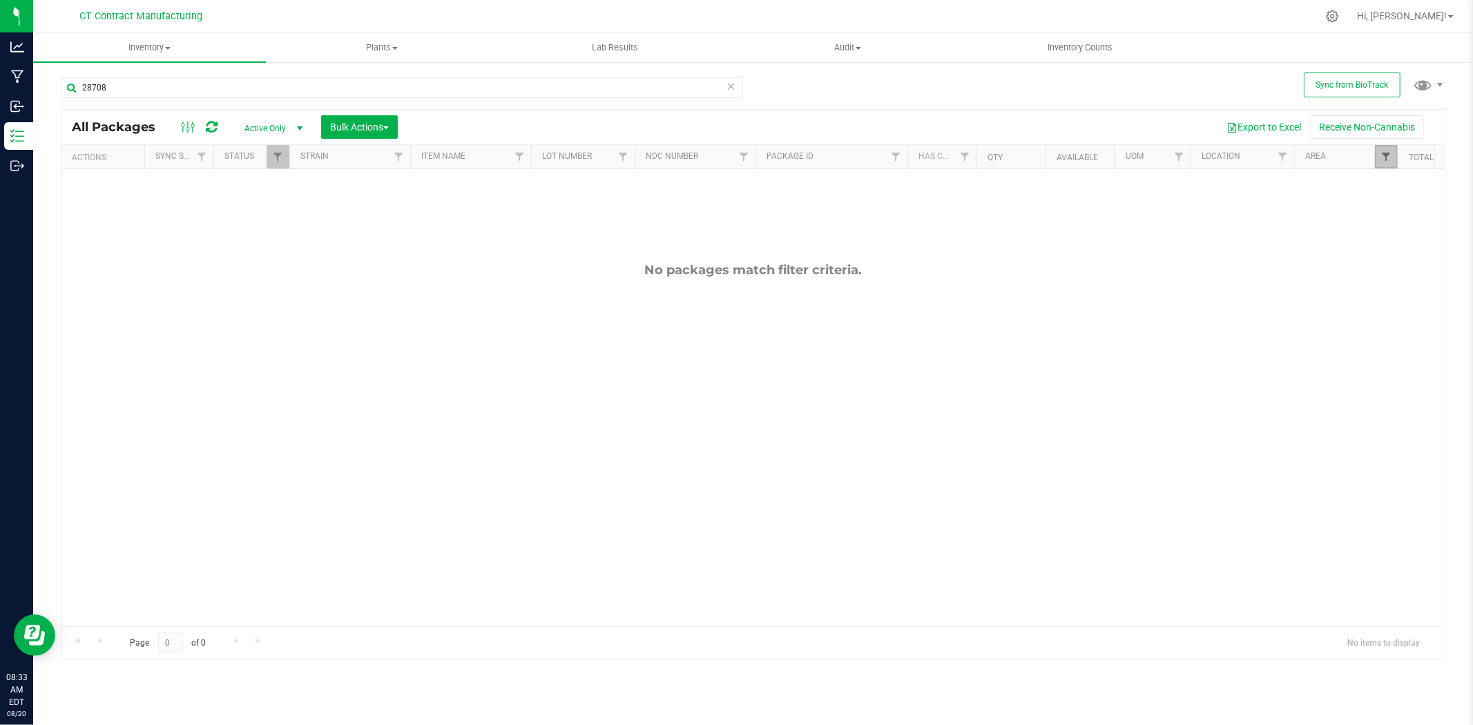
click at [1325, 150] on link "Filter" at bounding box center [1386, 156] width 23 height 23
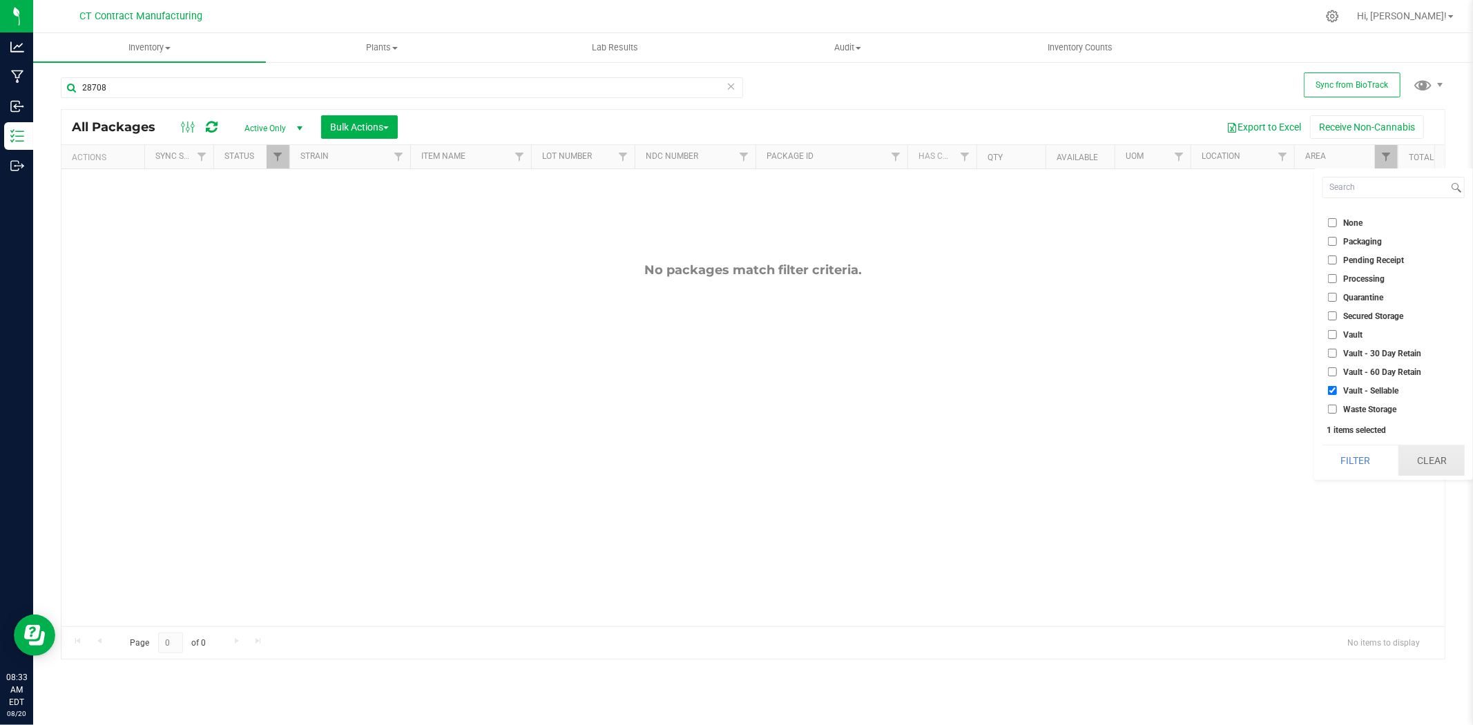
click at [1325, 464] on button "Clear" at bounding box center [1431, 460] width 66 height 30
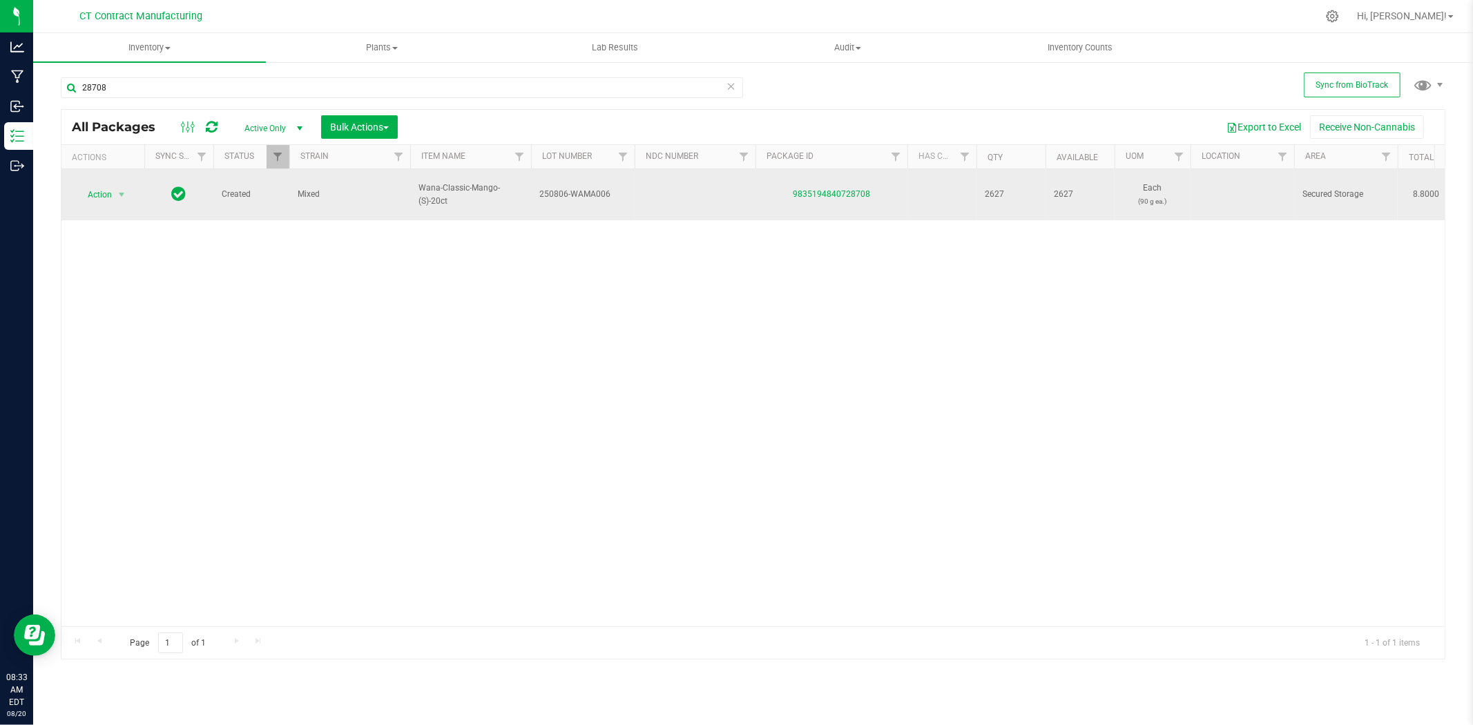
drag, startPoint x: 891, startPoint y: 197, endPoint x: 785, endPoint y: 195, distance: 105.7
click at [785, 195] on td "9835194840728708" at bounding box center [831, 194] width 152 height 51
copy link "9835194840728708"
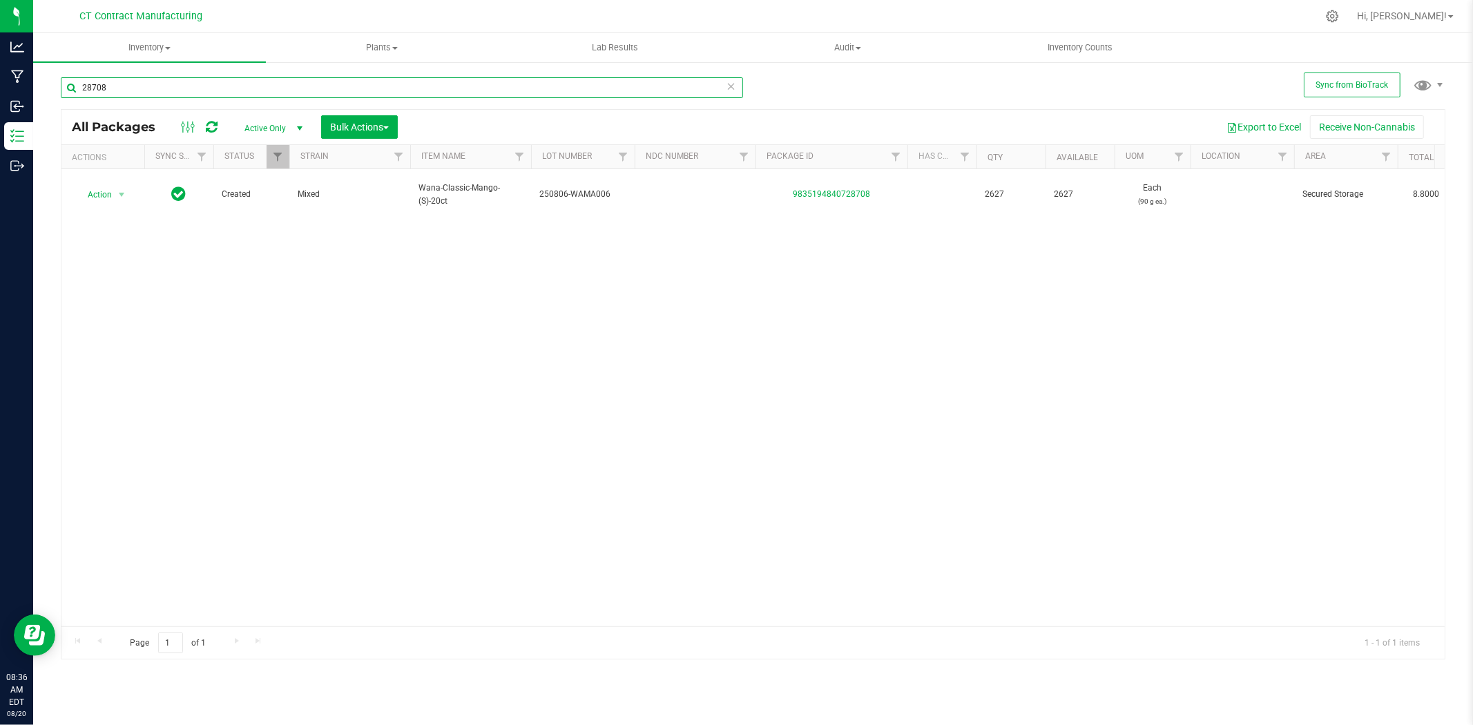
click at [281, 87] on input "28708" at bounding box center [402, 87] width 682 height 21
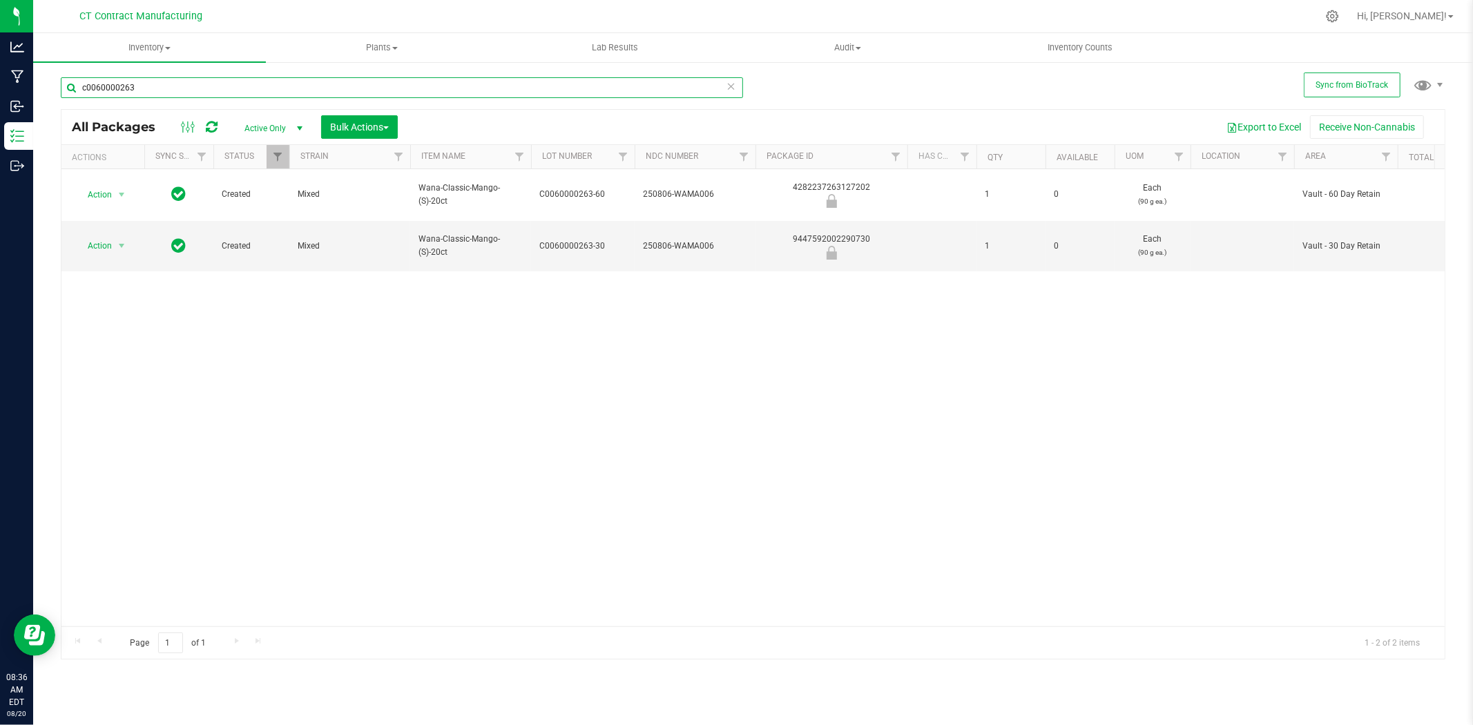
click at [281, 87] on input "c0060000263" at bounding box center [402, 87] width 682 height 21
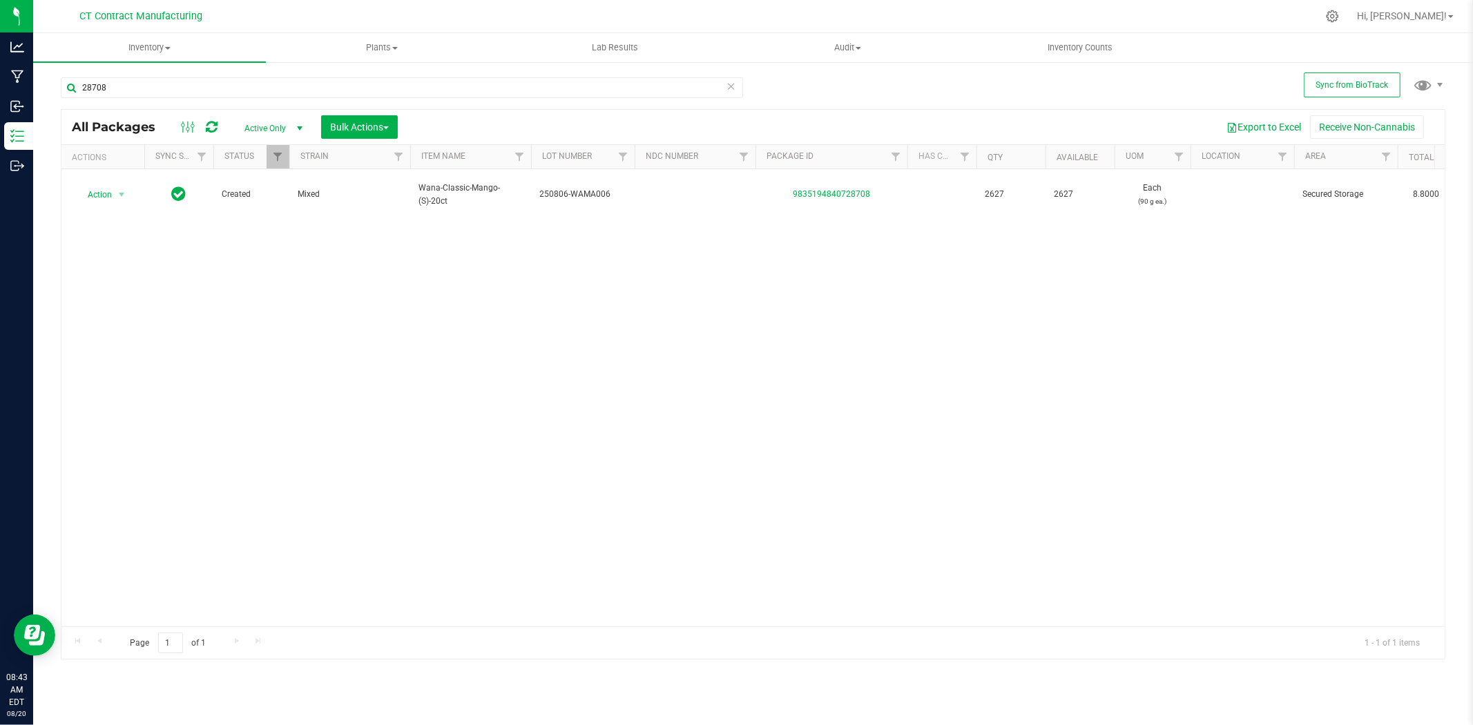
click at [749, 6] on div at bounding box center [782, 16] width 1070 height 27
click at [173, 94] on input "28708" at bounding box center [402, 87] width 682 height 21
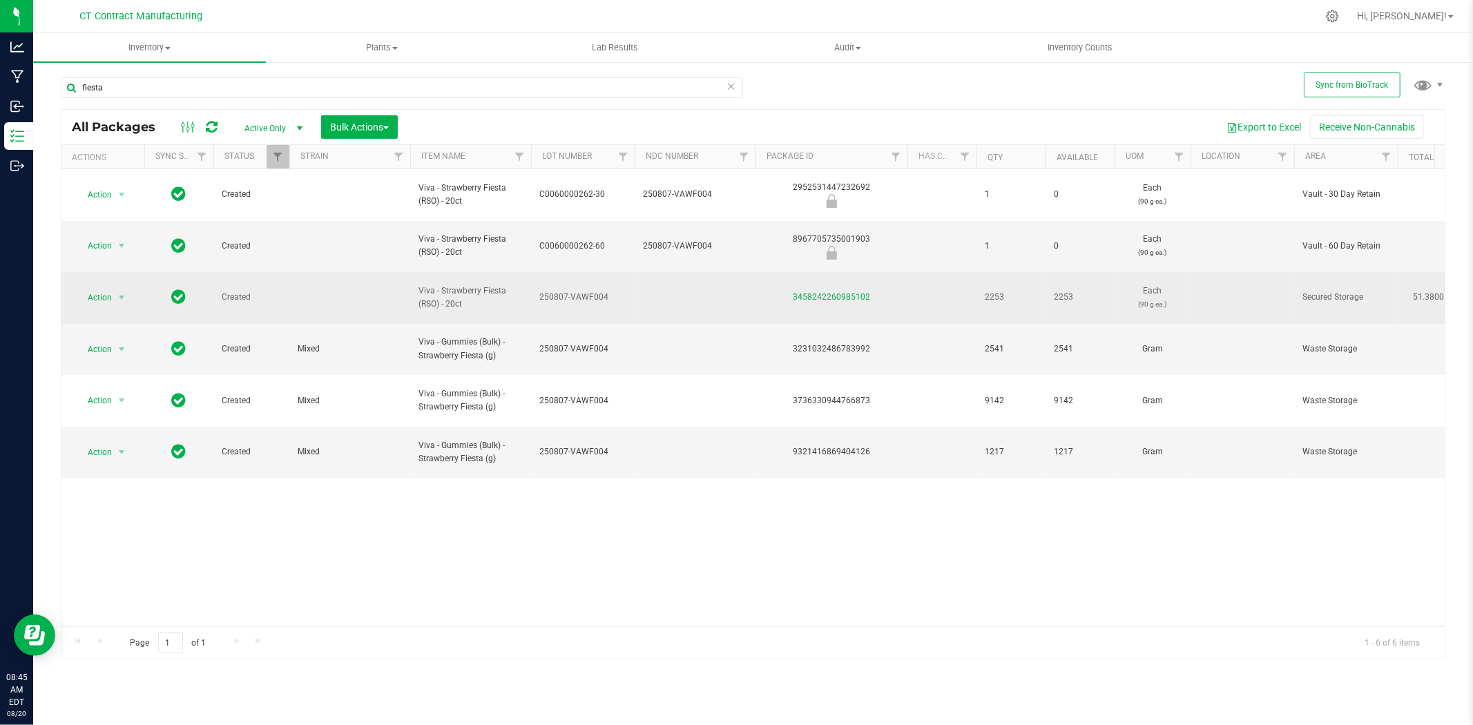
drag, startPoint x: 882, startPoint y: 268, endPoint x: 783, endPoint y: 271, distance: 98.8
click at [783, 291] on div "3458242260985102" at bounding box center [831, 297] width 156 height 13
copy link "3458242260985102"
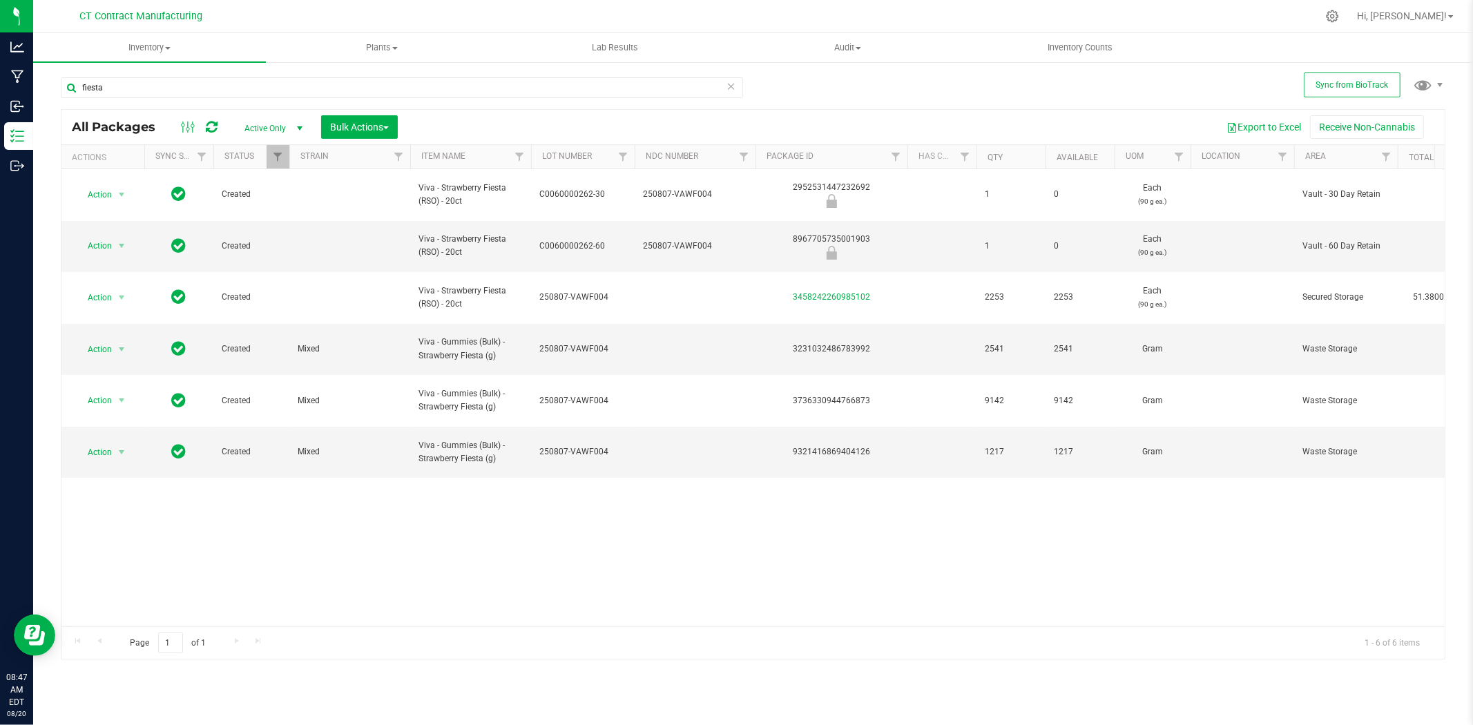
click at [582, 4] on div at bounding box center [782, 16] width 1070 height 27
click at [283, 84] on input "fiesta" at bounding box center [402, 87] width 682 height 21
type input "32326"
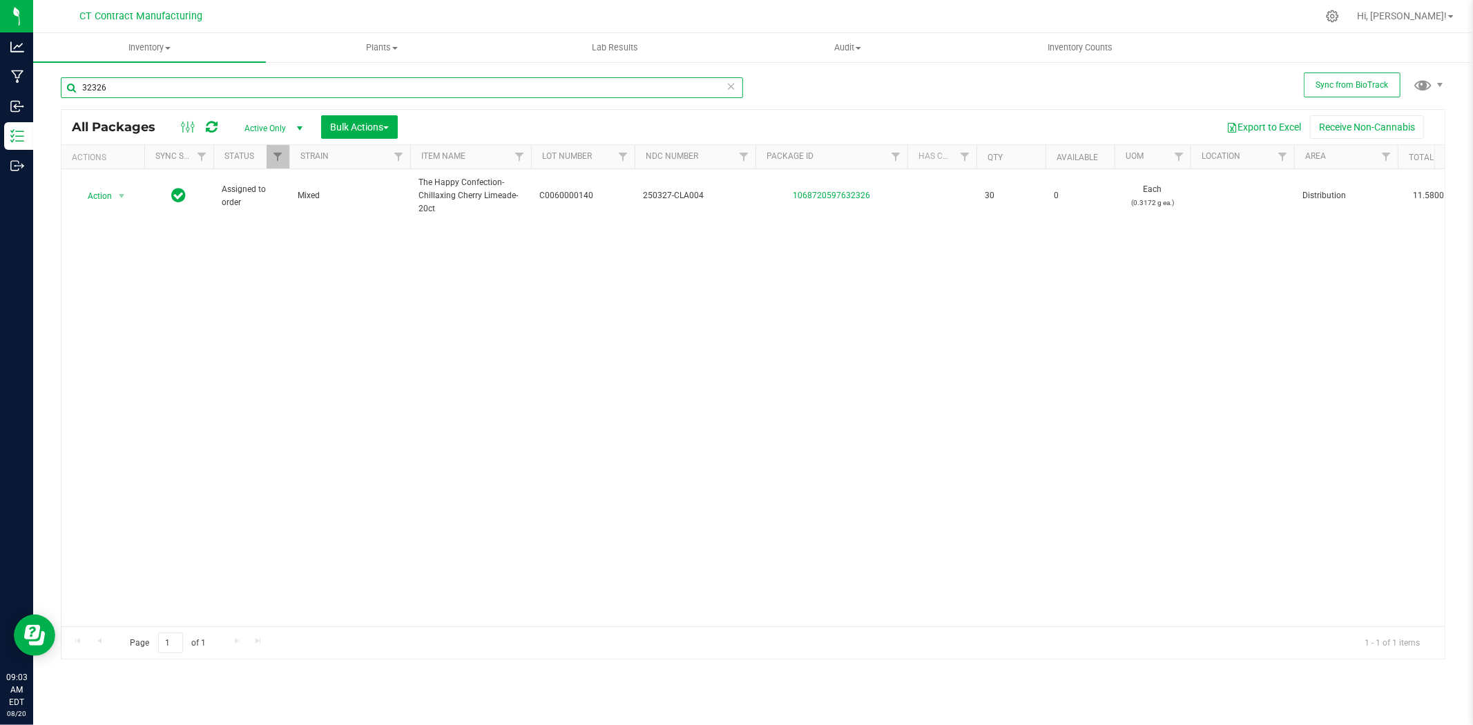
click at [128, 88] on input "32326" at bounding box center [402, 87] width 682 height 21
click at [383, 3] on div at bounding box center [782, 16] width 1070 height 27
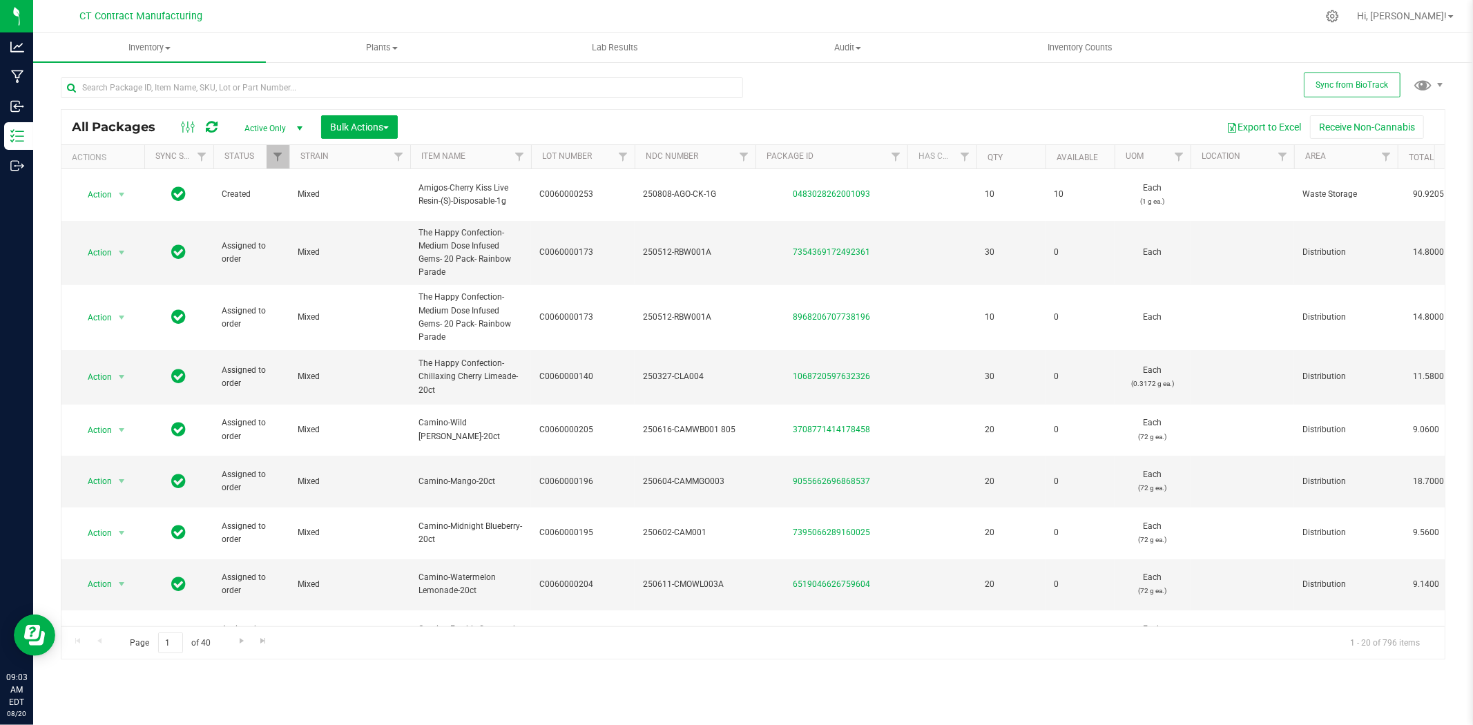
click at [385, 6] on div at bounding box center [782, 16] width 1070 height 27
click at [220, 81] on input "text" at bounding box center [402, 87] width 682 height 21
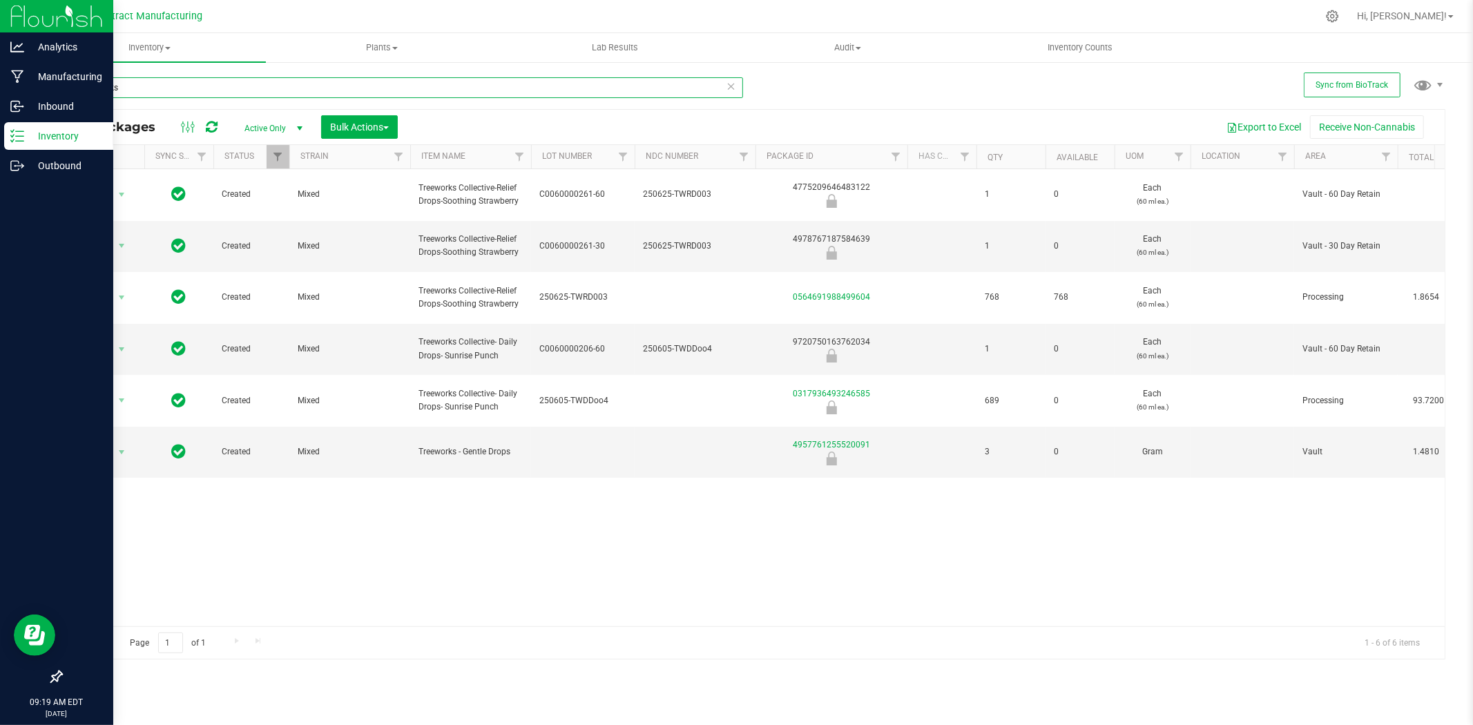
type input "treeworks"
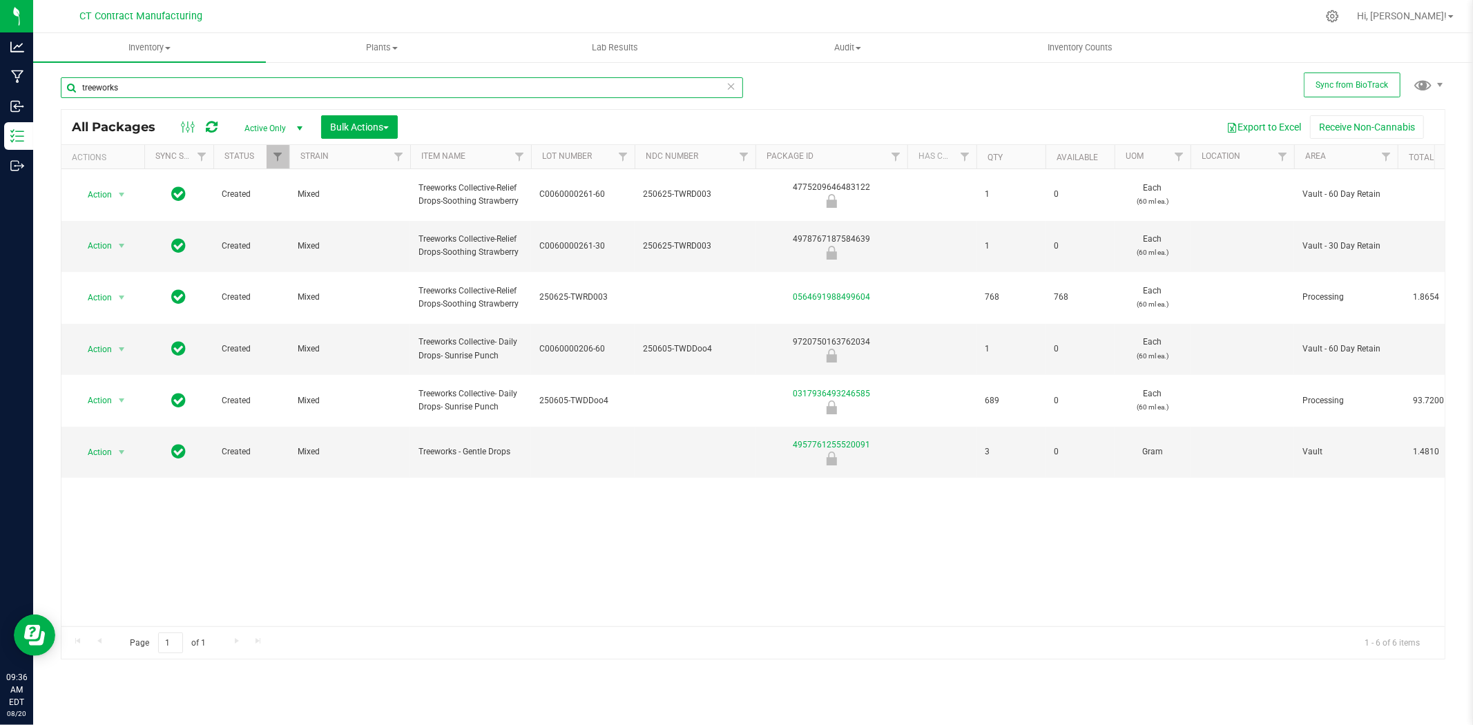
click at [220, 93] on input "treeworks" at bounding box center [402, 87] width 682 height 21
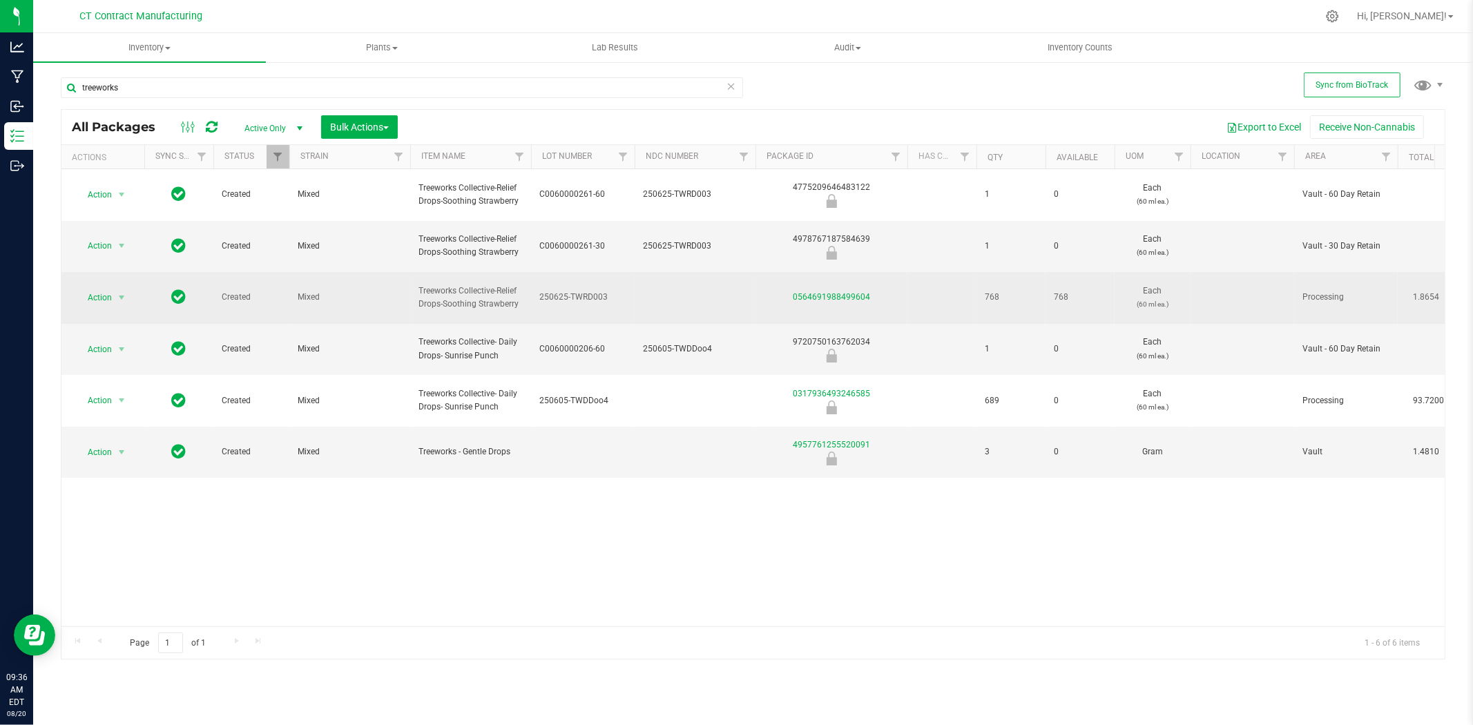
drag, startPoint x: 877, startPoint y: 264, endPoint x: 782, endPoint y: 277, distance: 95.4
click at [782, 277] on td "0564691988499604" at bounding box center [831, 298] width 152 height 52
copy link "0564691988499604"
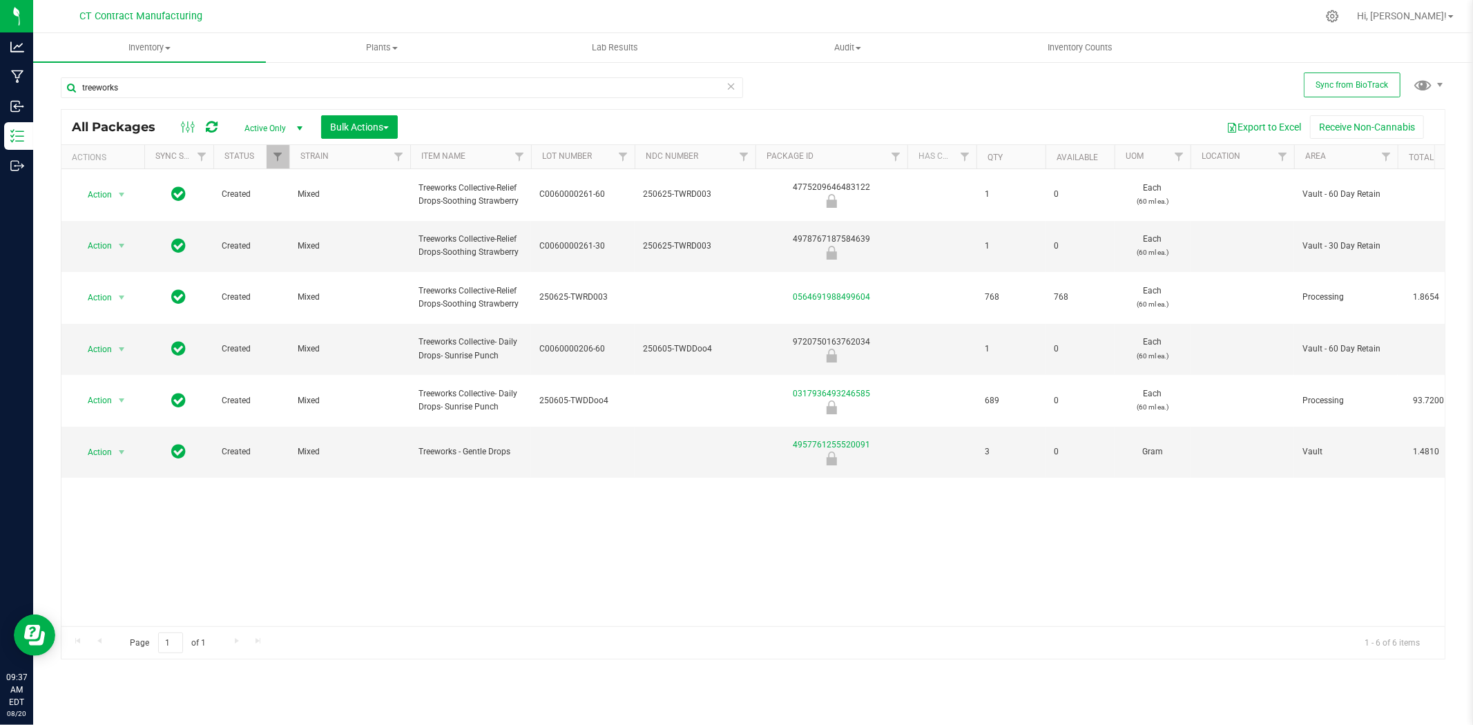
click at [463, 12] on div at bounding box center [782, 16] width 1070 height 27
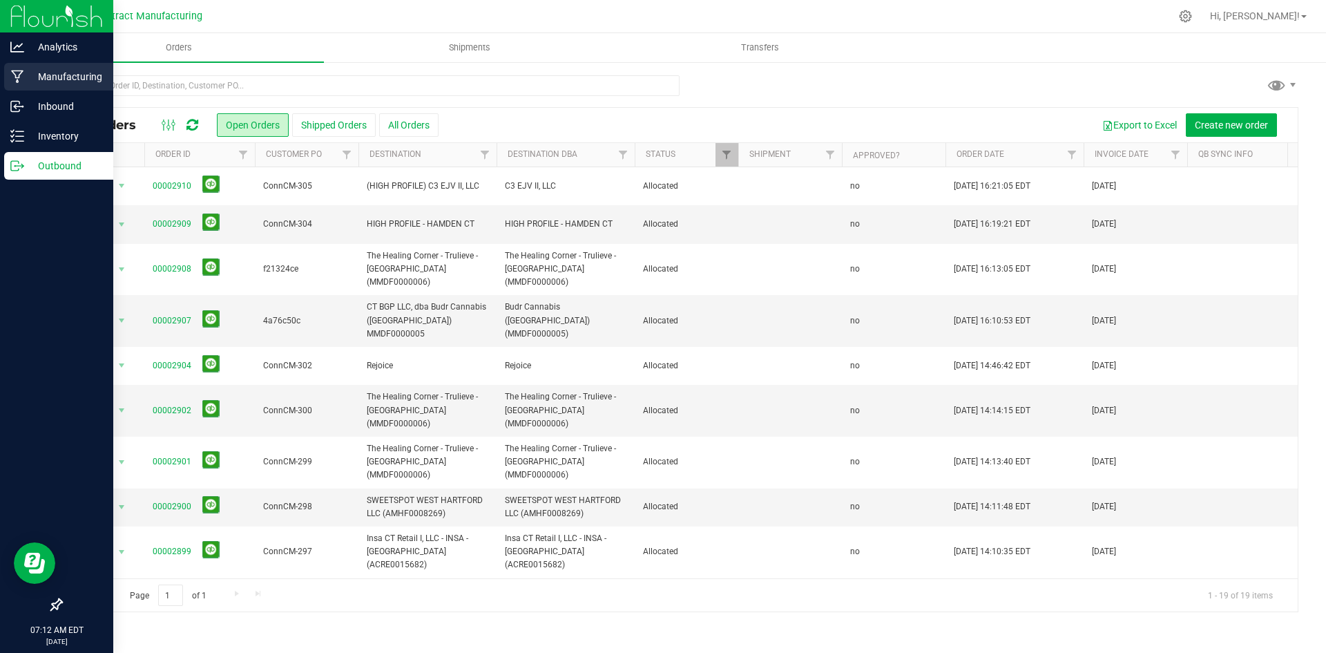
click at [68, 75] on p "Manufacturing" at bounding box center [65, 76] width 83 height 17
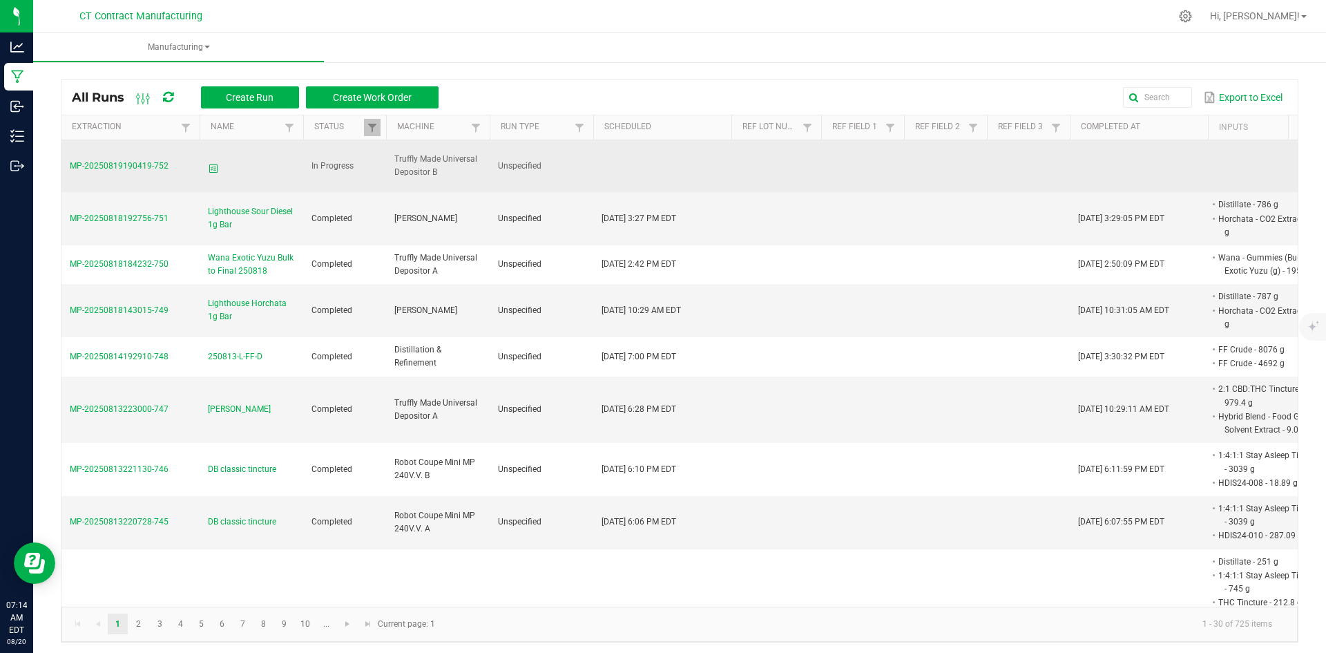
click at [102, 161] on span "MP-20250819190419-752" at bounding box center [119, 166] width 99 height 10
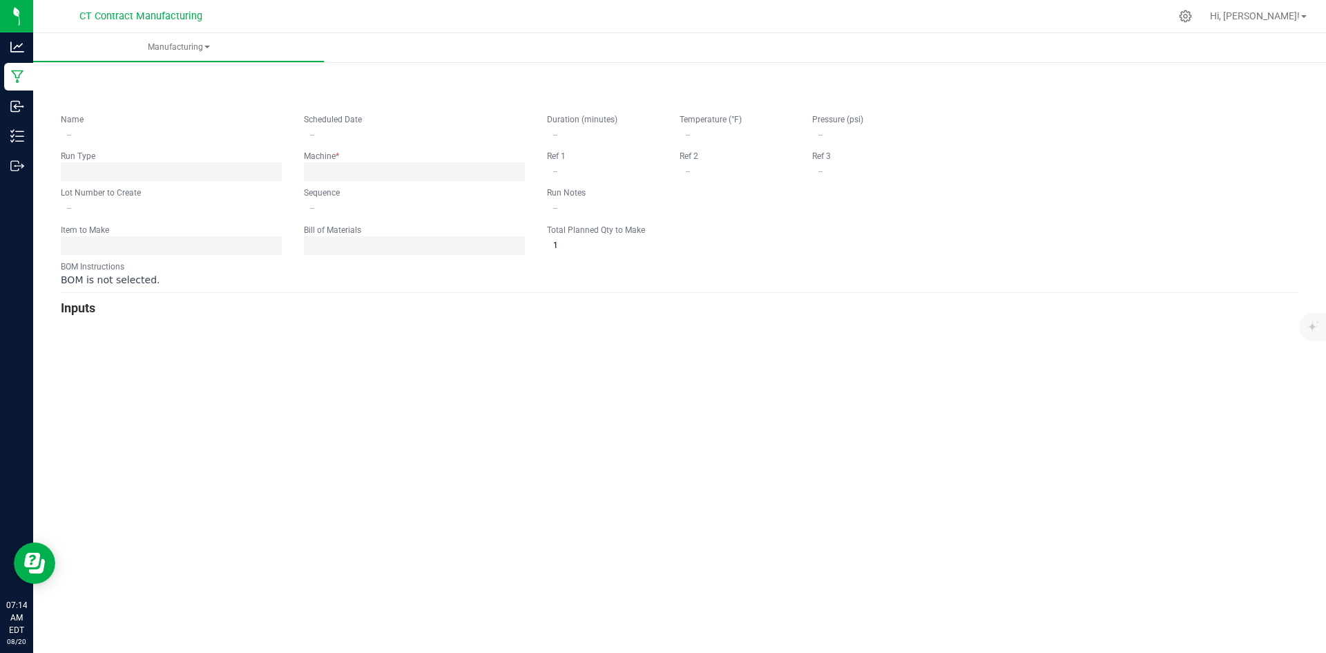
type input "0"
type input "100,000"
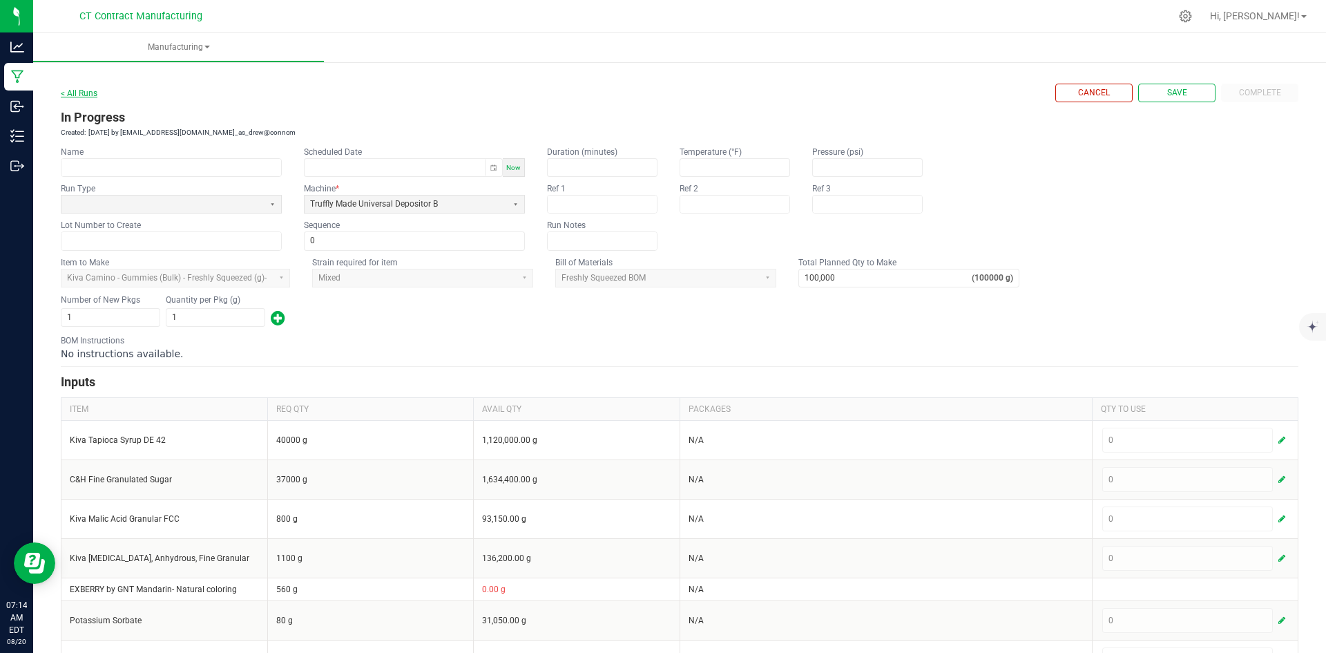
click at [83, 90] on link "< All Runs" at bounding box center [79, 93] width 37 height 10
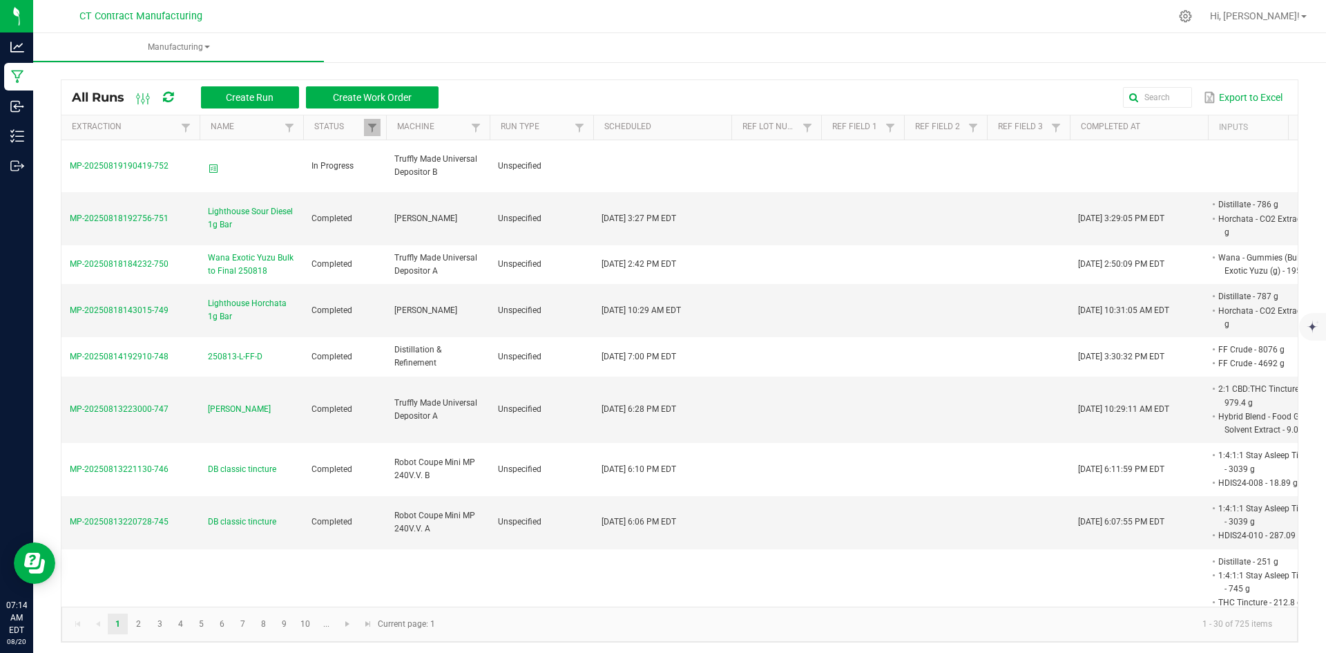
click at [395, 18] on div at bounding box center [708, 16] width 923 height 27
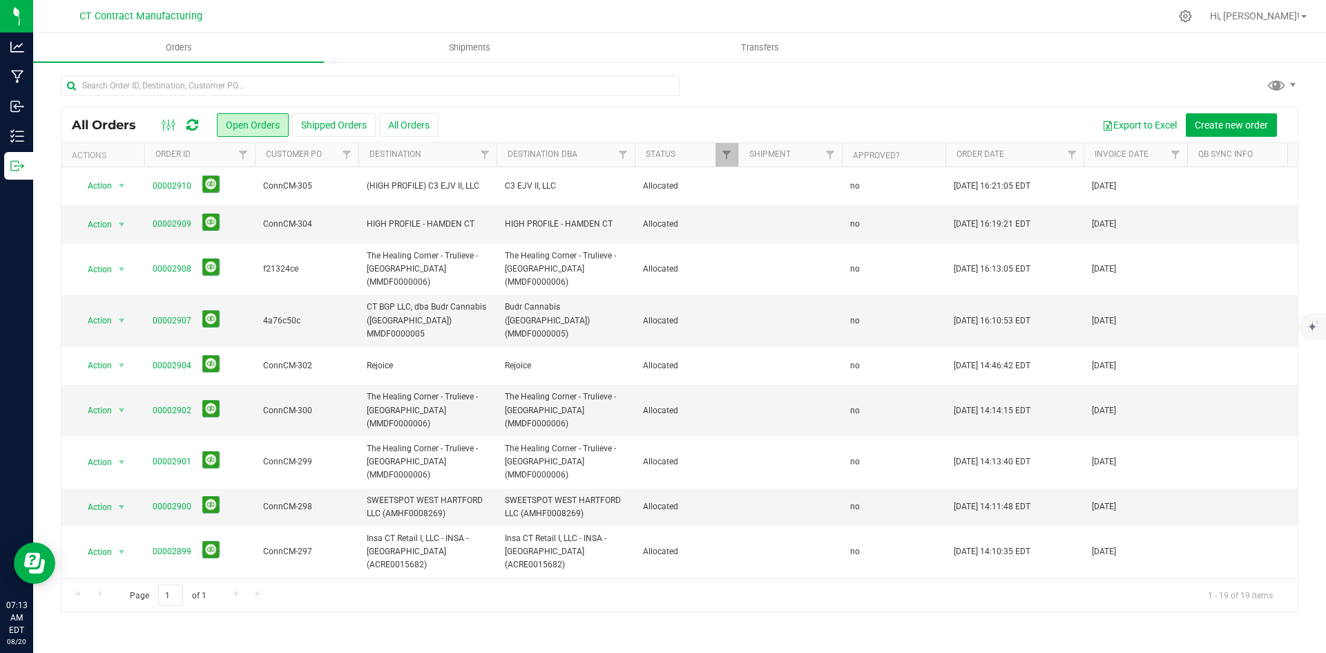
click at [566, 6] on div at bounding box center [708, 16] width 923 height 27
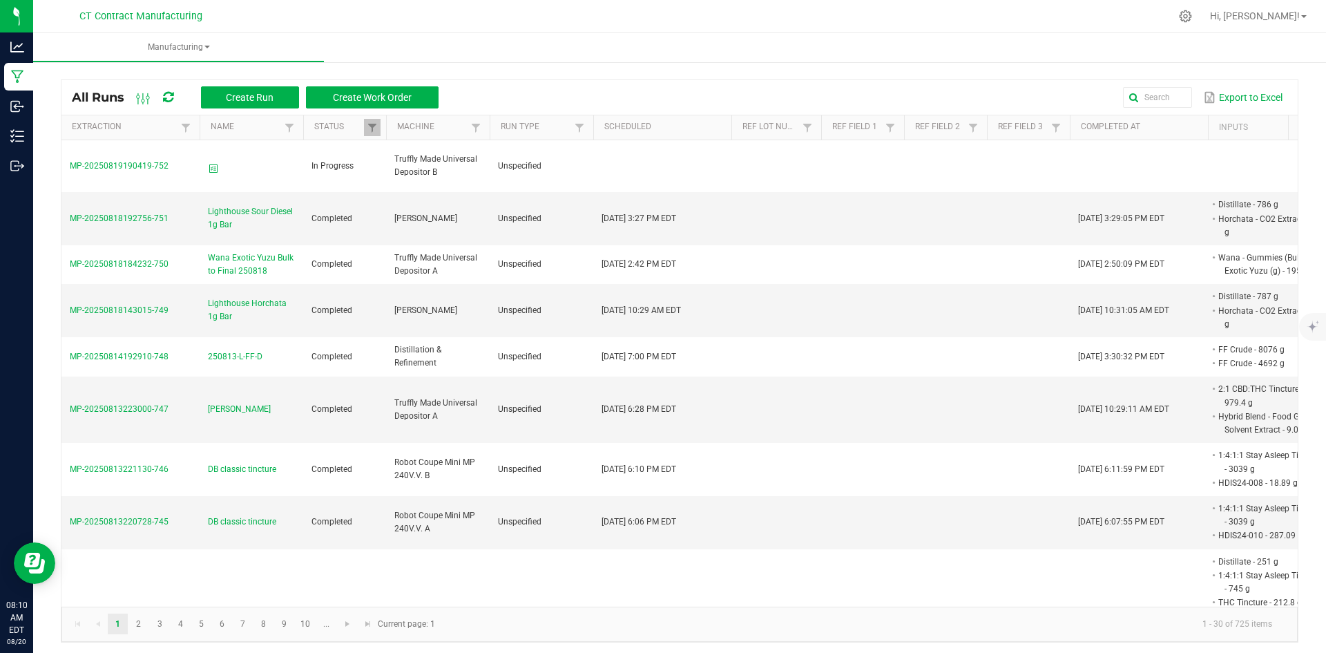
click at [166, 88] on span at bounding box center [168, 97] width 10 height 23
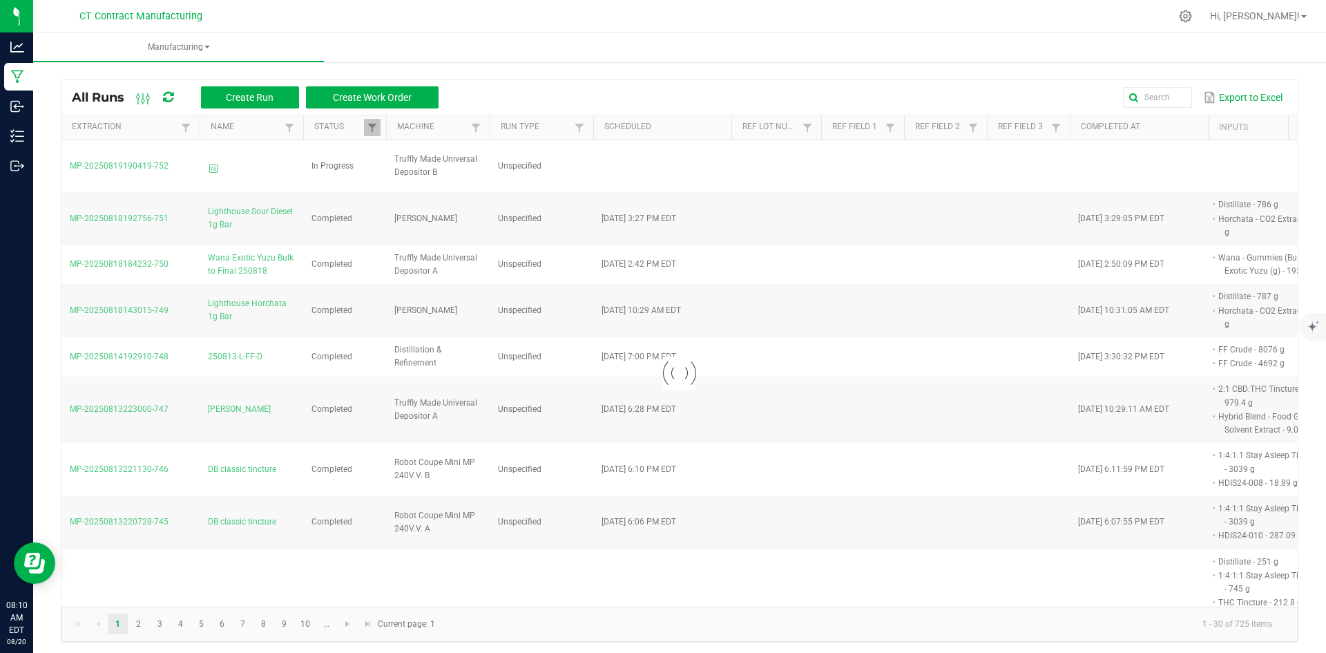
click at [171, 95] on icon at bounding box center [168, 97] width 13 height 11
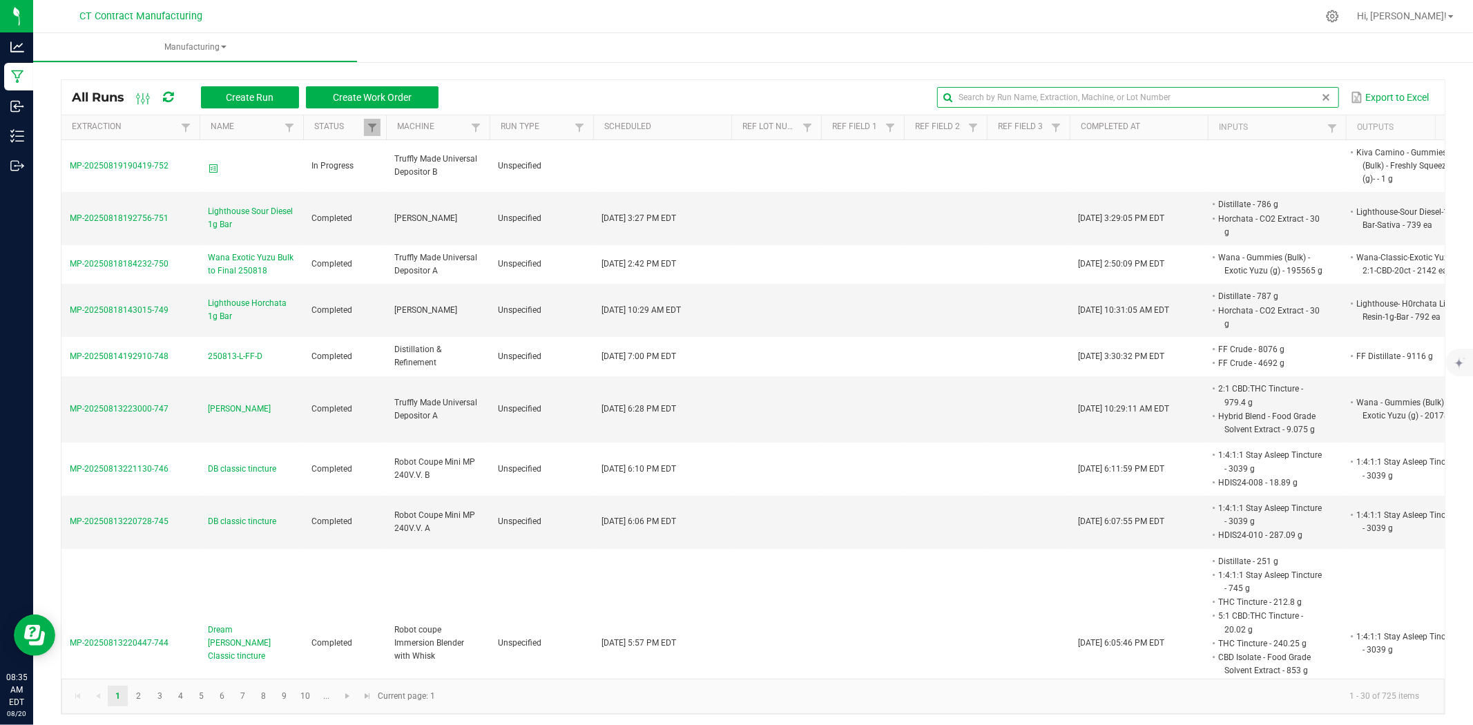
click at [1294, 92] on input "text" at bounding box center [1137, 97] width 401 height 21
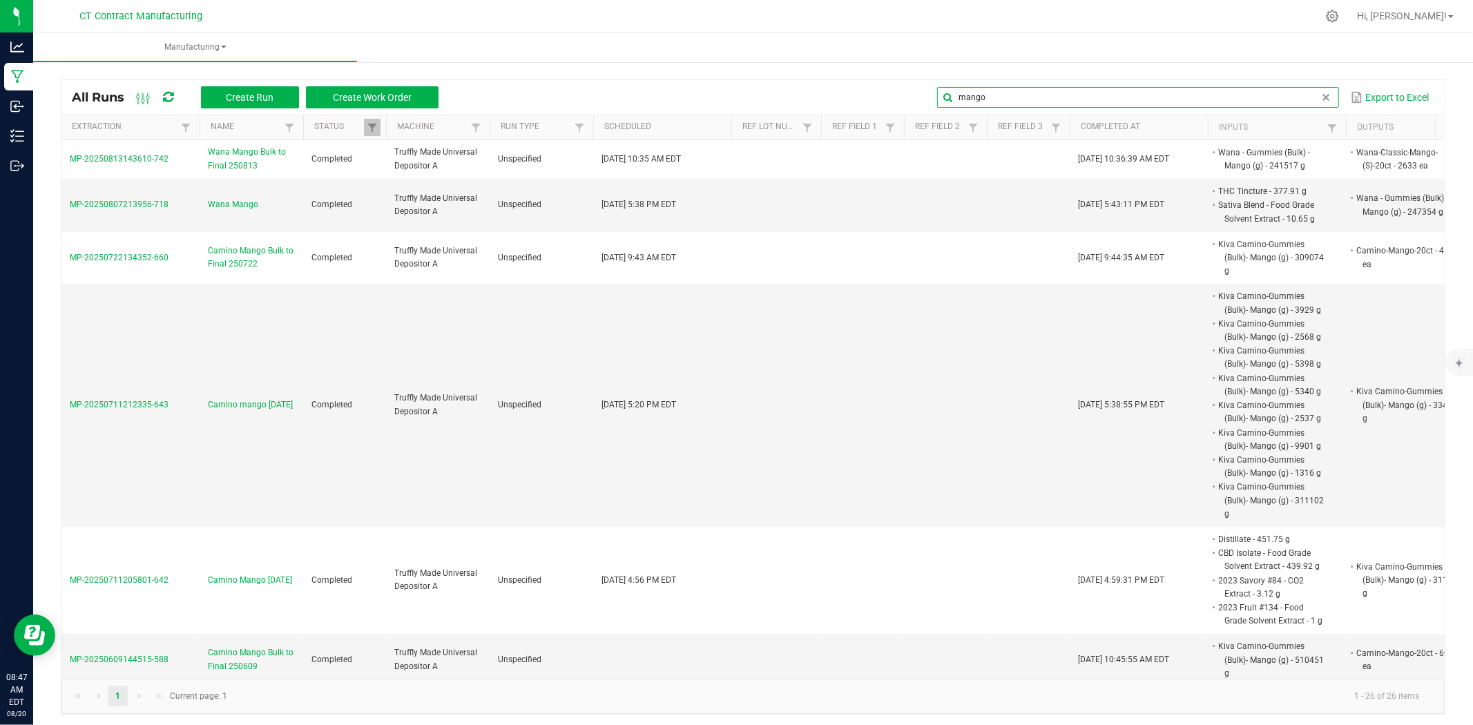
click at [1081, 97] on input "mango" at bounding box center [1137, 97] width 401 height 21
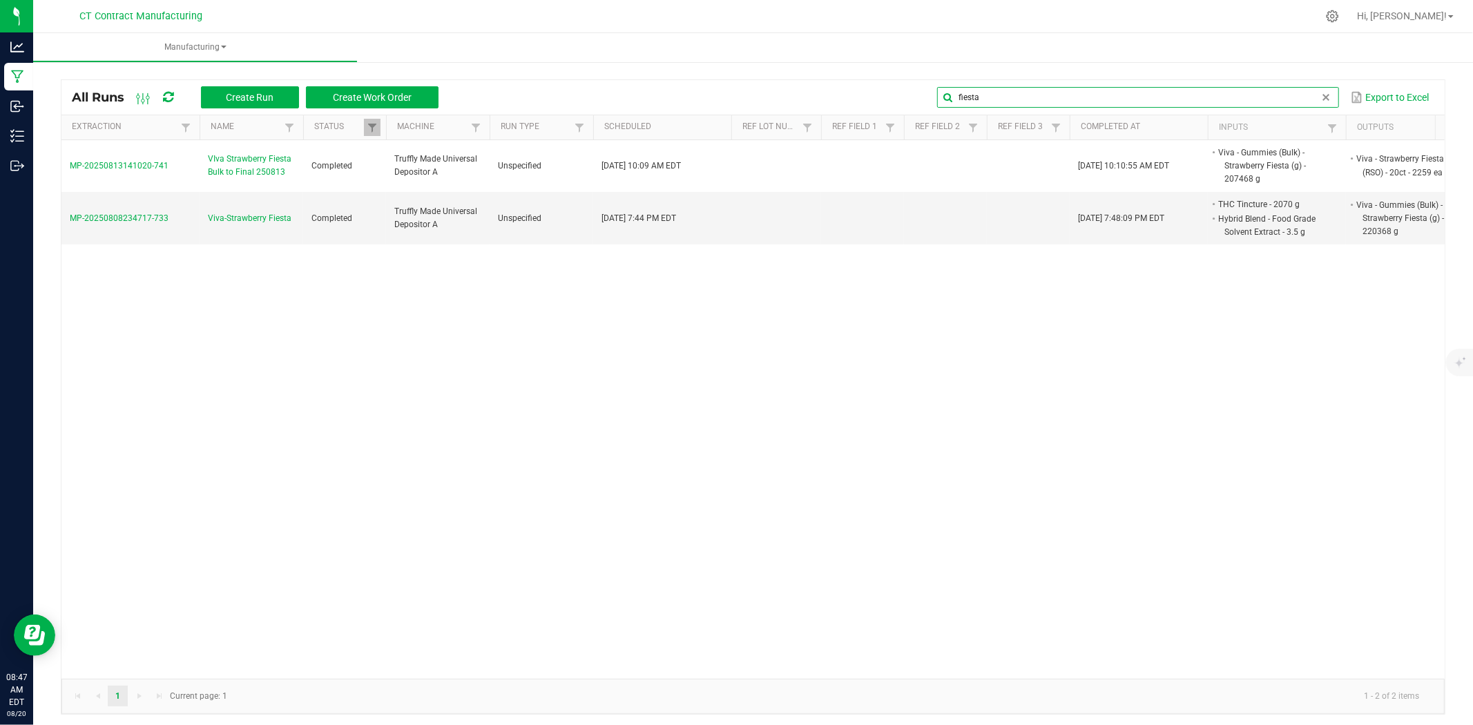
type input "fiesta"
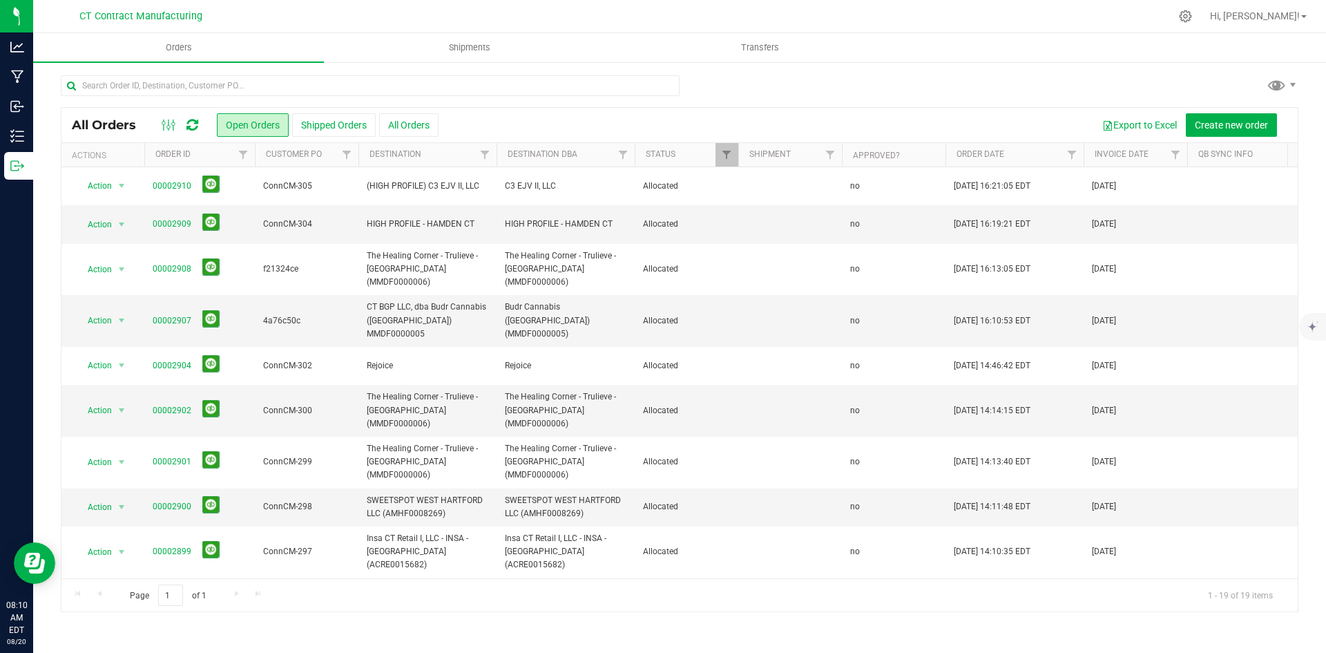
drag, startPoint x: 189, startPoint y: 119, endPoint x: 198, endPoint y: 119, distance: 9.0
click at [189, 119] on icon at bounding box center [192, 125] width 12 height 14
click at [879, 7] on div at bounding box center [708, 16] width 923 height 27
click at [862, 4] on div at bounding box center [708, 16] width 923 height 27
click at [899, 6] on div at bounding box center [708, 16] width 923 height 27
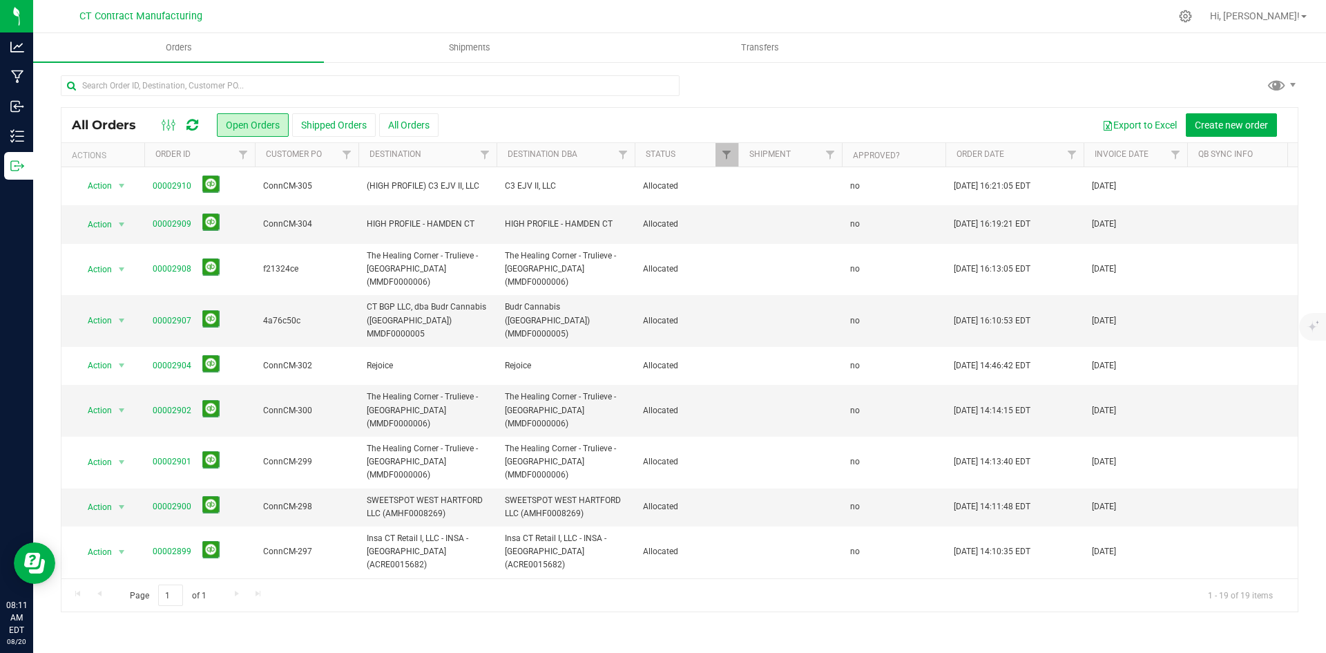
click at [1028, 21] on div at bounding box center [708, 16] width 923 height 27
click at [695, 17] on div at bounding box center [708, 16] width 923 height 27
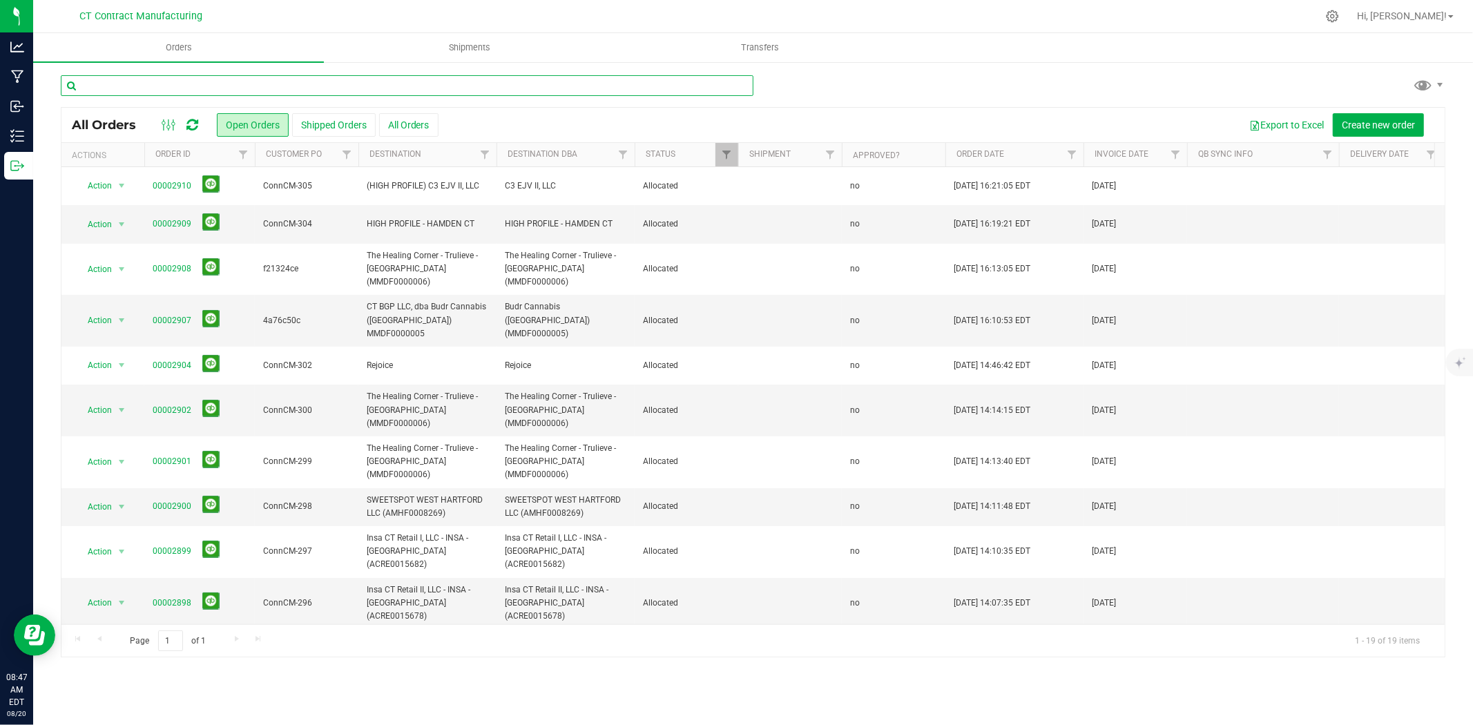
click at [233, 84] on input "text" at bounding box center [407, 85] width 693 height 21
click at [699, 9] on div at bounding box center [782, 16] width 1070 height 27
click at [700, 9] on div at bounding box center [782, 16] width 1070 height 27
click at [566, 21] on div at bounding box center [782, 16] width 1070 height 27
click at [626, 9] on div at bounding box center [782, 16] width 1070 height 27
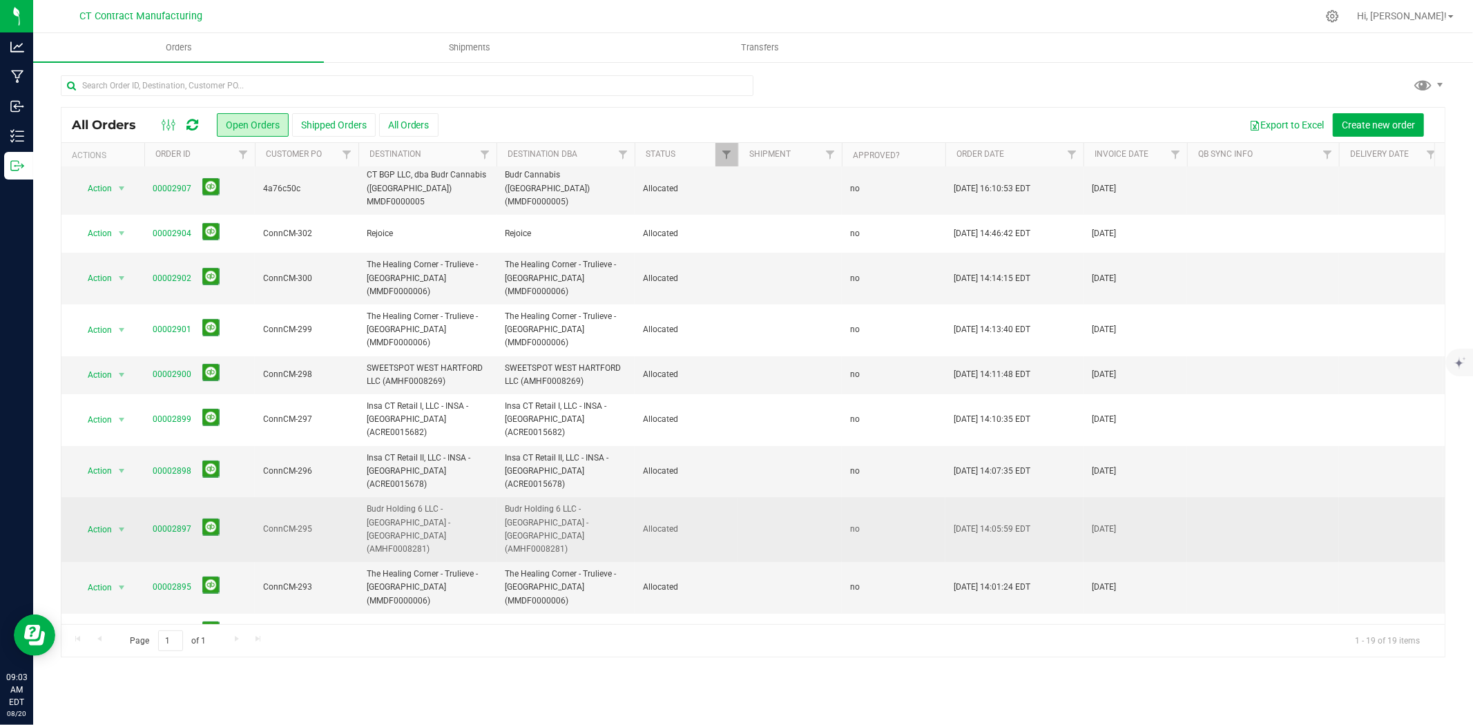
scroll to position [281, 0]
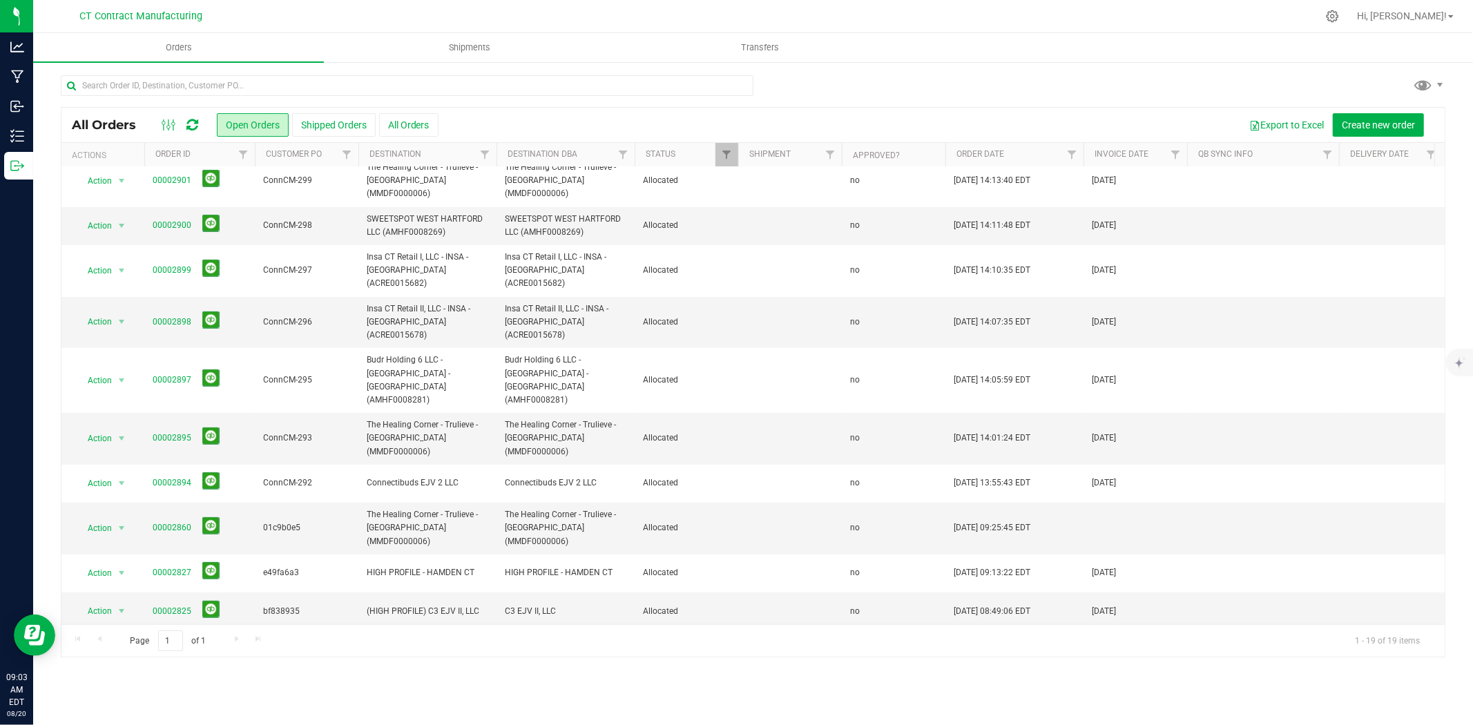
click at [185, 682] on link "00002486" at bounding box center [172, 688] width 39 height 13
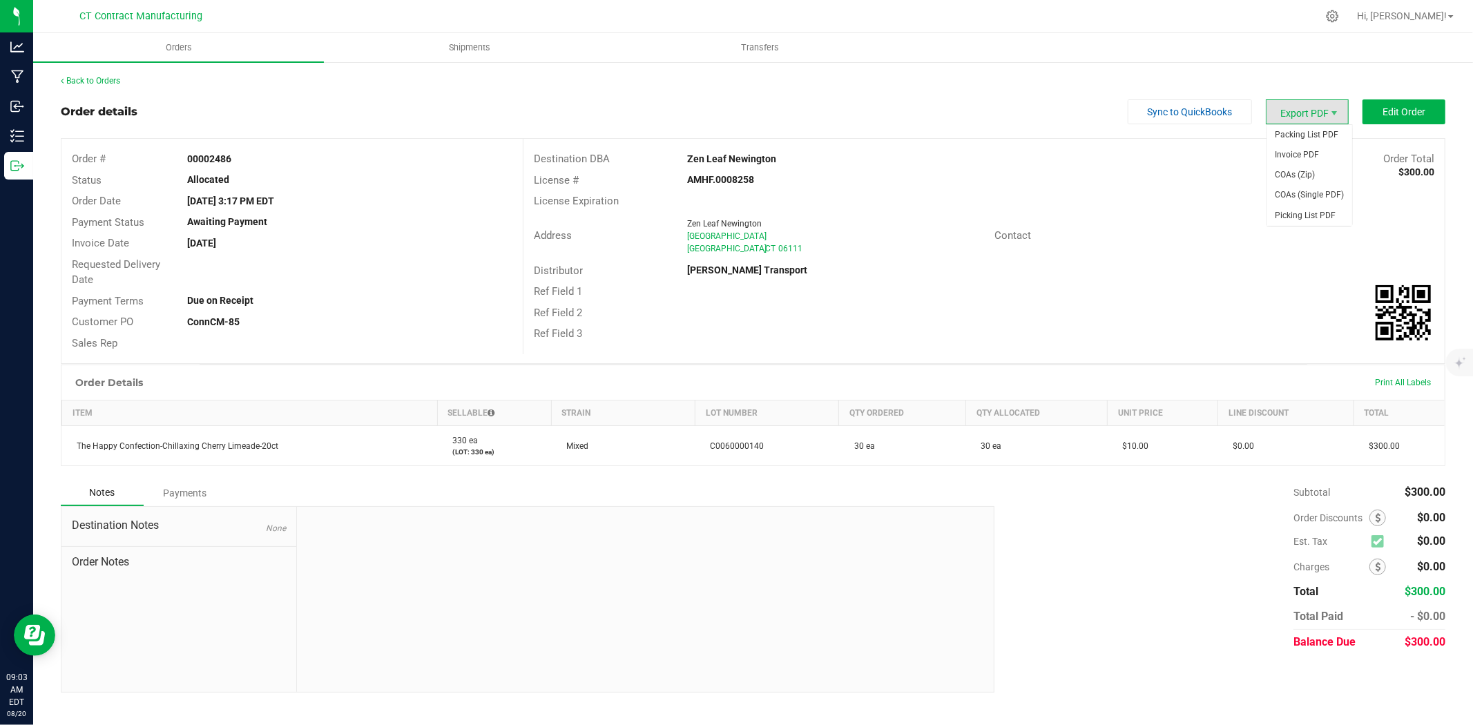
click at [1338, 106] on span "Export PDF" at bounding box center [1307, 111] width 83 height 25
click at [1318, 133] on span "Packing List PDF" at bounding box center [1310, 135] width 86 height 20
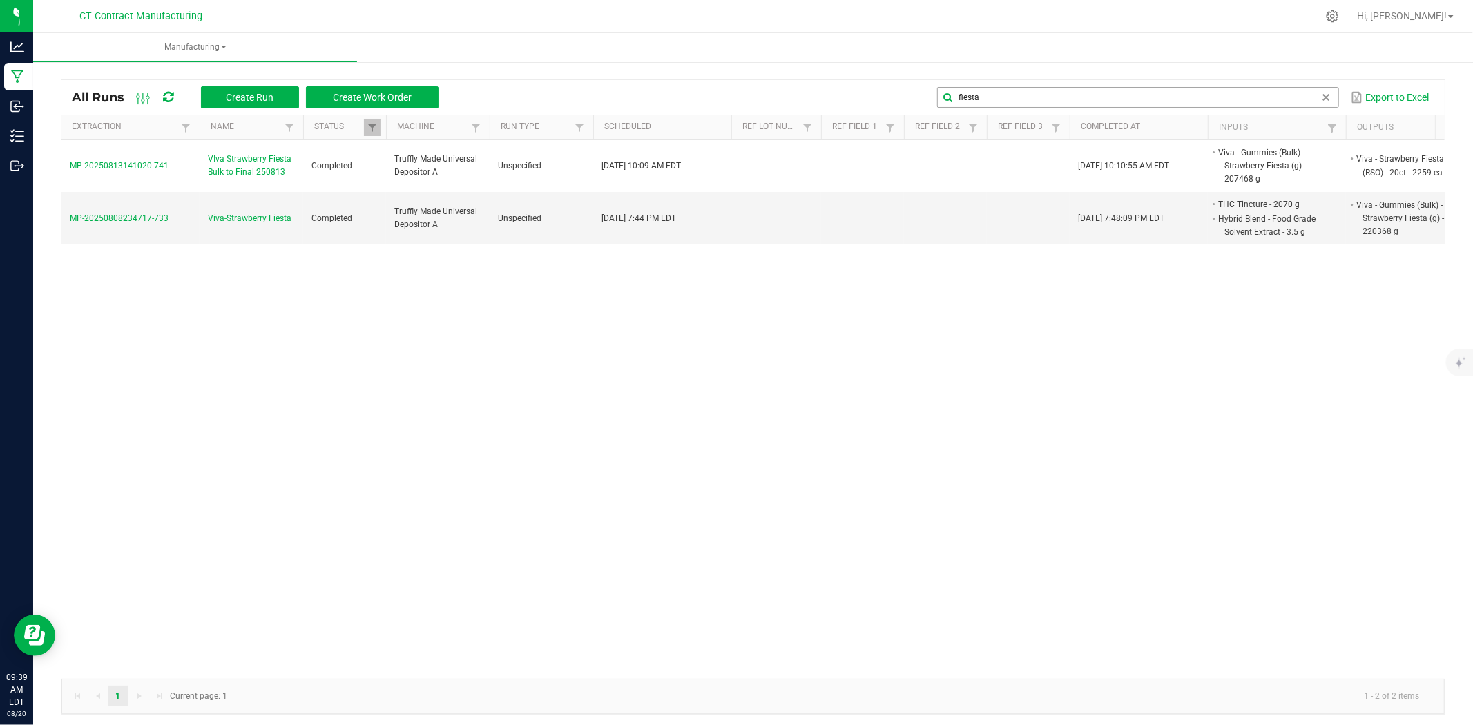
click at [1078, 94] on input "fiesta" at bounding box center [1137, 97] width 401 height 21
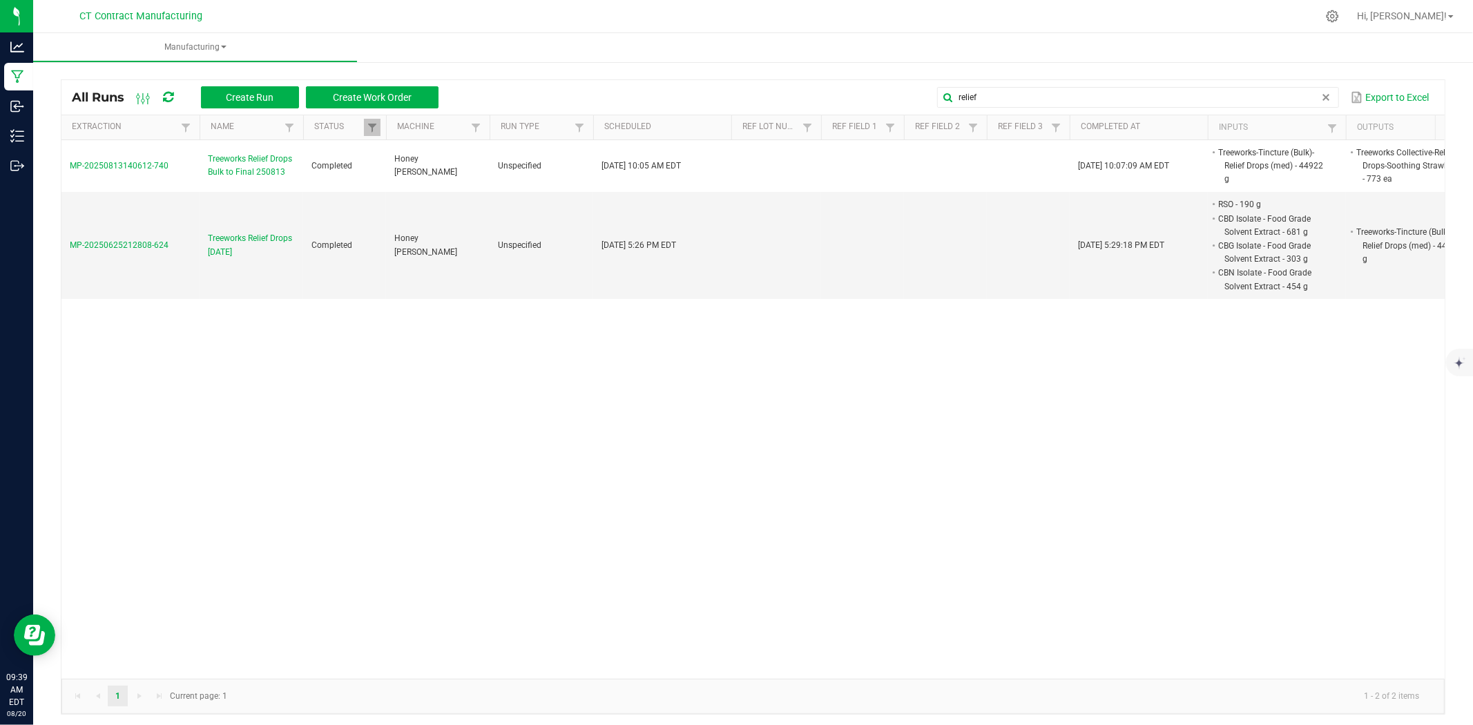
type input "relief"
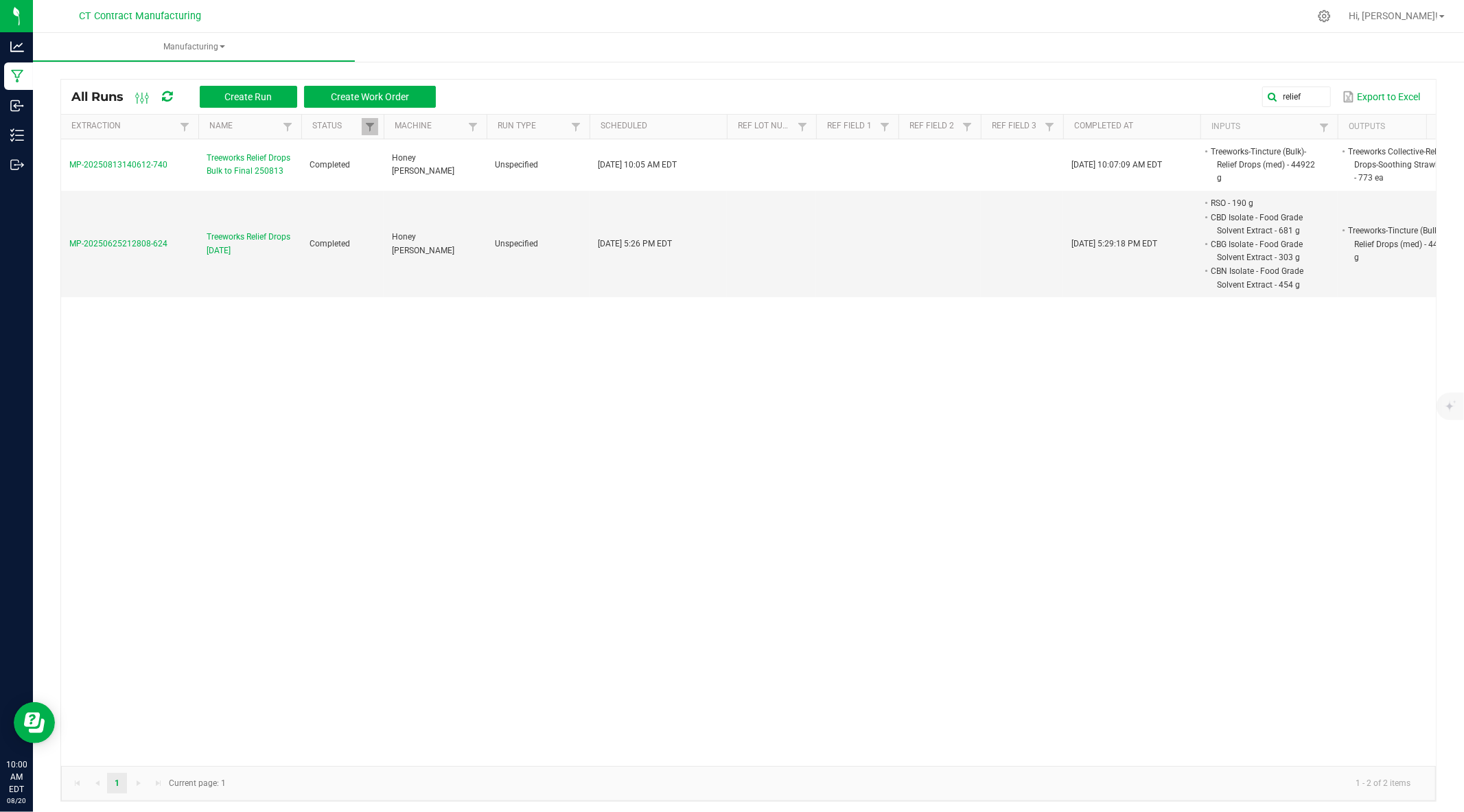
click at [1157, 30] on nav "CT Contract Manufacturing Hi, [PERSON_NAME]!" at bounding box center [748, 16] width 1431 height 33
click at [623, 15] on div at bounding box center [777, 16] width 1063 height 27
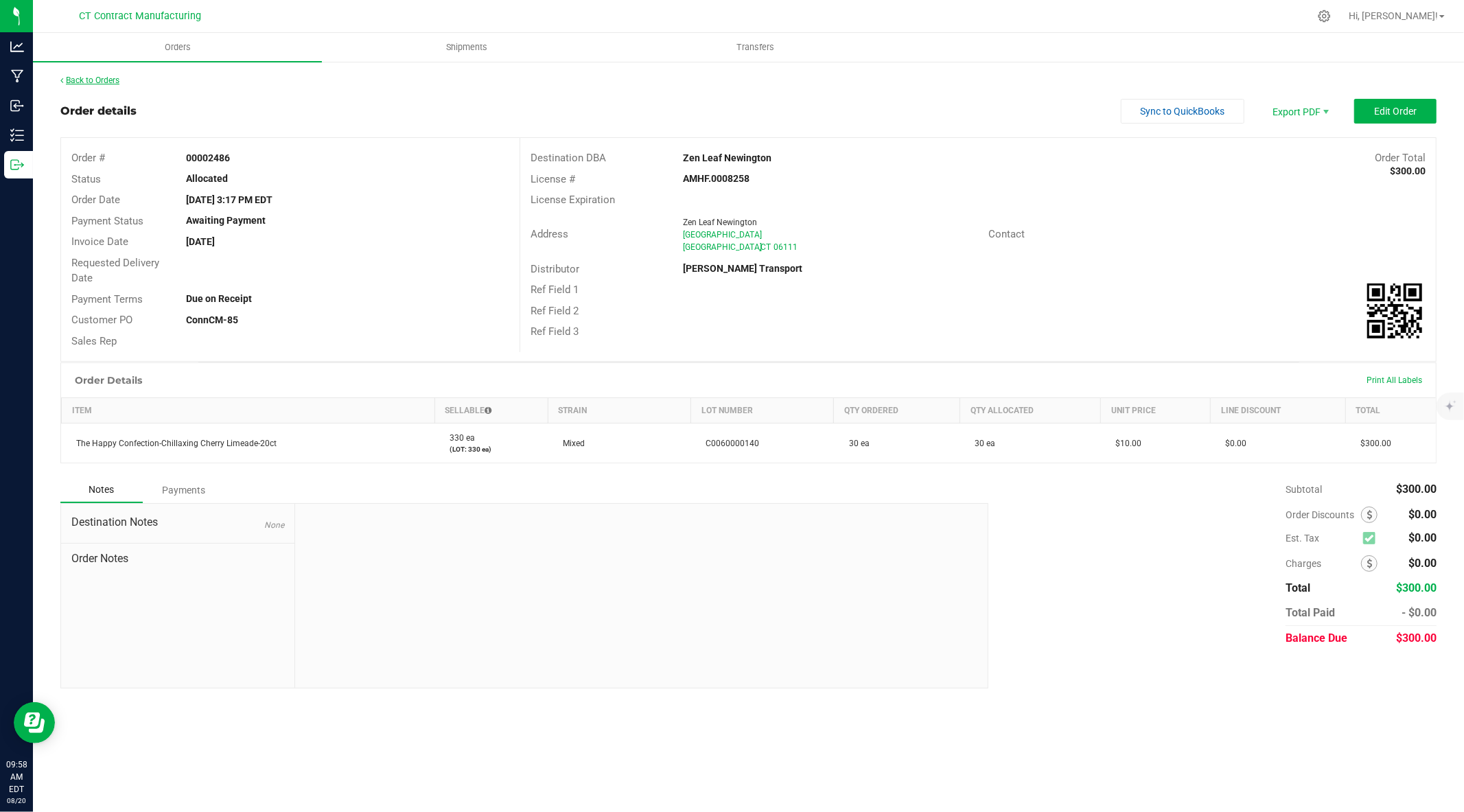
click at [75, 79] on link "Back to Orders" at bounding box center [89, 81] width 59 height 10
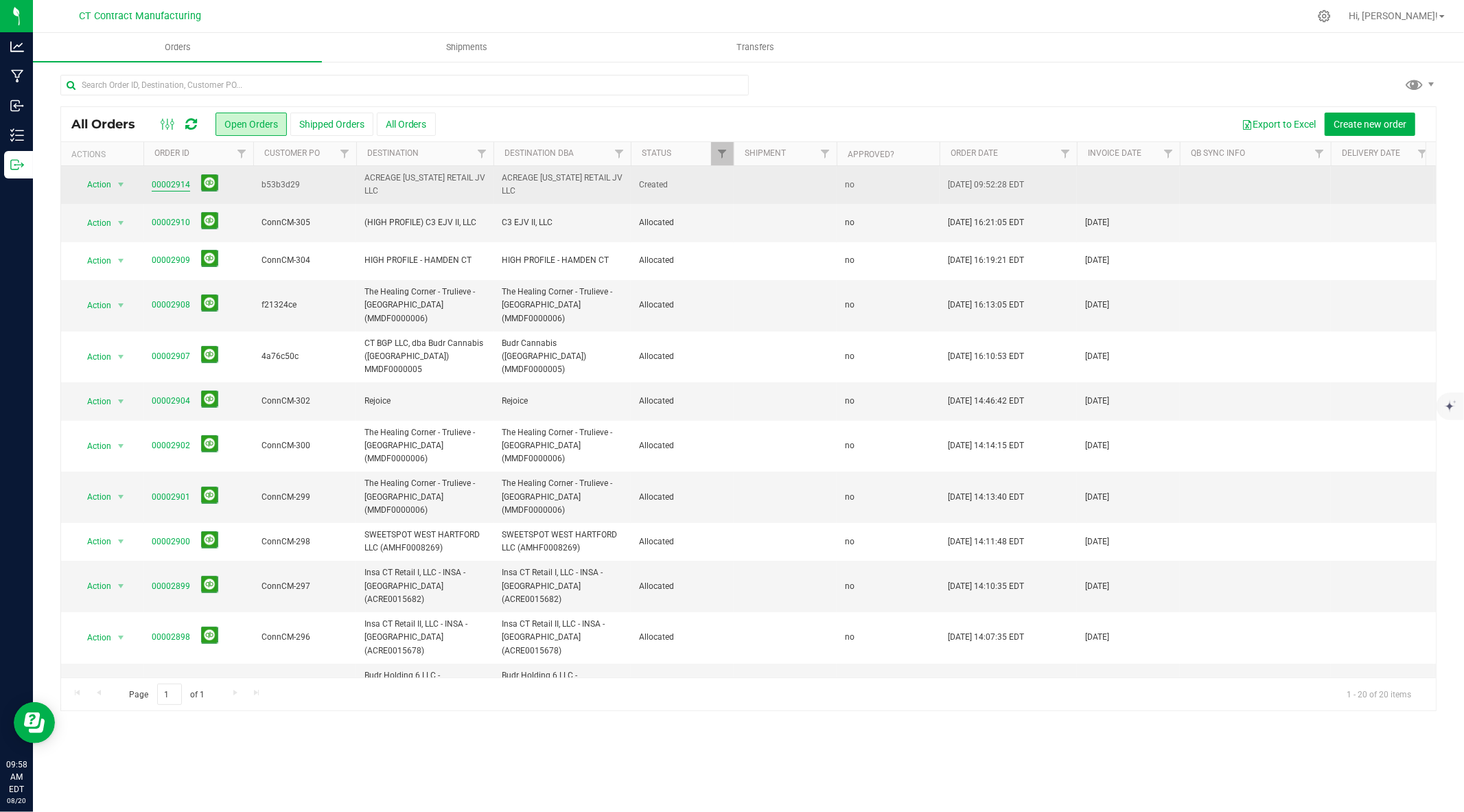
click at [184, 182] on link "00002914" at bounding box center [171, 185] width 39 height 13
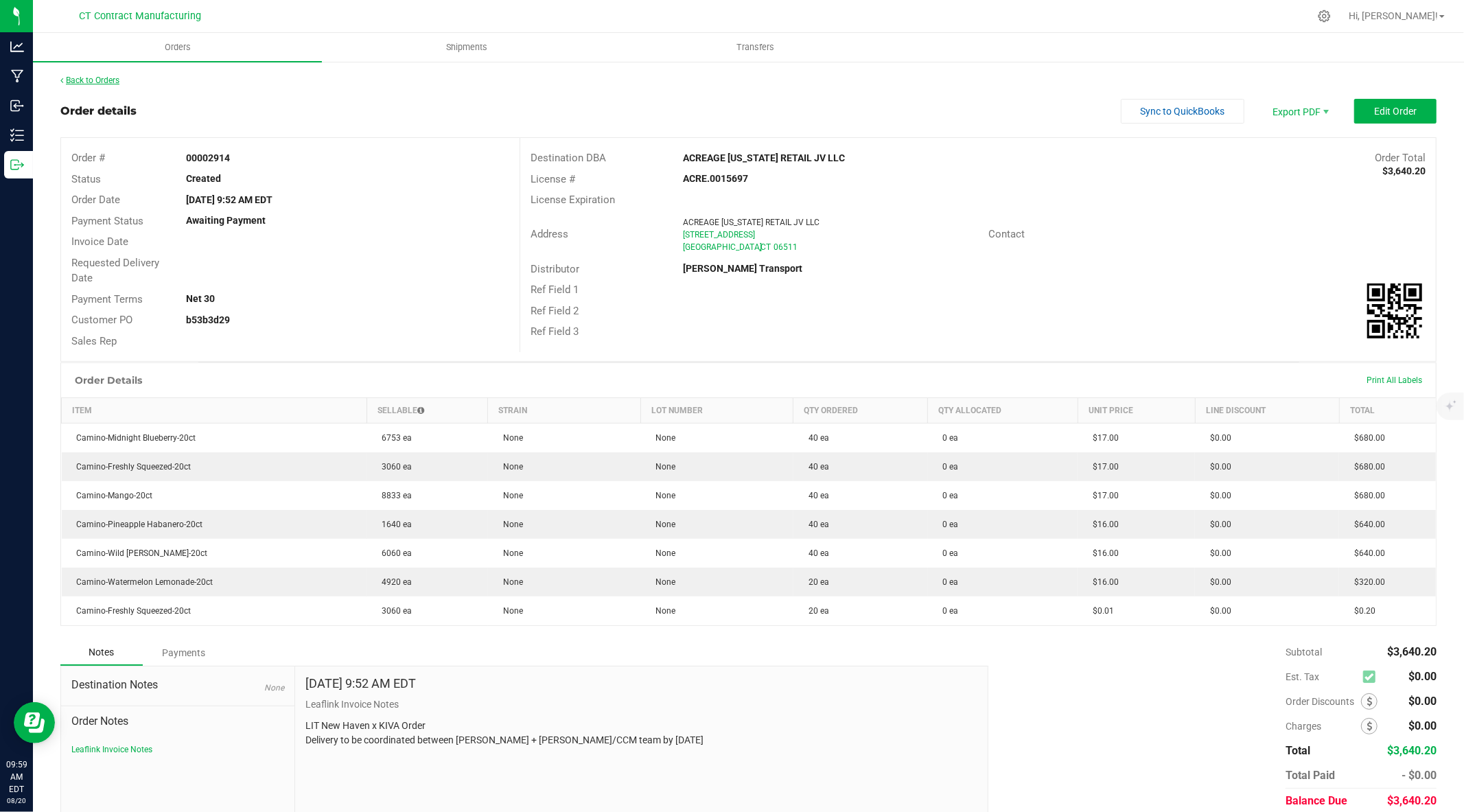
click at [93, 78] on link "Back to Orders" at bounding box center [89, 81] width 59 height 10
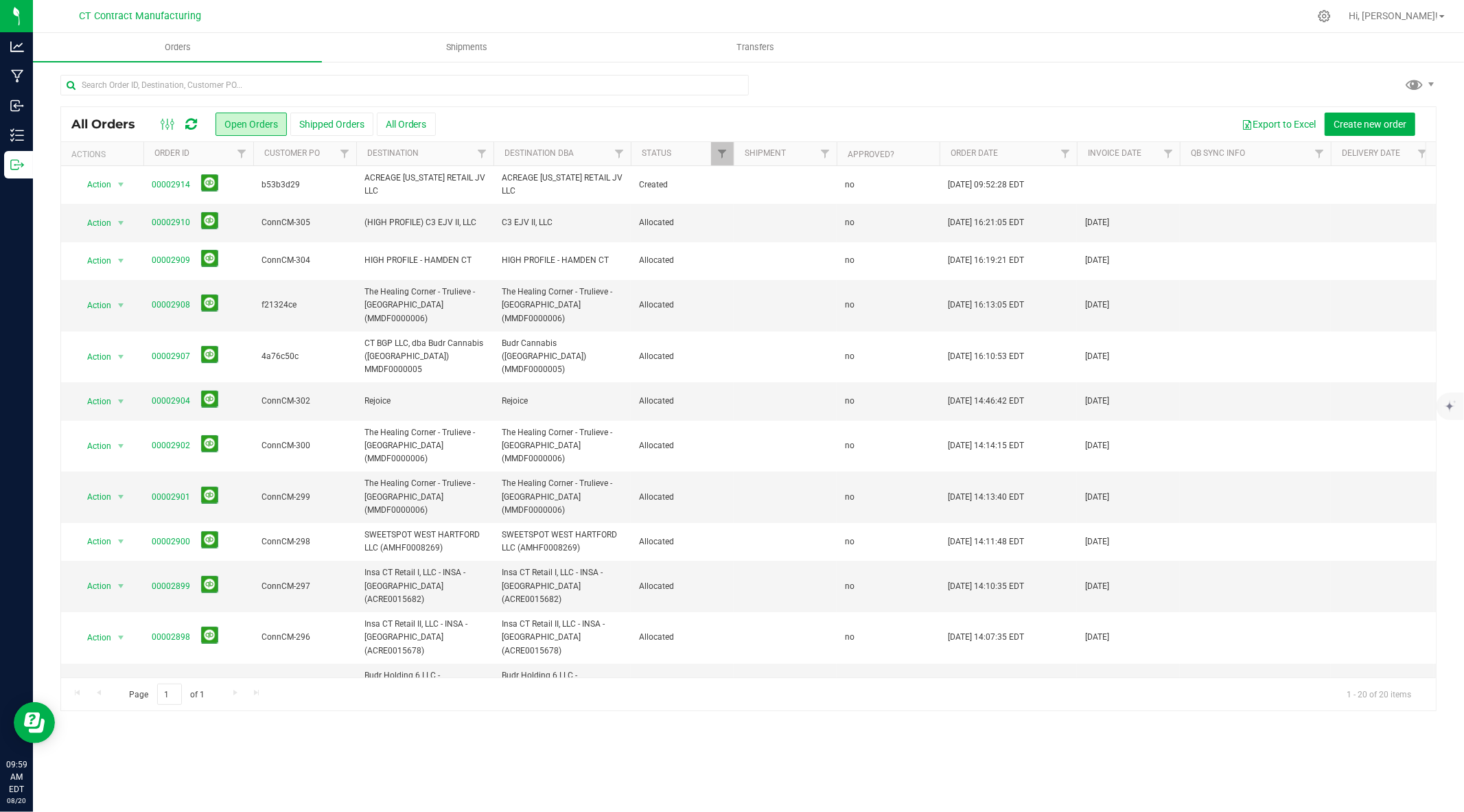
click at [978, 3] on div at bounding box center [777, 16] width 1063 height 27
click at [910, 11] on div at bounding box center [777, 16] width 1063 height 27
click at [980, 15] on div at bounding box center [777, 16] width 1063 height 27
click at [899, 12] on div at bounding box center [777, 16] width 1063 height 27
